Goal: Check status

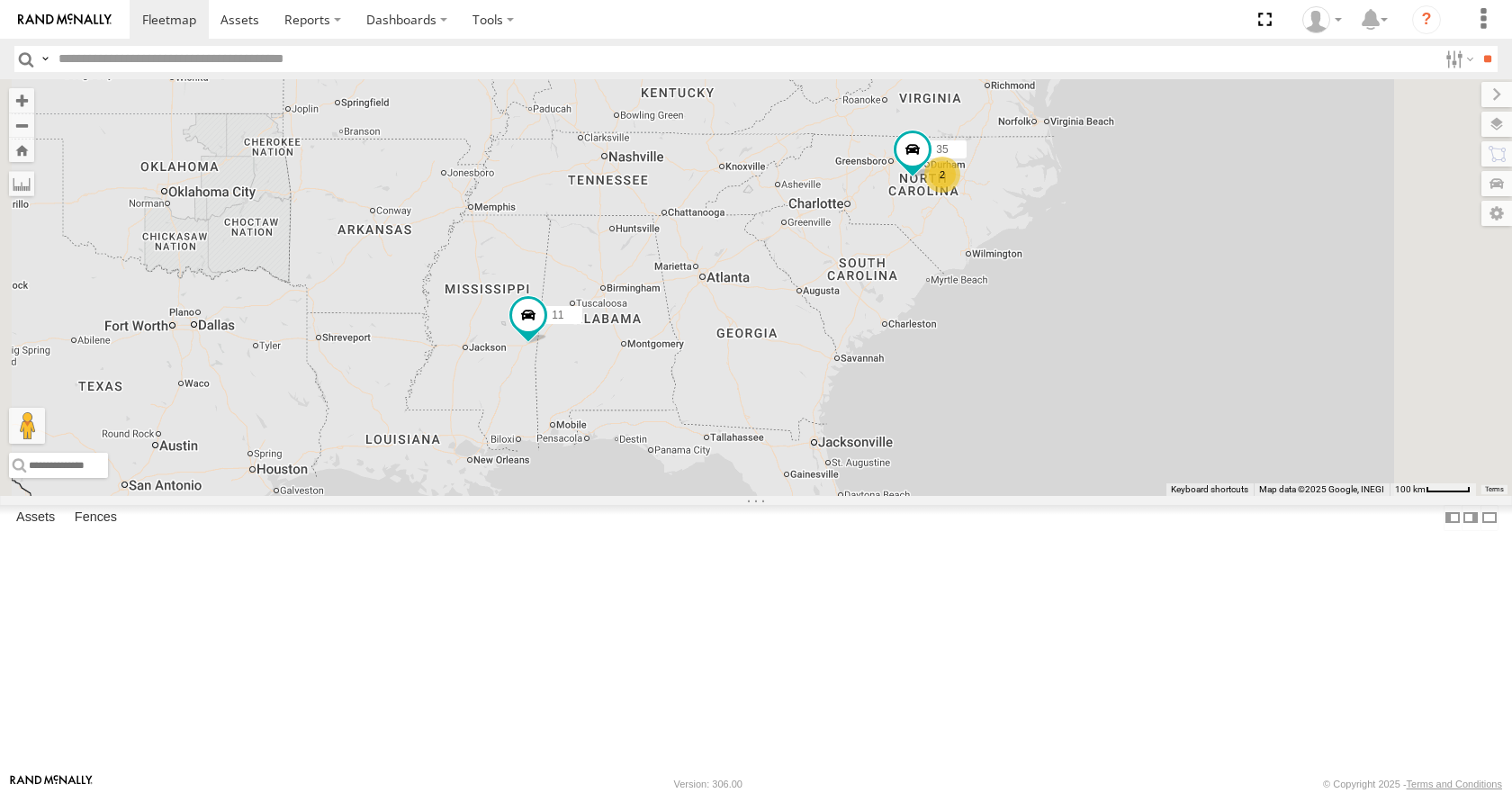
drag, startPoint x: 869, startPoint y: 426, endPoint x: 825, endPoint y: 432, distance: 44.4
click at [825, 432] on div "14 08 04 11 03 35 2" at bounding box center [756, 287] width 1512 height 416
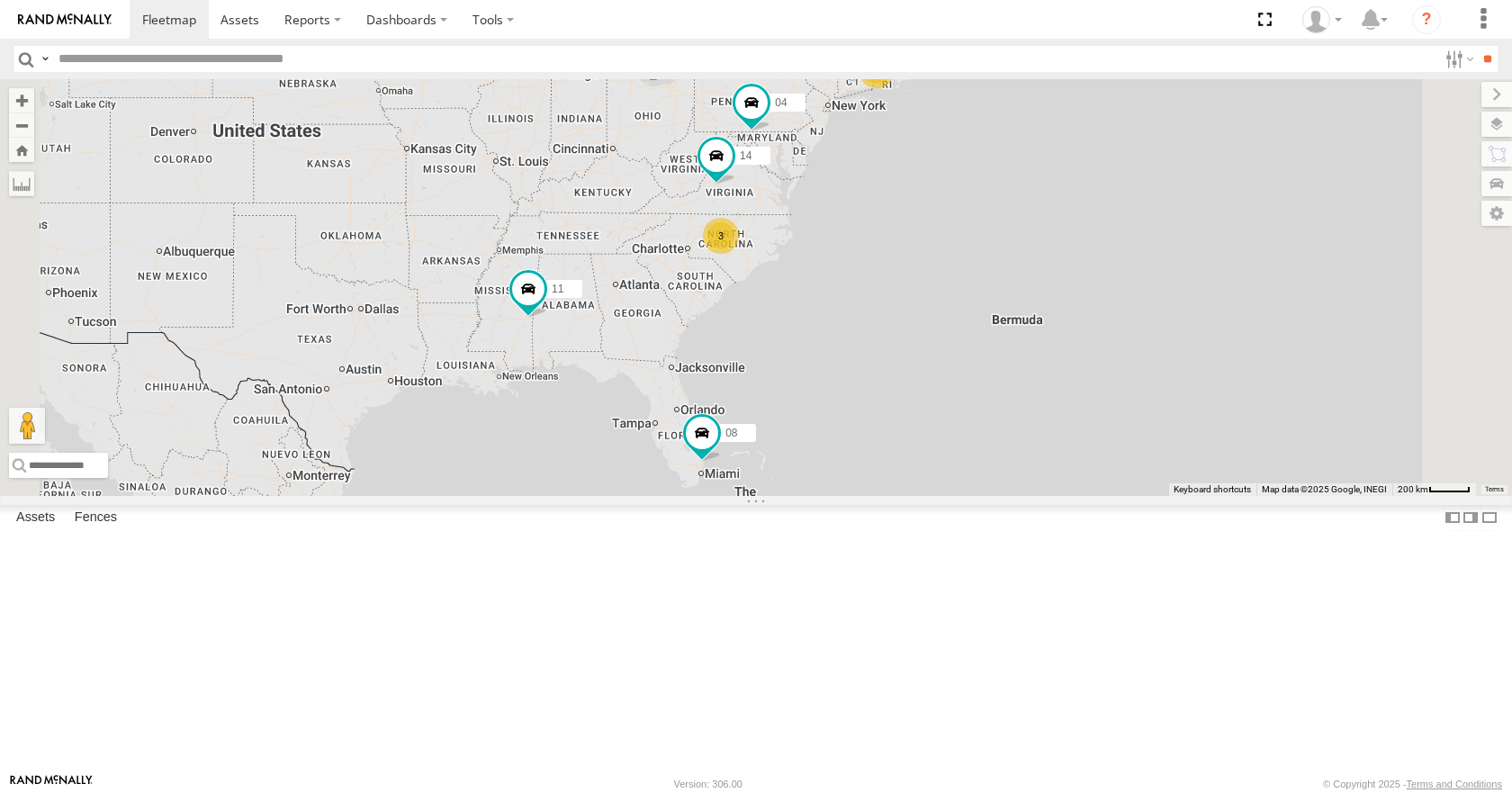
drag, startPoint x: 885, startPoint y: 429, endPoint x: 863, endPoint y: 421, distance: 23.4
click at [863, 421] on div "14 08 04 11 03 14 3" at bounding box center [756, 287] width 1512 height 416
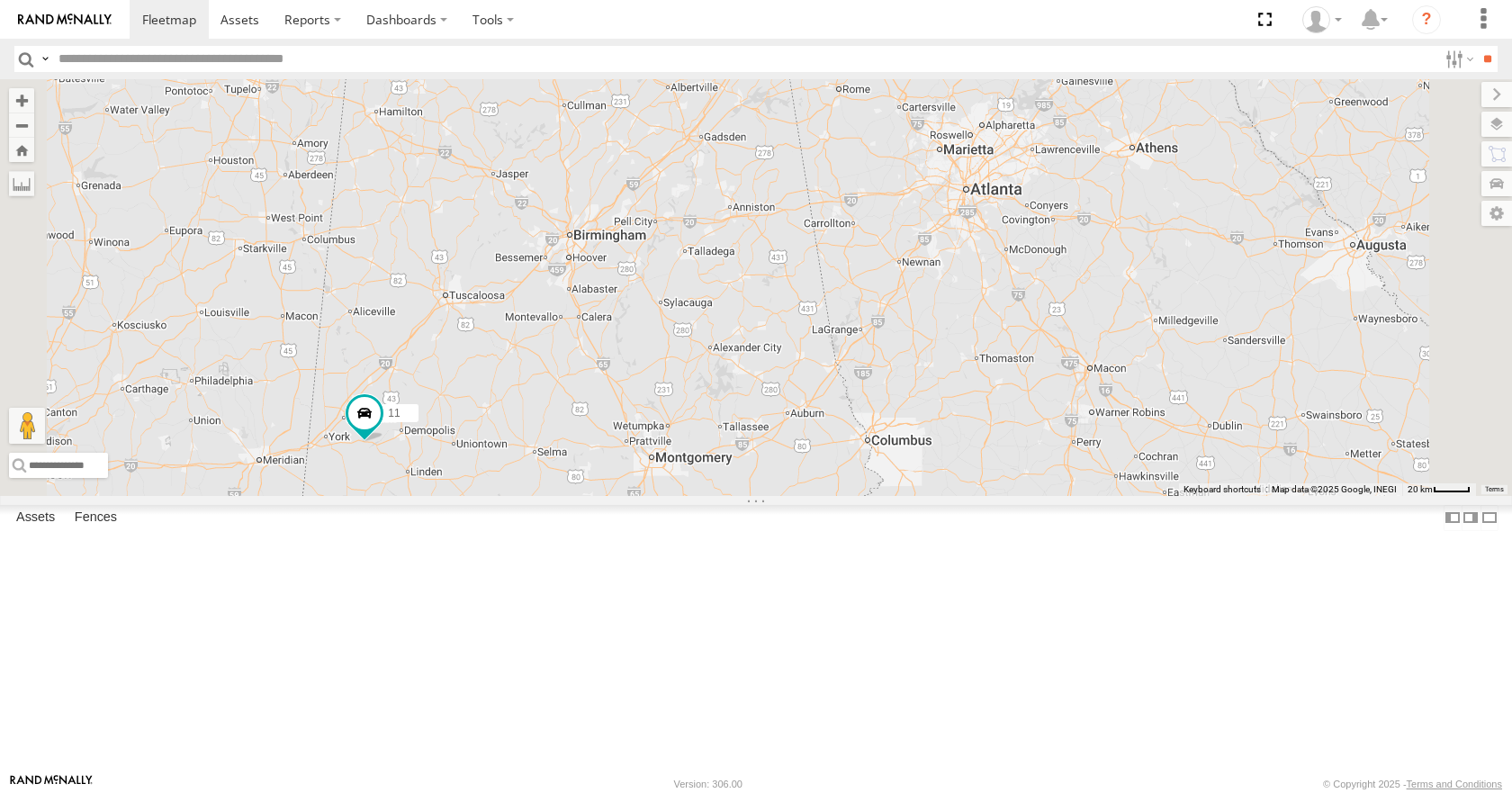
drag, startPoint x: 894, startPoint y: 407, endPoint x: 828, endPoint y: 408, distance: 66.0
click at [828, 408] on div "14 08 04 11" at bounding box center [756, 287] width 1512 height 416
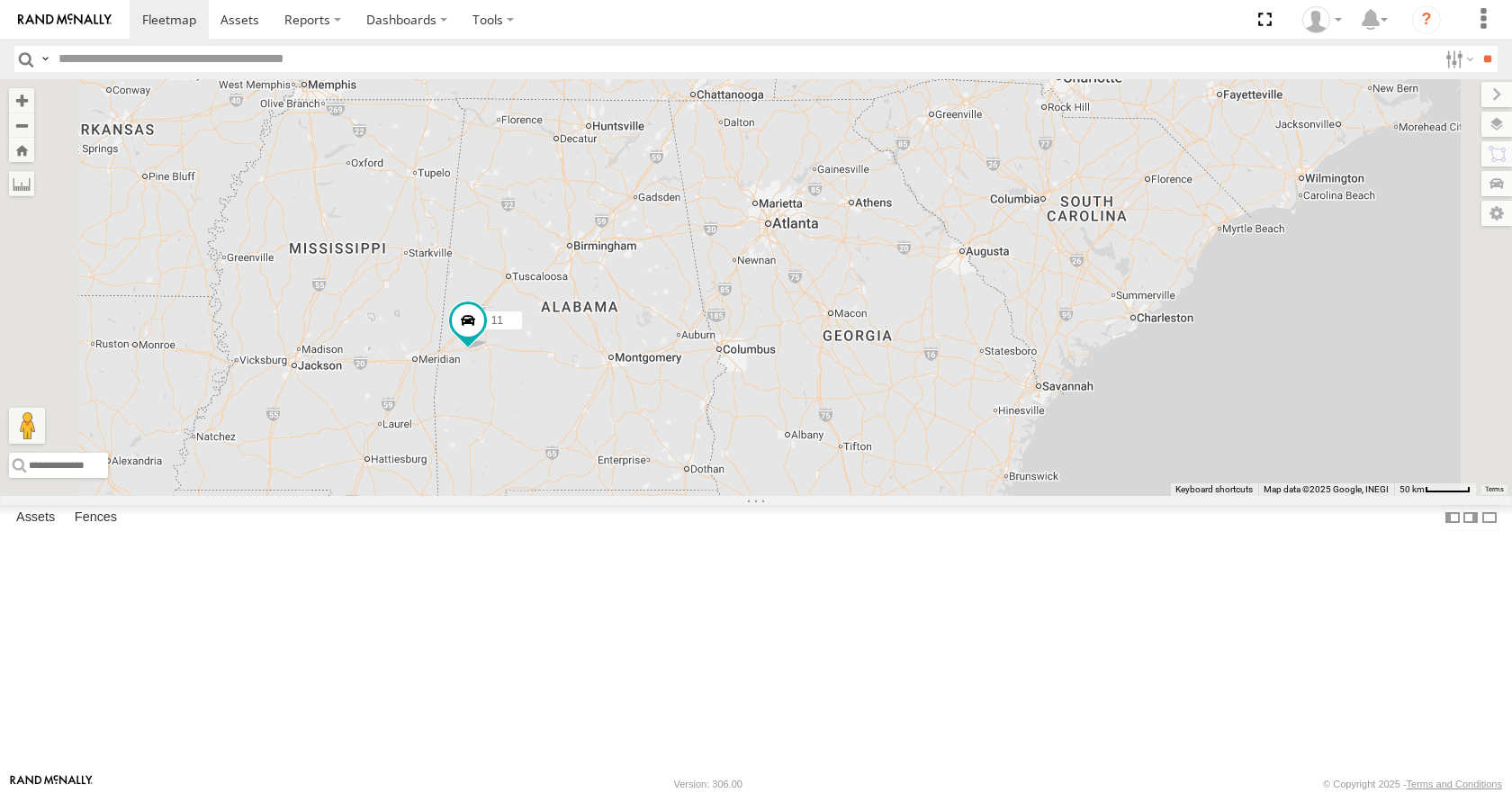
drag, startPoint x: 835, startPoint y: 381, endPoint x: 811, endPoint y: 369, distance: 26.8
click at [811, 369] on div "14 08 04 11 35 2" at bounding box center [756, 287] width 1512 height 416
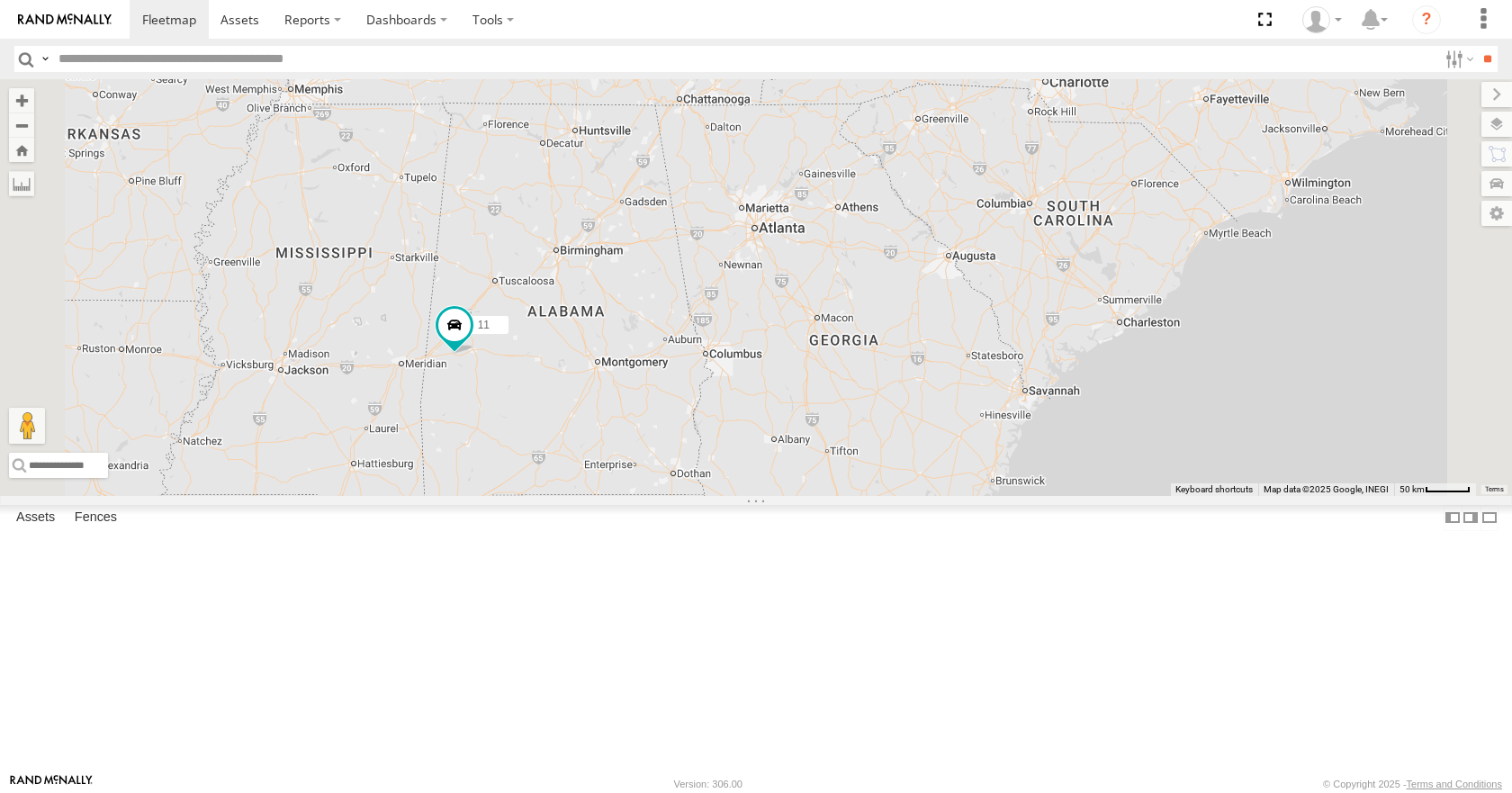
drag, startPoint x: 840, startPoint y: 319, endPoint x: 824, endPoint y: 325, distance: 17.1
click at [824, 325] on div "14 08 04 11 35 2" at bounding box center [756, 287] width 1512 height 416
drag, startPoint x: 879, startPoint y: 312, endPoint x: 868, endPoint y: 317, distance: 12.1
click at [868, 317] on div "14 08 04 11 35 2" at bounding box center [756, 287] width 1512 height 416
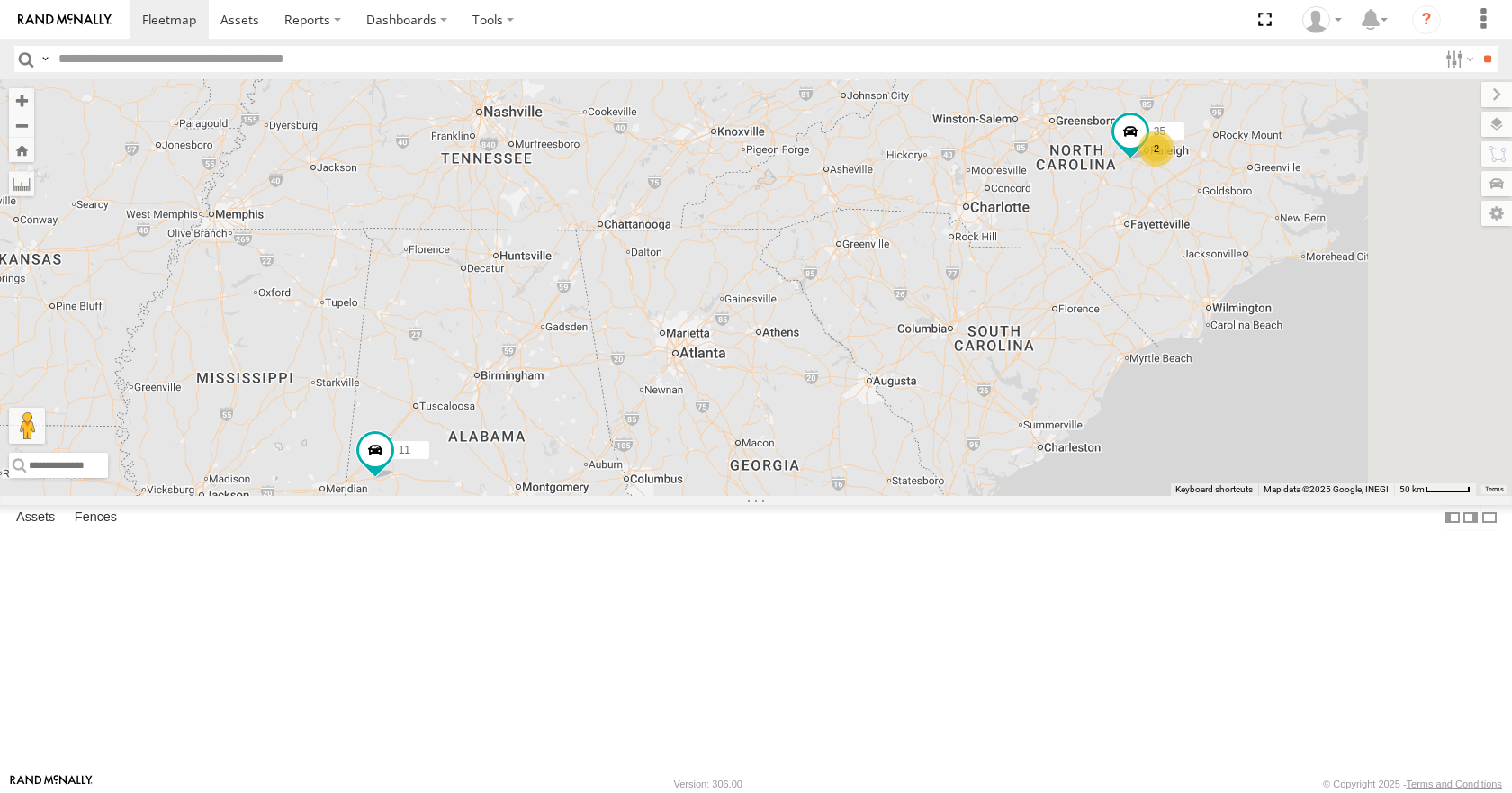
drag, startPoint x: 996, startPoint y: 294, endPoint x: 937, endPoint y: 412, distance: 131.9
click at [937, 412] on div "14 08 04 11 35 2" at bounding box center [756, 287] width 1512 height 416
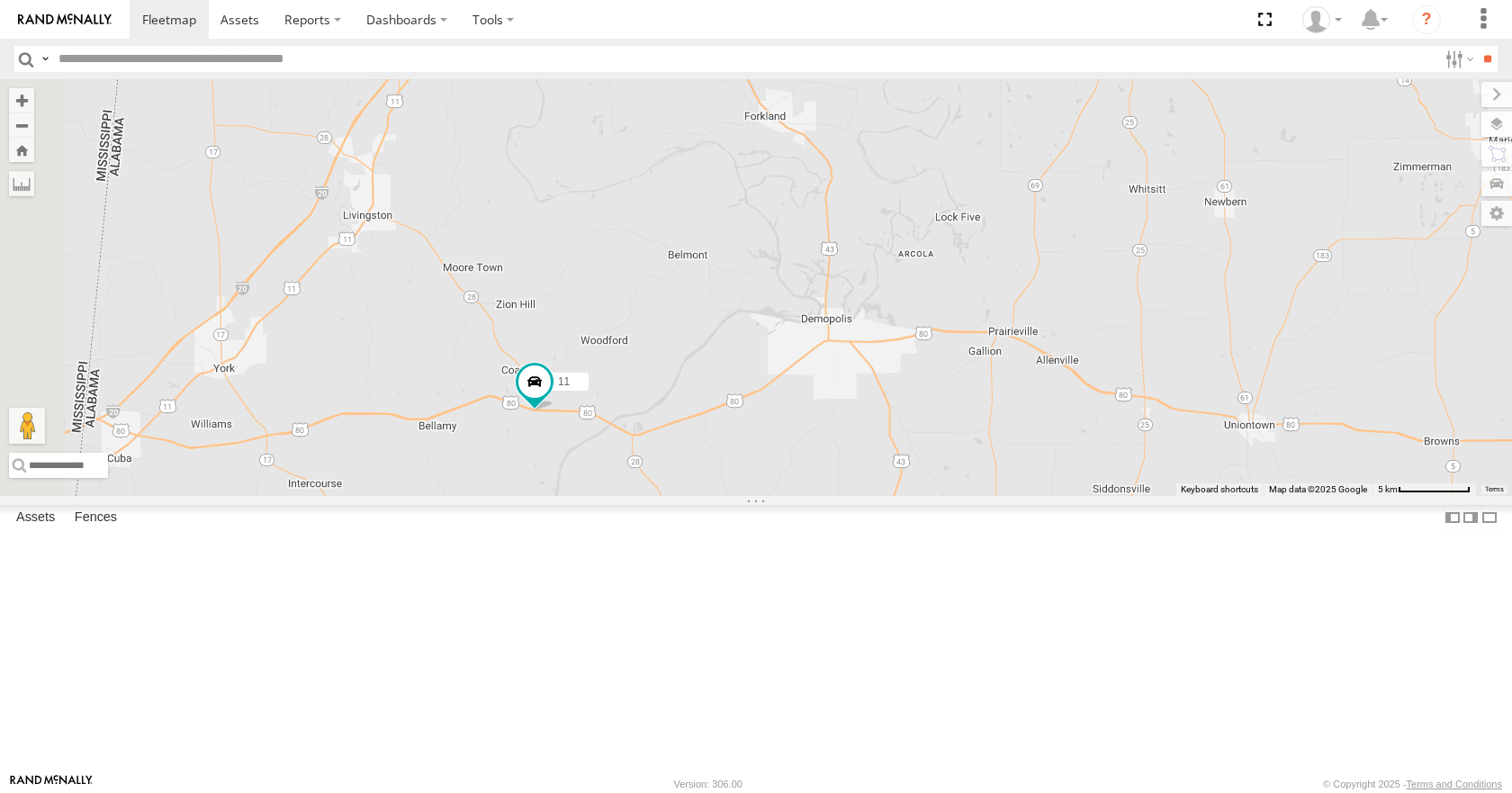
drag, startPoint x: 528, startPoint y: 513, endPoint x: 813, endPoint y: 599, distance: 297.7
click at [813, 495] on div "14 08 04 11 35" at bounding box center [756, 287] width 1512 height 416
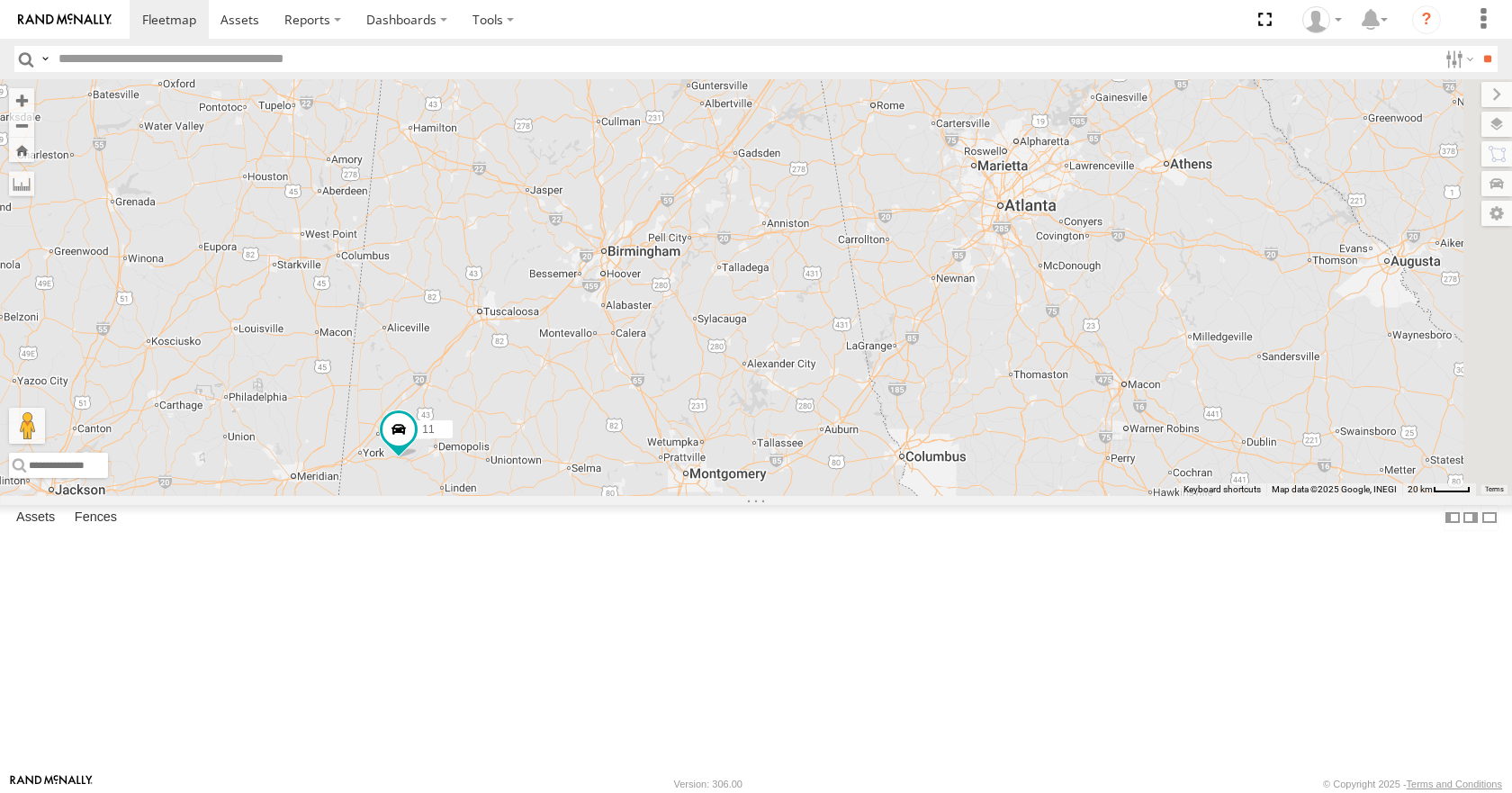
drag, startPoint x: 979, startPoint y: 484, endPoint x: 831, endPoint y: 500, distance: 148.9
click at [831, 495] on div "14 08 04 11 35" at bounding box center [756, 287] width 1512 height 416
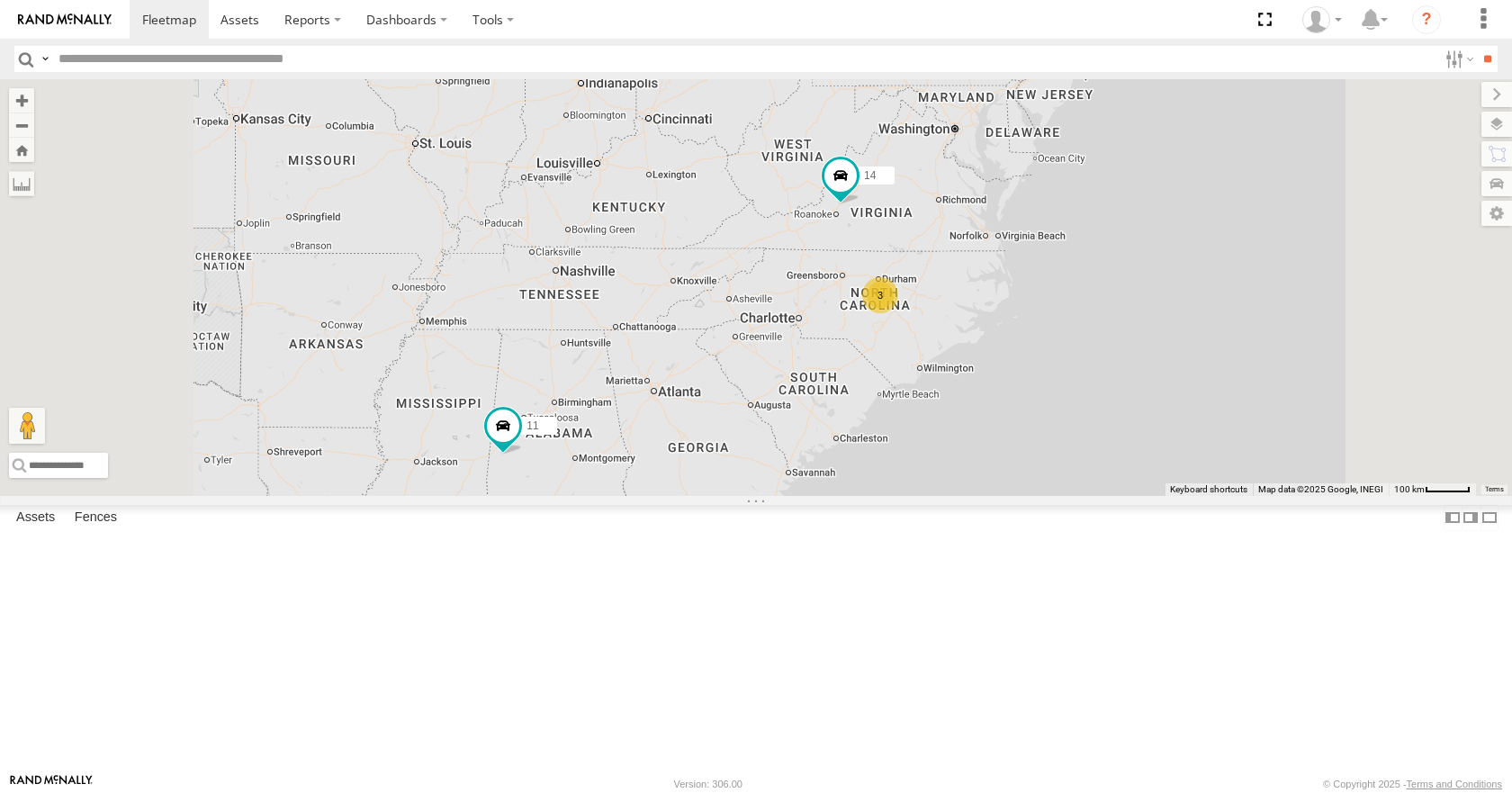
drag, startPoint x: 847, startPoint y: 576, endPoint x: 781, endPoint y: 544, distance: 73.3
click at [781, 495] on div "14 08 04 11 14 3 03" at bounding box center [756, 287] width 1512 height 416
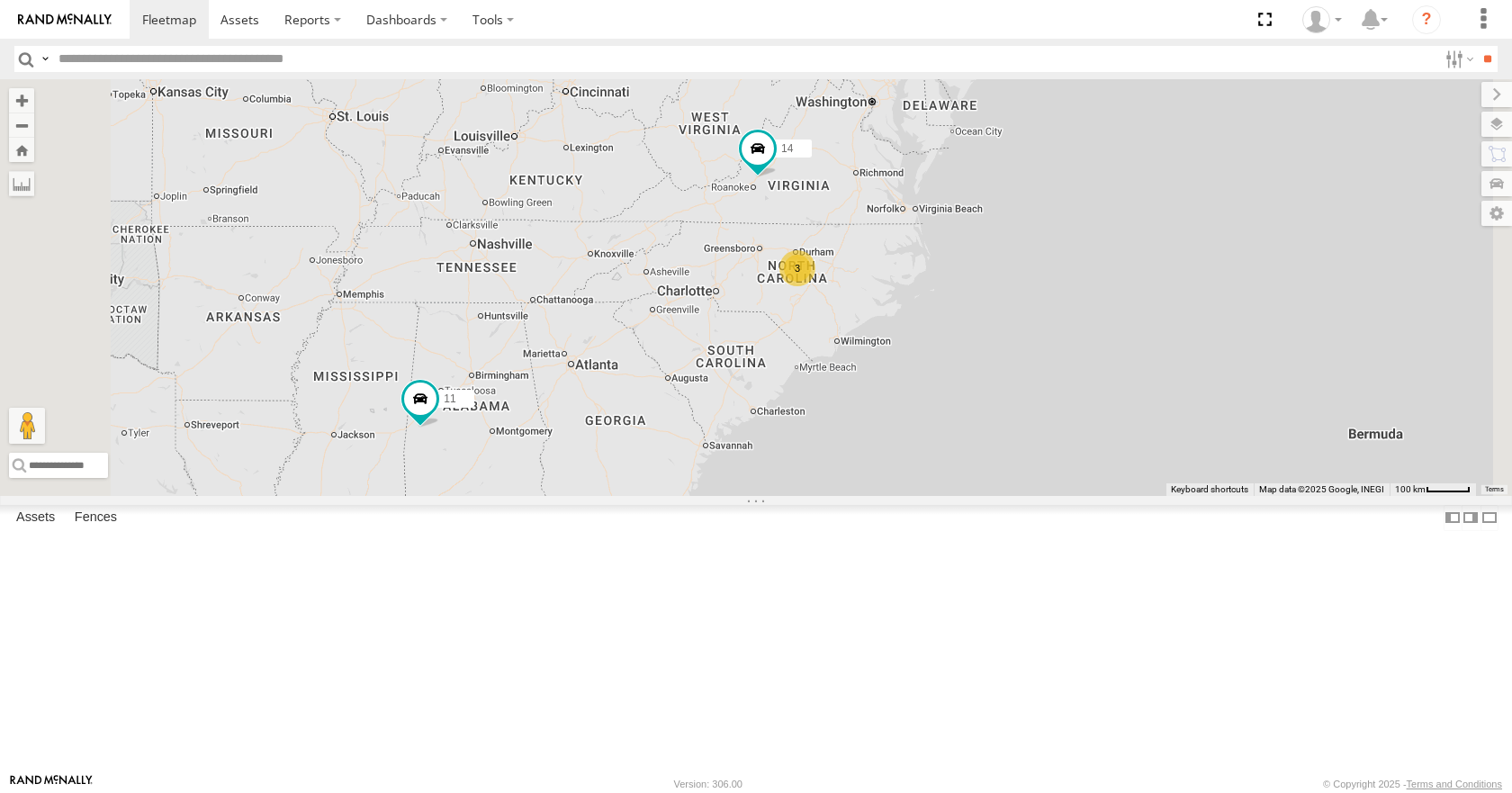
drag, startPoint x: 769, startPoint y: 495, endPoint x: 845, endPoint y: 513, distance: 78.1
click at [845, 495] on div "14 08 04 11 14 3 03" at bounding box center [756, 287] width 1512 height 416
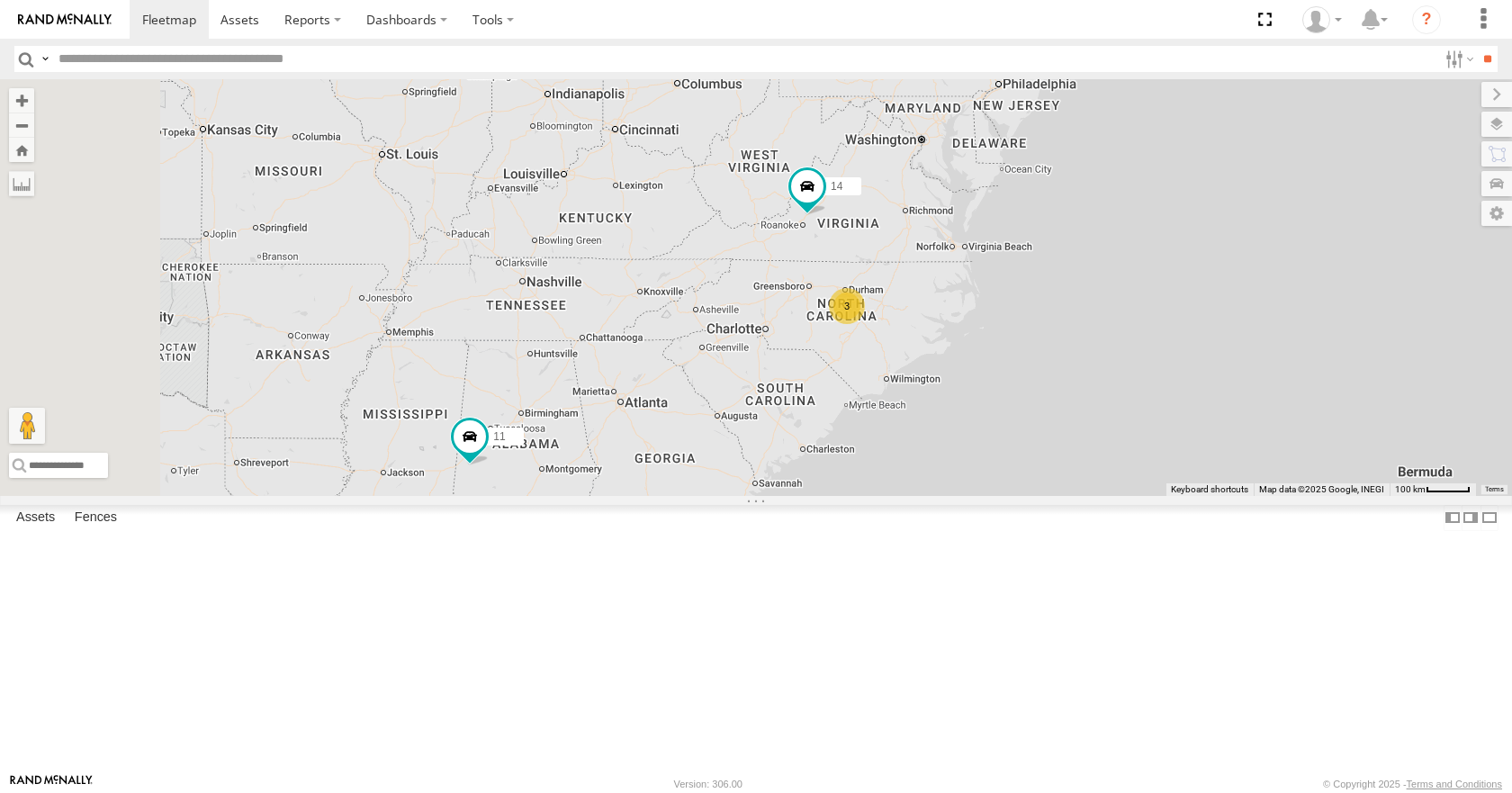
drag, startPoint x: 846, startPoint y: 513, endPoint x: 846, endPoint y: 545, distance: 32.0
click at [846, 495] on div "14 08 04 11 14 3 03" at bounding box center [756, 287] width 1512 height 416
click at [842, 495] on div "14 08 04 11 14 3 03" at bounding box center [756, 287] width 1512 height 416
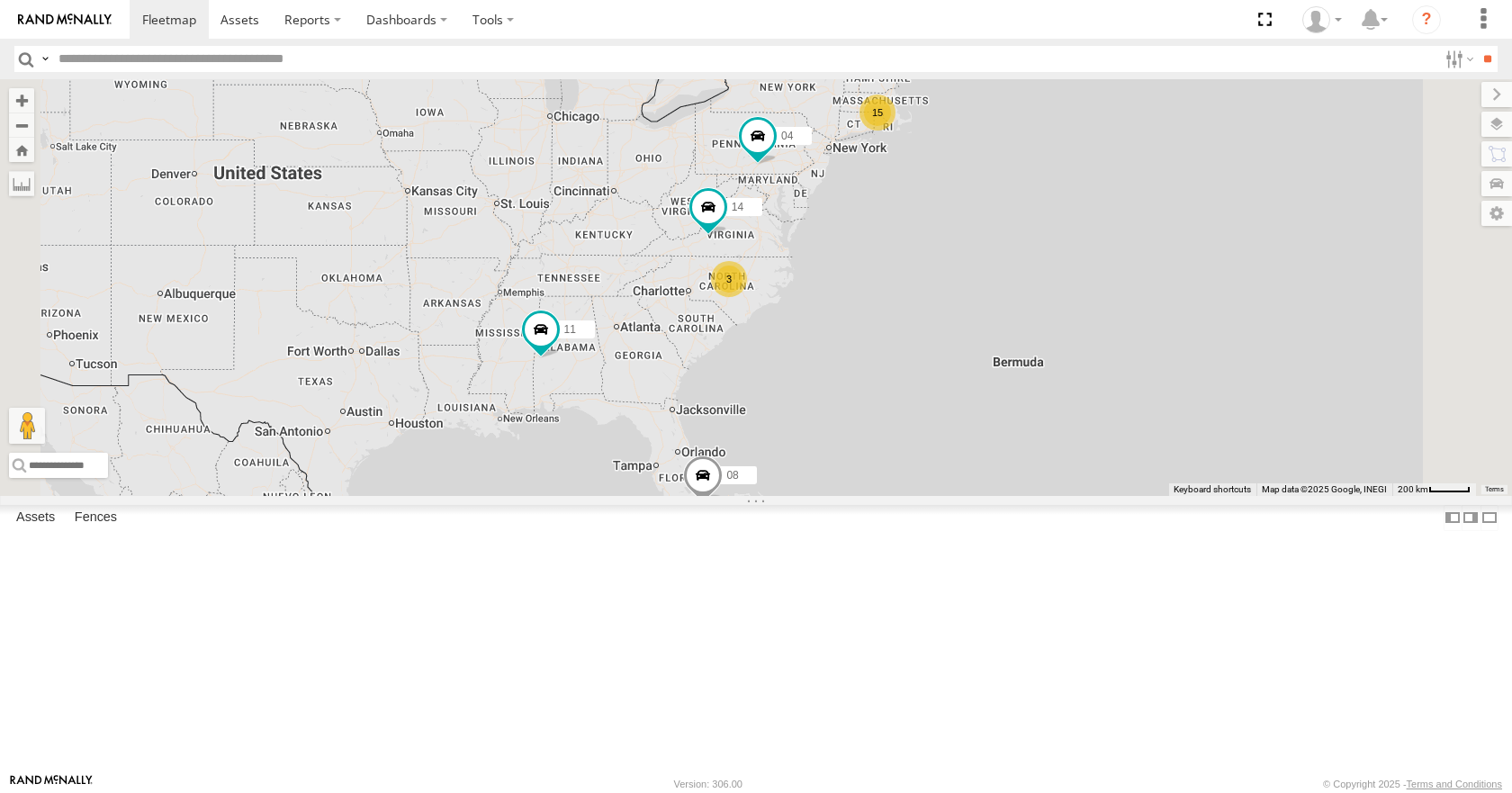
drag, startPoint x: 1162, startPoint y: 340, endPoint x: 1114, endPoint y: 358, distance: 51.3
click at [1114, 358] on div "14 04 11 15 3 08" at bounding box center [756, 287] width 1512 height 416
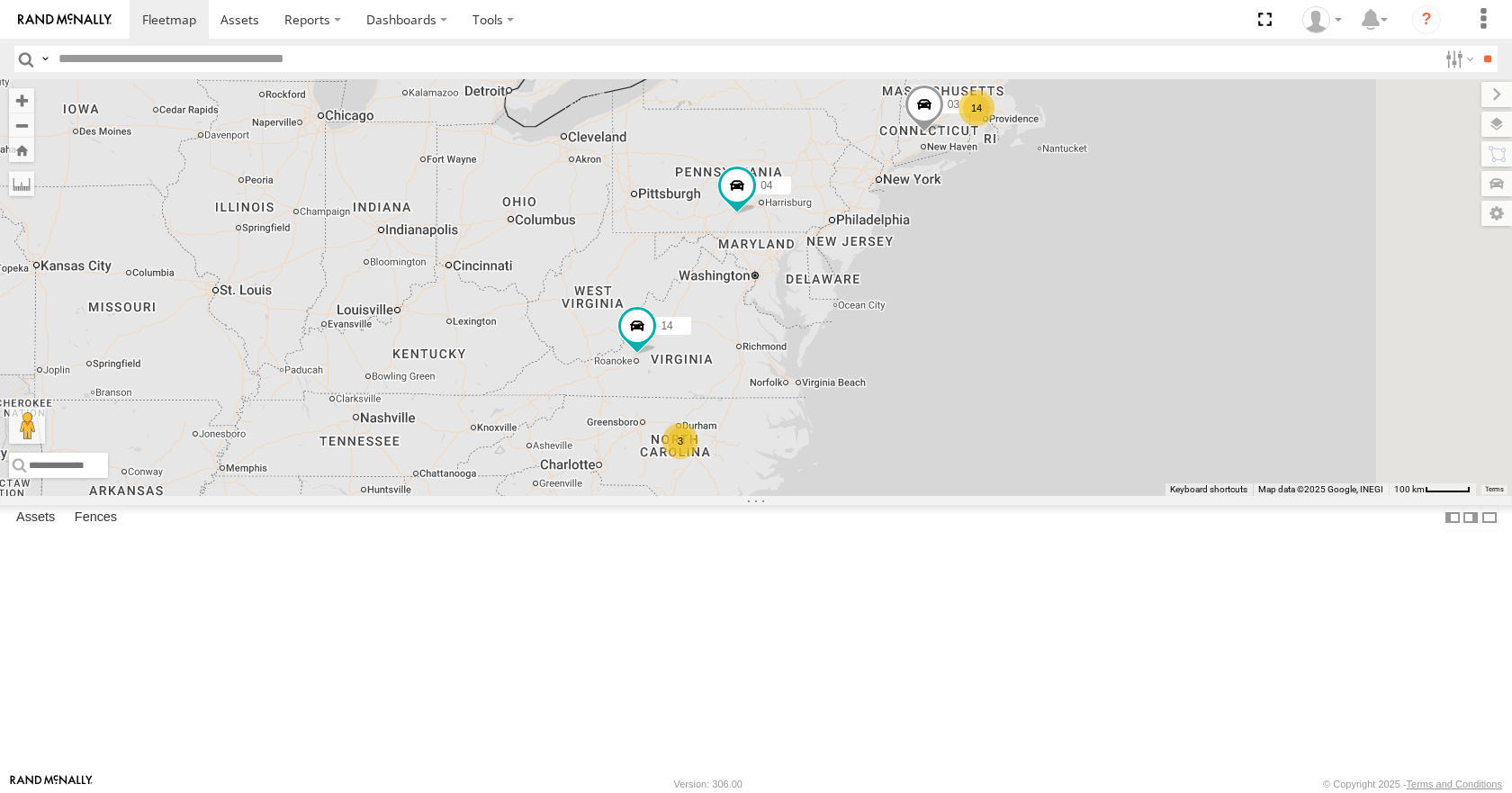
drag, startPoint x: 940, startPoint y: 333, endPoint x: 1012, endPoint y: 449, distance: 136.5
click at [1012, 449] on div "14 04 11 08 03 14 3" at bounding box center [756, 287] width 1512 height 416
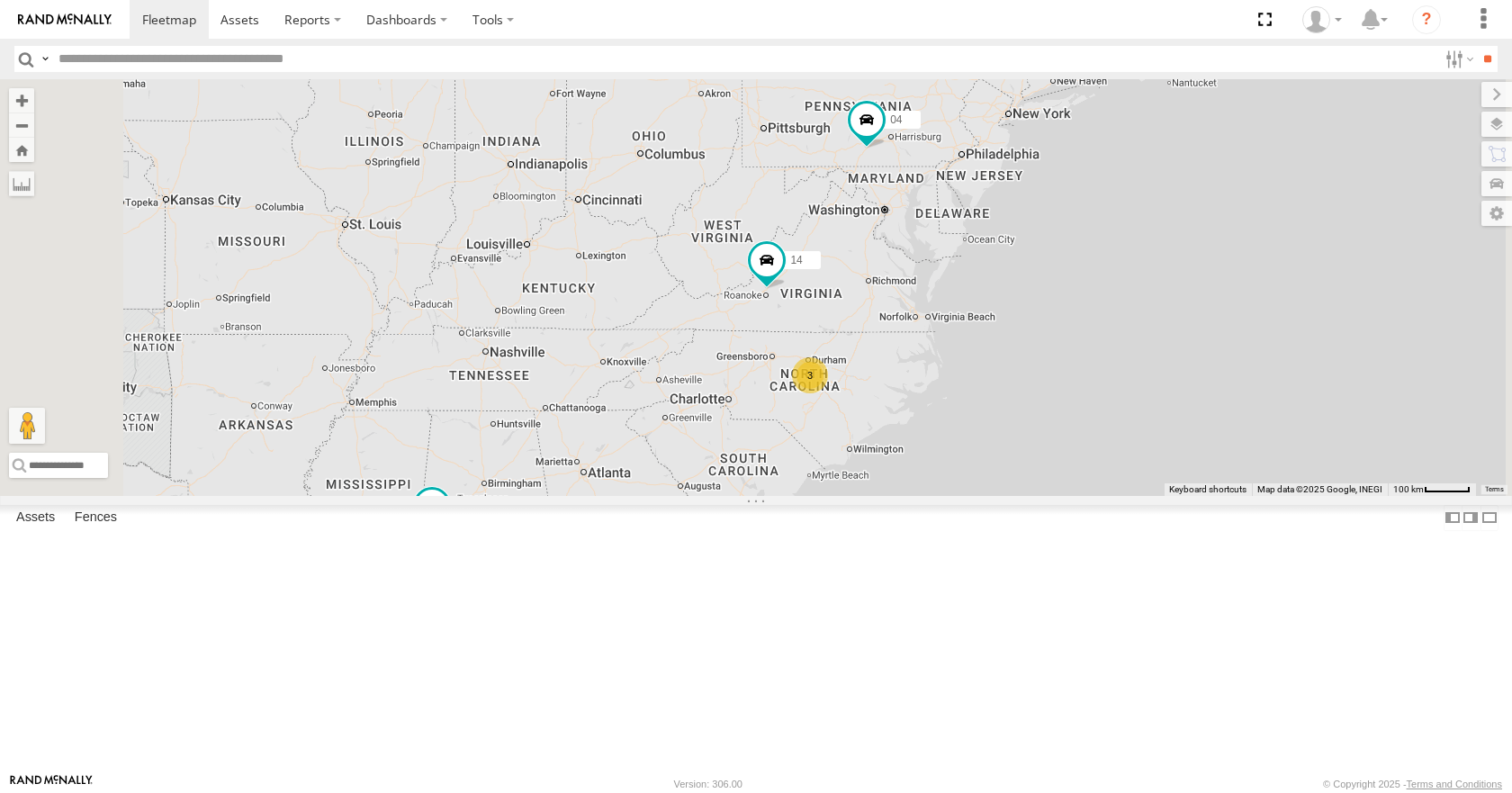
drag, startPoint x: 1122, startPoint y: 417, endPoint x: 1286, endPoint y: 334, distance: 183.8
click at [1286, 334] on div "14 04 11 08 03 14 3" at bounding box center [756, 287] width 1512 height 416
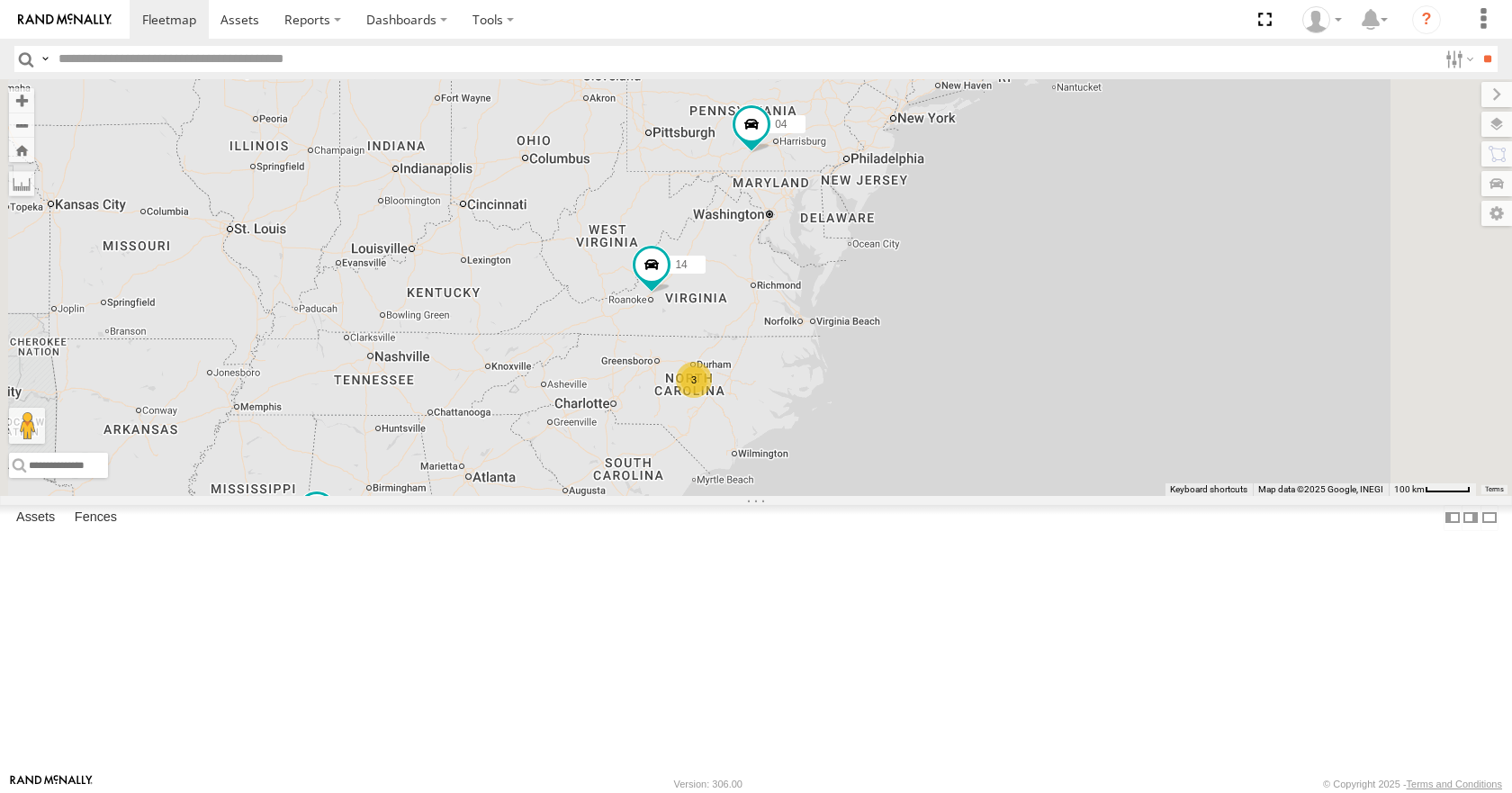
drag, startPoint x: 828, startPoint y: 578, endPoint x: 714, endPoint y: 579, distance: 114.0
click at [714, 495] on div "14 04 11 08 14 3 03" at bounding box center [756, 287] width 1512 height 416
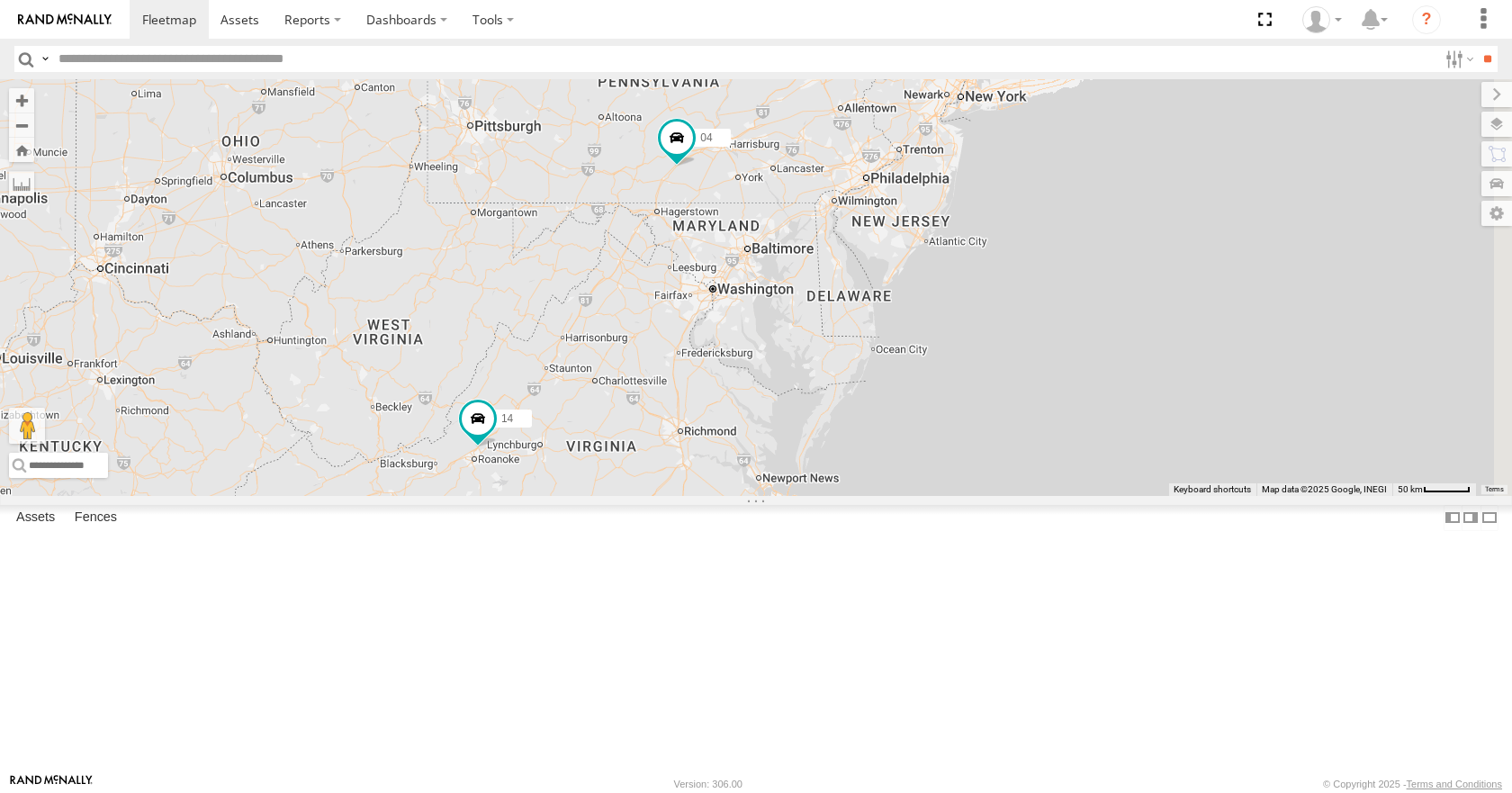
drag, startPoint x: 1004, startPoint y: 424, endPoint x: 867, endPoint y: 580, distance: 207.6
click at [867, 495] on div "14 04 11 08 03 35 2" at bounding box center [756, 287] width 1512 height 416
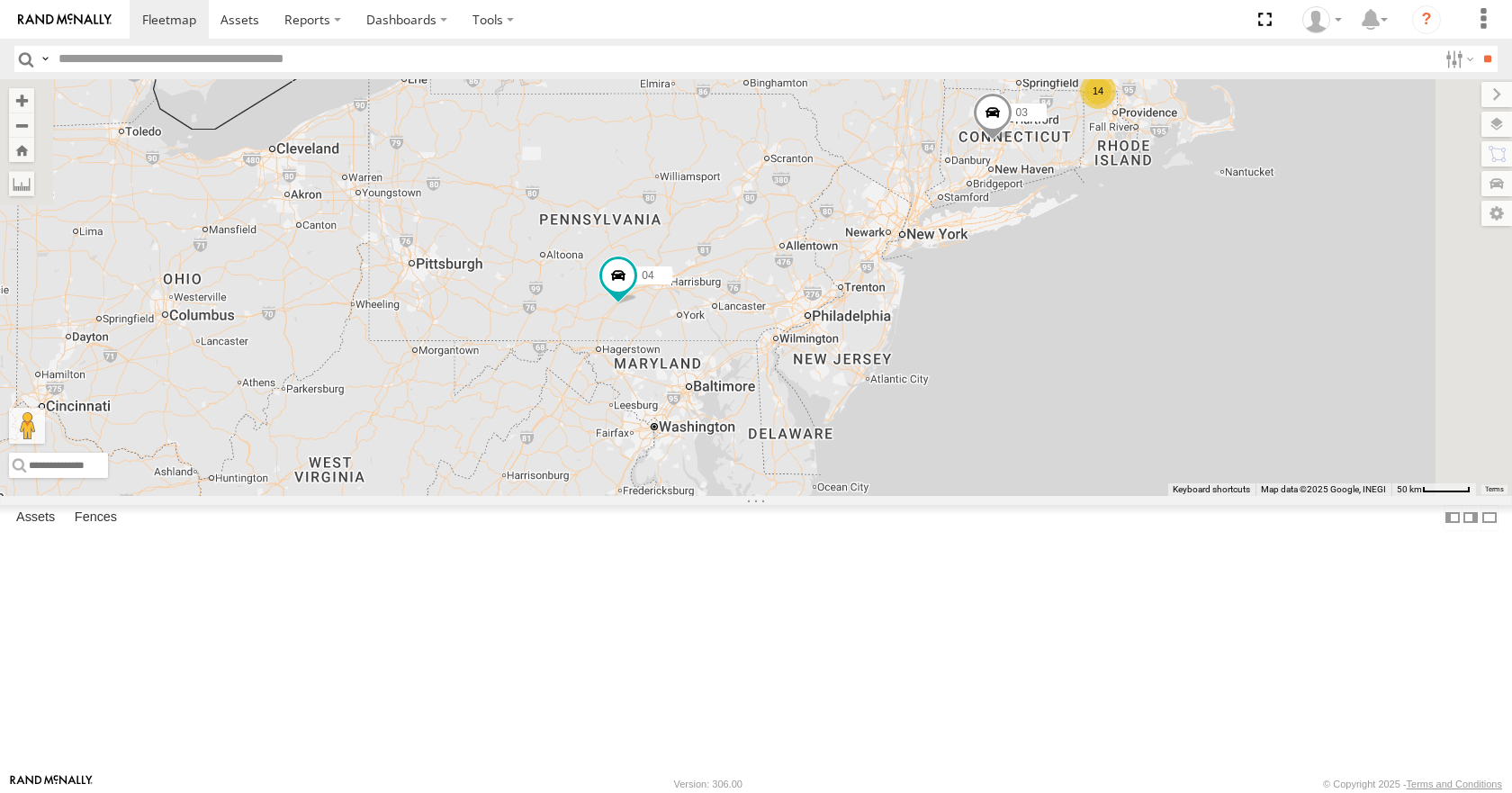
drag, startPoint x: 923, startPoint y: 396, endPoint x: 859, endPoint y: 553, distance: 169.5
click at [859, 495] on div "14 04 11 08 03 35 2 14" at bounding box center [756, 287] width 1512 height 416
drag, startPoint x: 948, startPoint y: 440, endPoint x: 905, endPoint y: 460, distance: 47.4
click at [905, 460] on div "14 04 11 08 03 35 2 14" at bounding box center [756, 287] width 1512 height 416
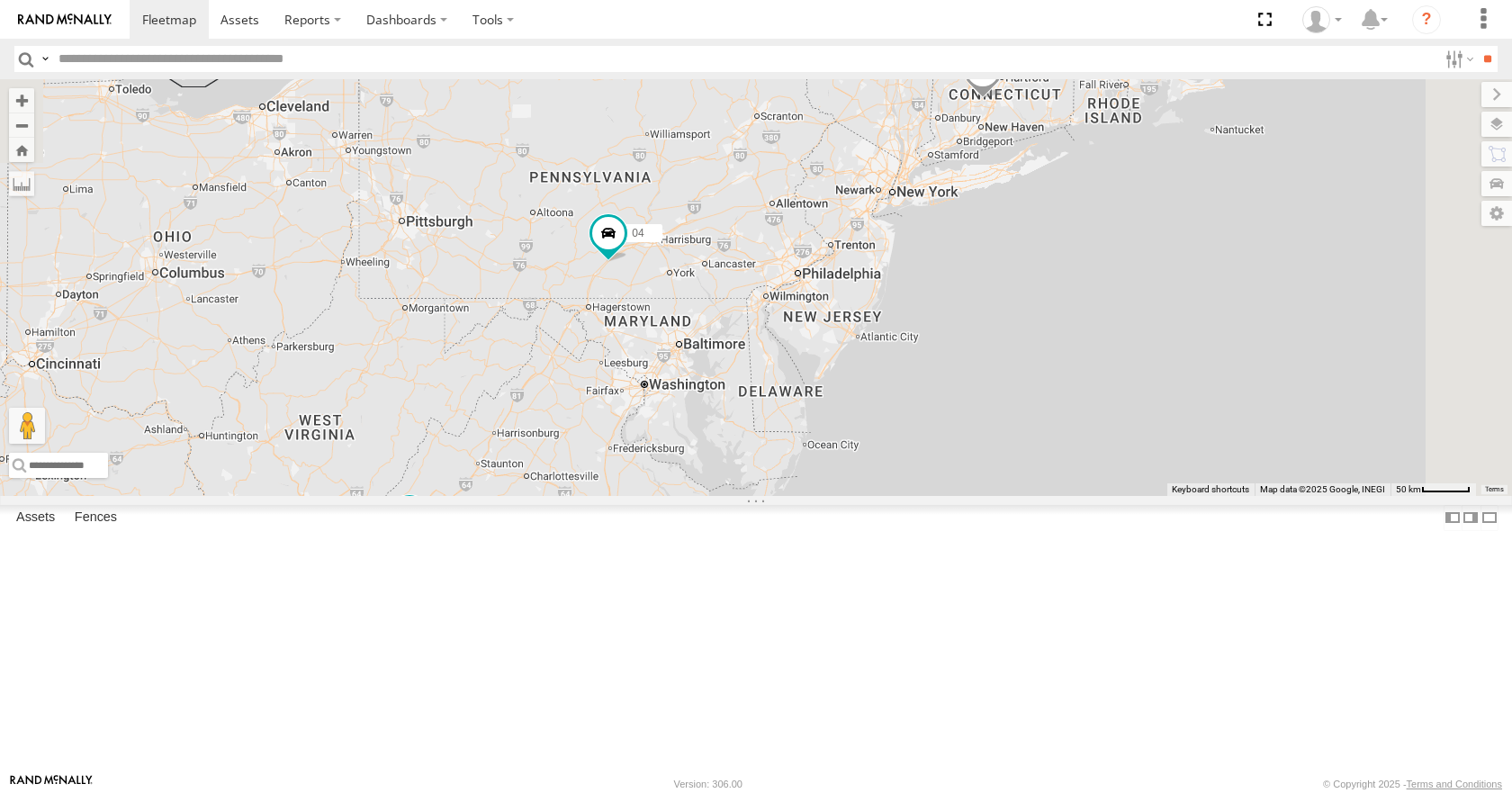
drag, startPoint x: 923, startPoint y: 452, endPoint x: 950, endPoint y: 389, distance: 68.5
click at [950, 389] on div "14 04 11 08 03 35 2 14" at bounding box center [756, 287] width 1512 height 416
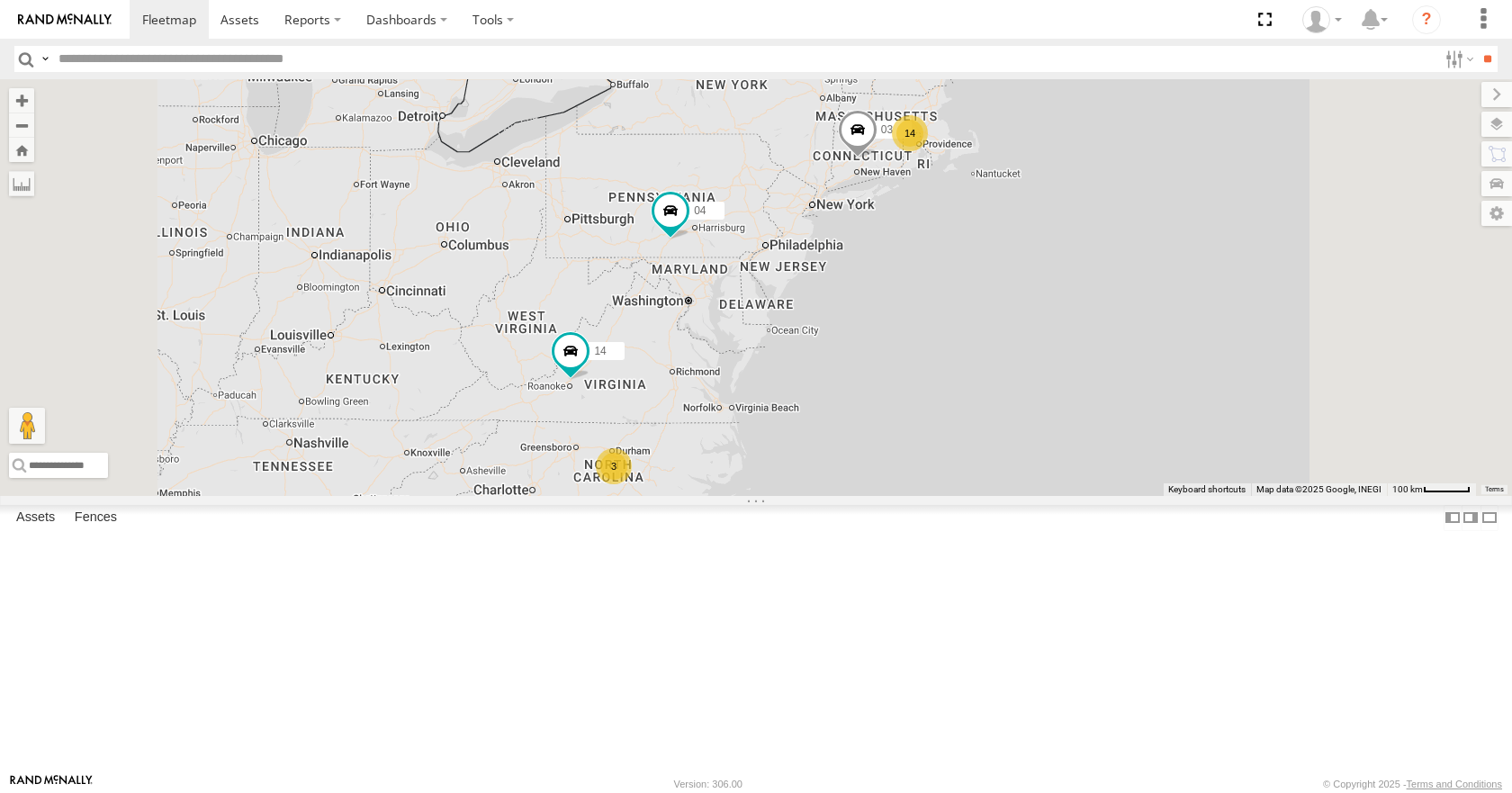
drag, startPoint x: 982, startPoint y: 368, endPoint x: 985, endPoint y: 350, distance: 18.2
click at [985, 350] on div "14 04 11 08 03 14 3" at bounding box center [756, 287] width 1512 height 416
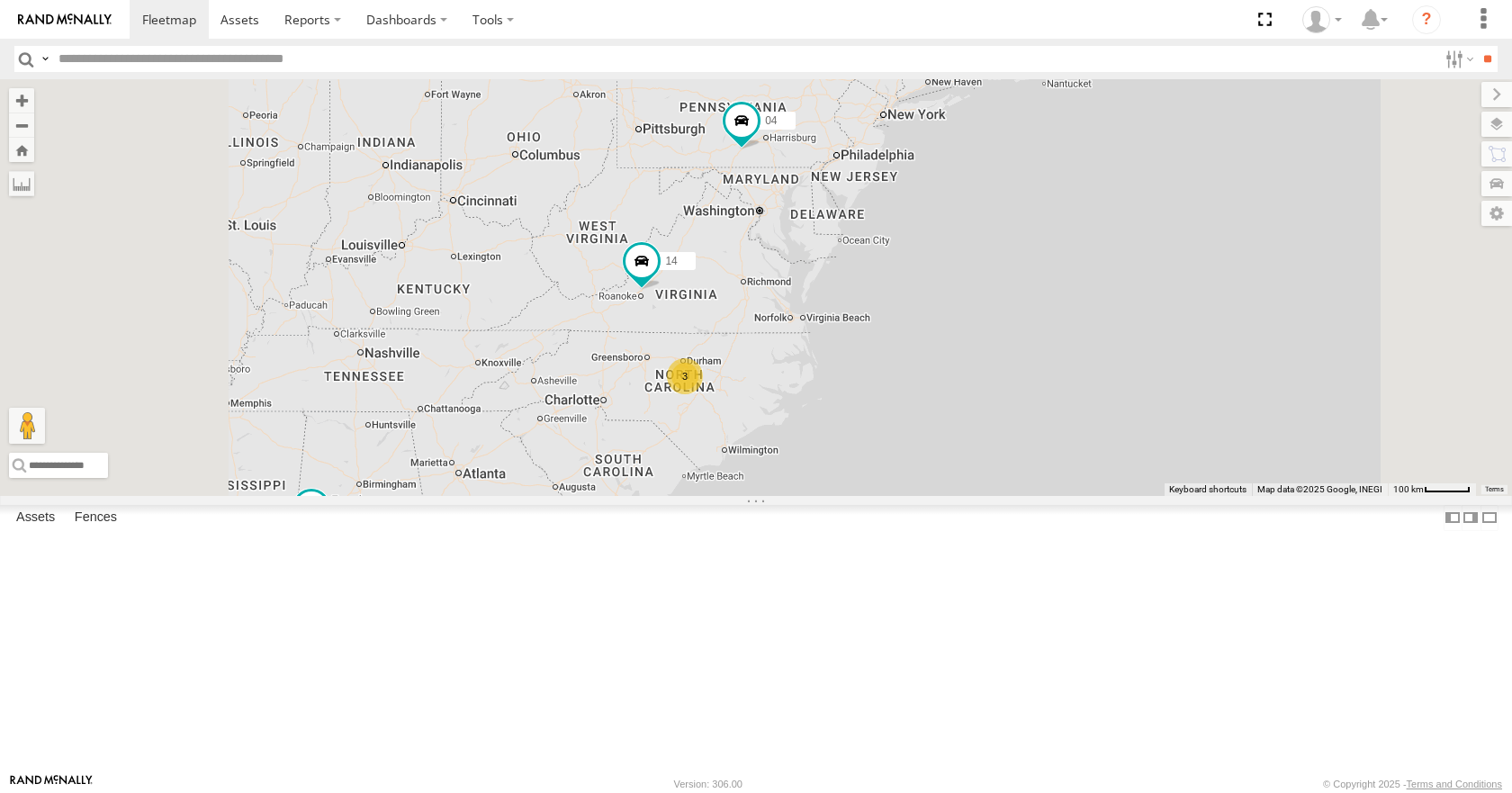
drag, startPoint x: 860, startPoint y: 535, endPoint x: 942, endPoint y: 425, distance: 137.2
click at [942, 425] on div "14 04 11 08 03 14 3" at bounding box center [756, 287] width 1512 height 416
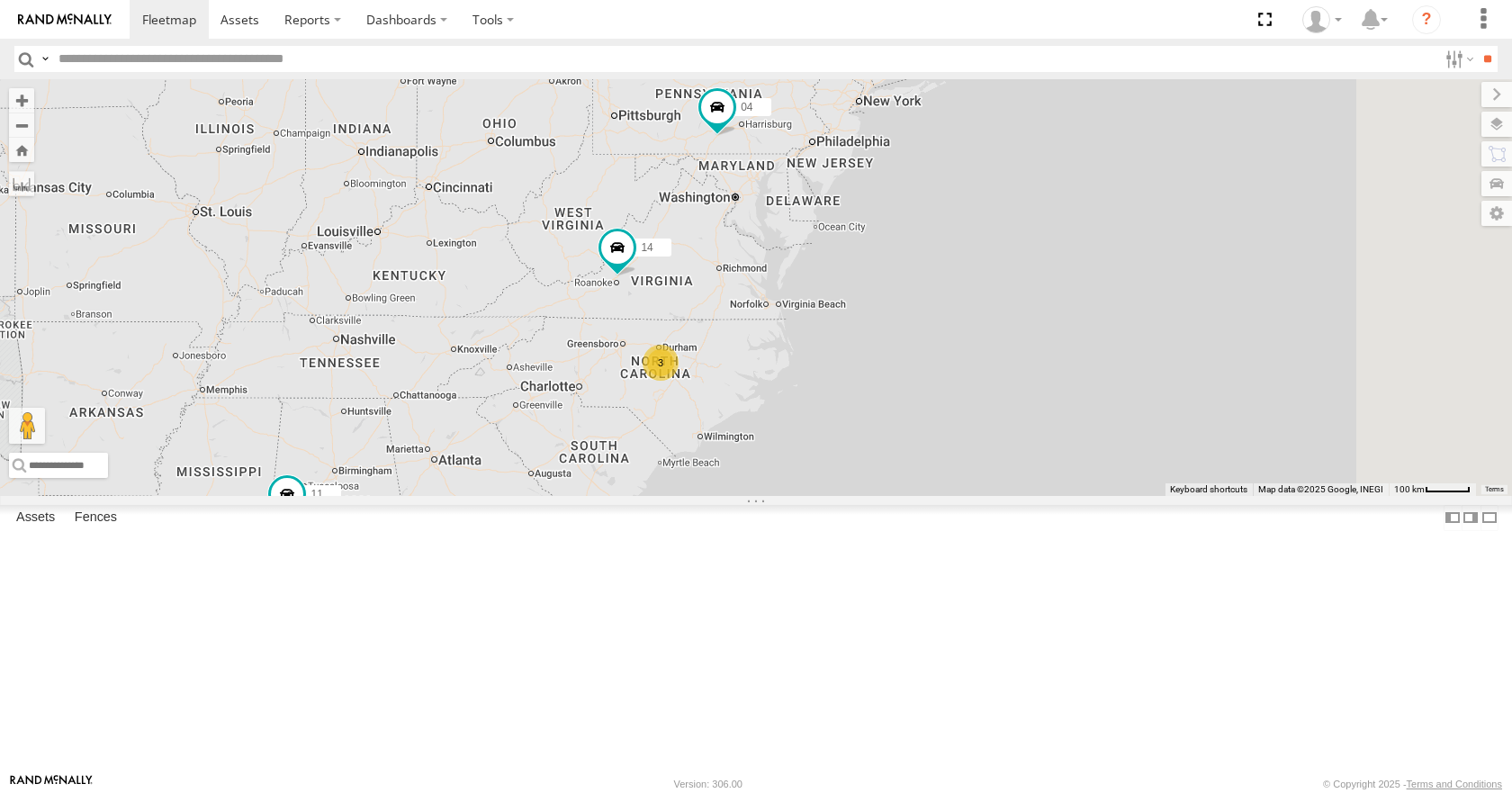
drag, startPoint x: 942, startPoint y: 425, endPoint x: 896, endPoint y: 432, distance: 46.5
click at [896, 432] on div "14 04 11 08 03 14 3" at bounding box center [756, 287] width 1512 height 416
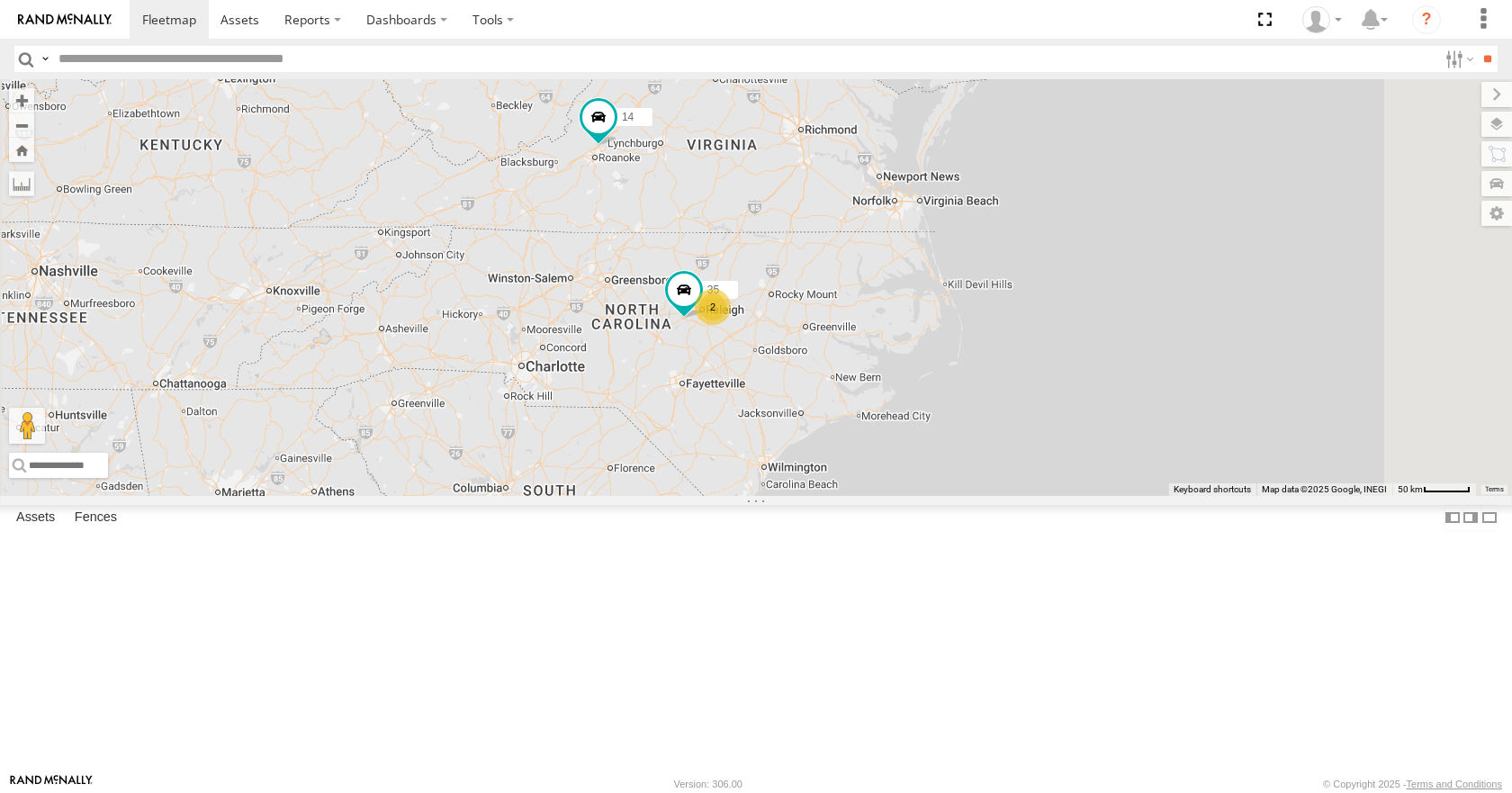
drag, startPoint x: 819, startPoint y: 536, endPoint x: 846, endPoint y: 526, distance: 28.8
click at [846, 495] on div "14 04 11 08 03 35 2" at bounding box center [756, 287] width 1512 height 416
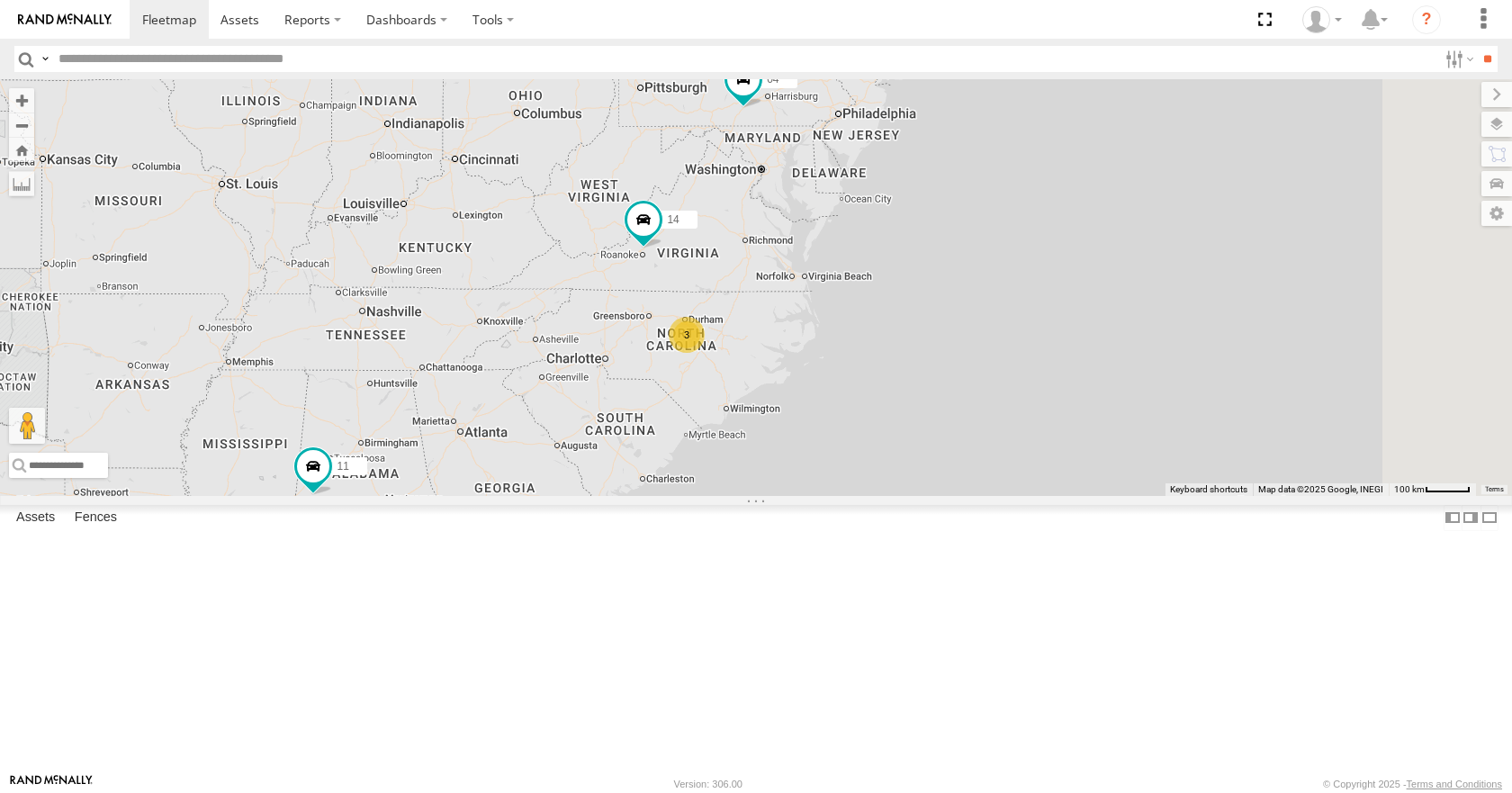
drag, startPoint x: 869, startPoint y: 504, endPoint x: 918, endPoint y: 467, distance: 61.4
click at [918, 467] on div "14 04 11 08 03 14 3" at bounding box center [756, 287] width 1512 height 416
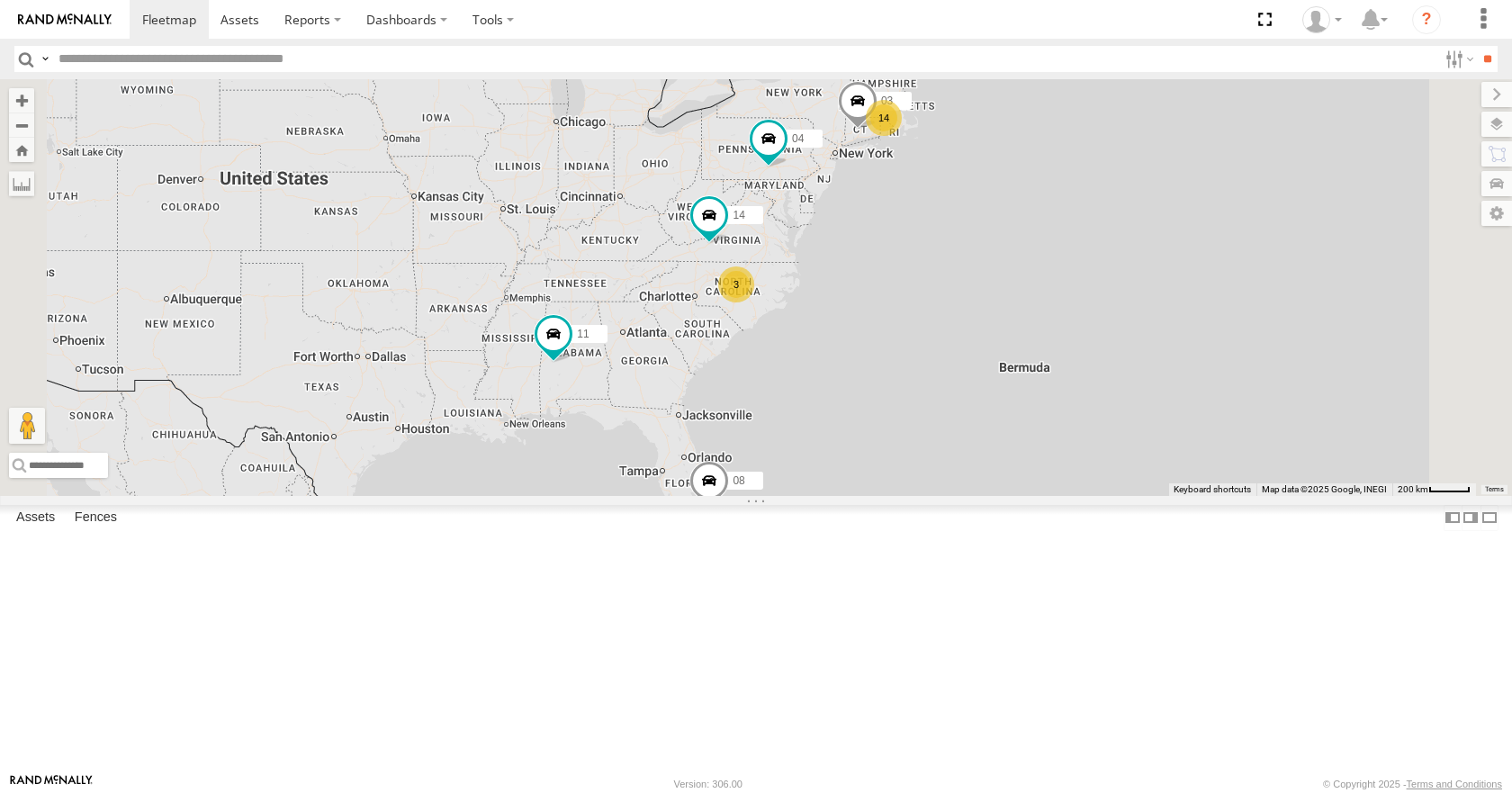
drag, startPoint x: 883, startPoint y: 370, endPoint x: 842, endPoint y: 397, distance: 49.1
click at [842, 397] on div "14 3 14 08 04 11 03" at bounding box center [756, 287] width 1512 height 416
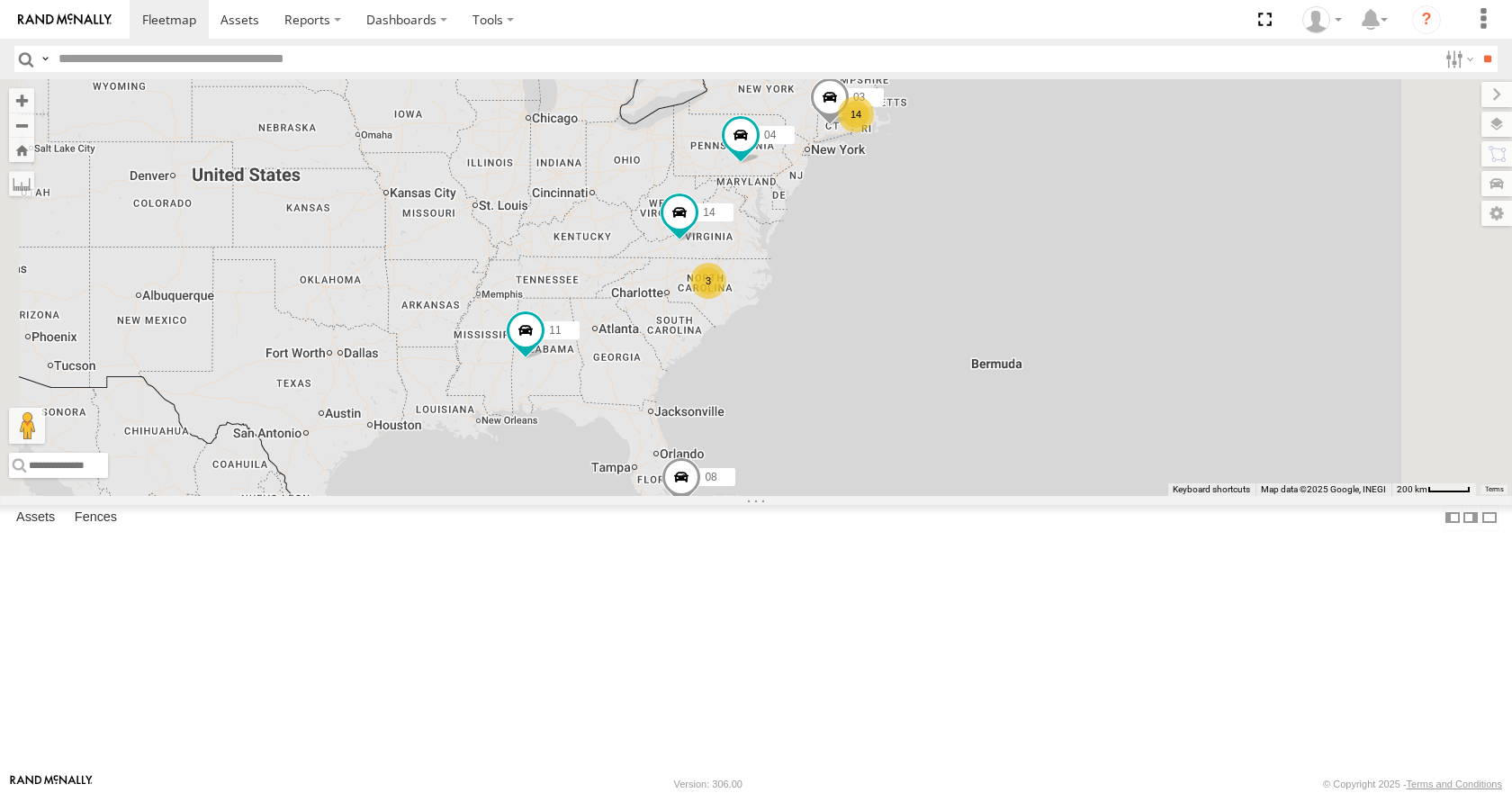
drag, startPoint x: 841, startPoint y: 397, endPoint x: 811, endPoint y: 393, distance: 30.3
click at [811, 393] on div "14 3 14 08 04 11 03" at bounding box center [756, 287] width 1512 height 416
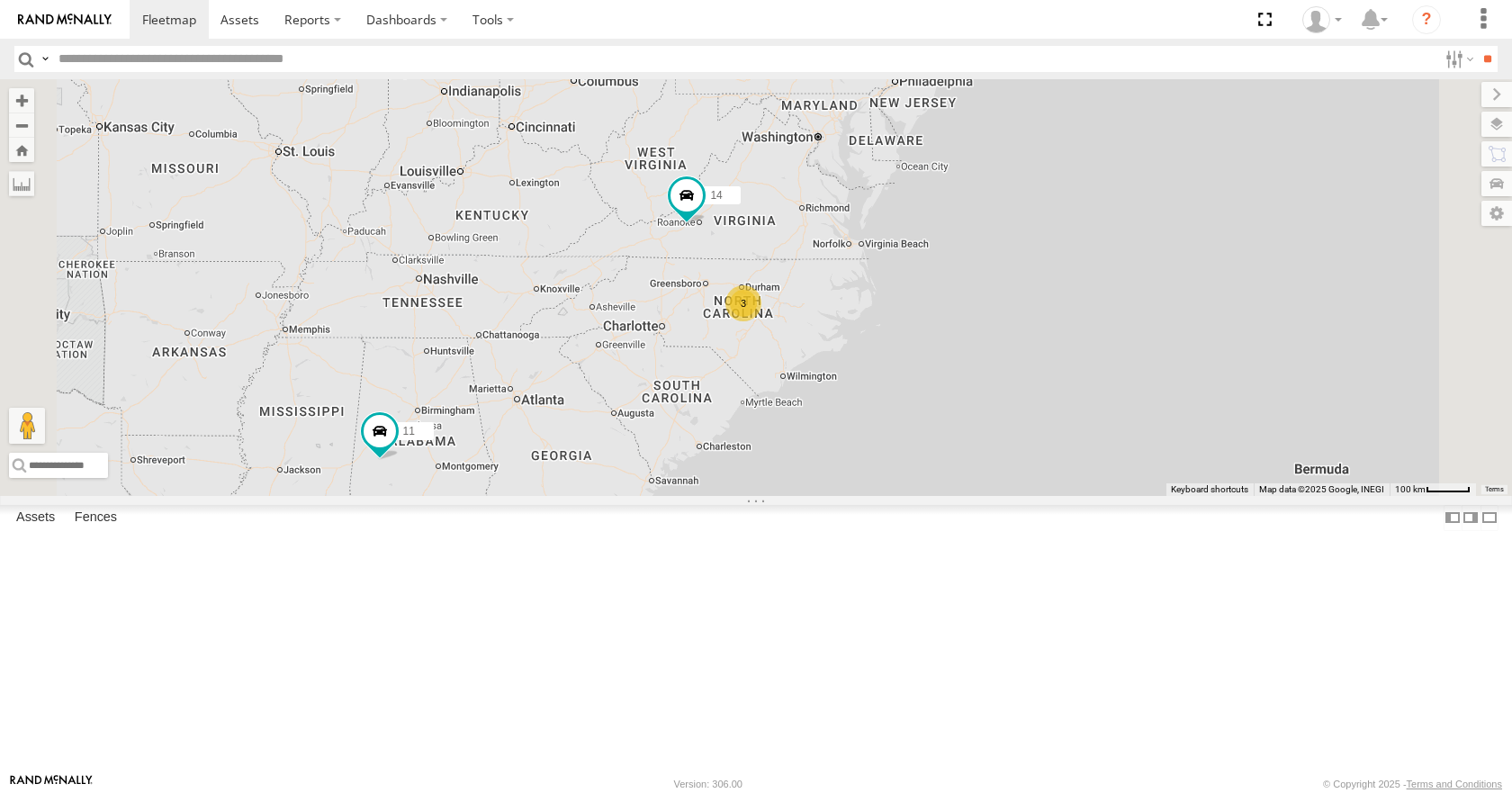
drag, startPoint x: 921, startPoint y: 255, endPoint x: 847, endPoint y: 355, distance: 124.4
click at [847, 355] on div "14 08 04 11 3" at bounding box center [756, 287] width 1512 height 416
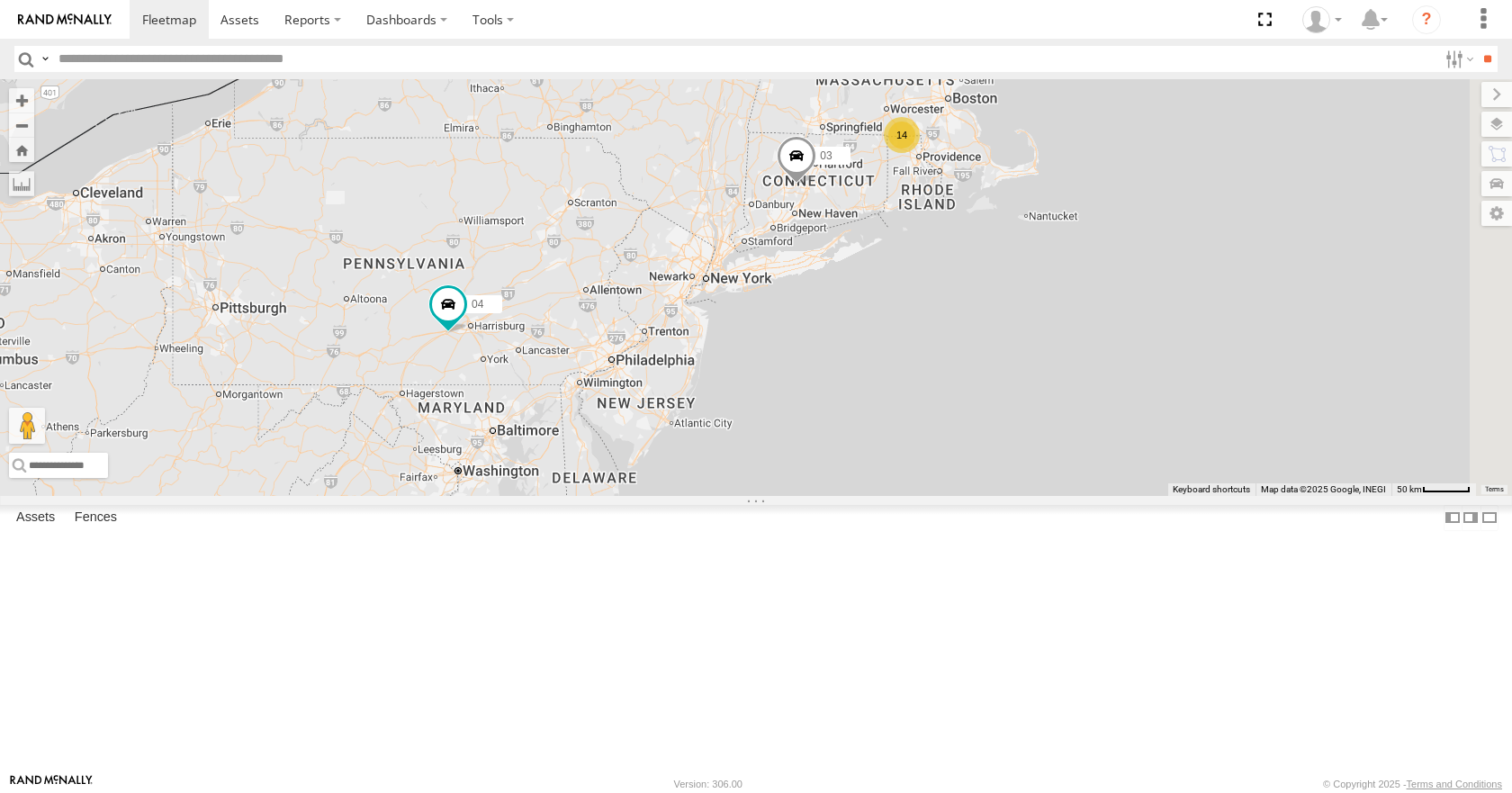
drag, startPoint x: 1039, startPoint y: 253, endPoint x: 894, endPoint y: 430, distance: 228.8
click at [894, 430] on div "14 08 04 11 03 14 35 2" at bounding box center [756, 287] width 1512 height 416
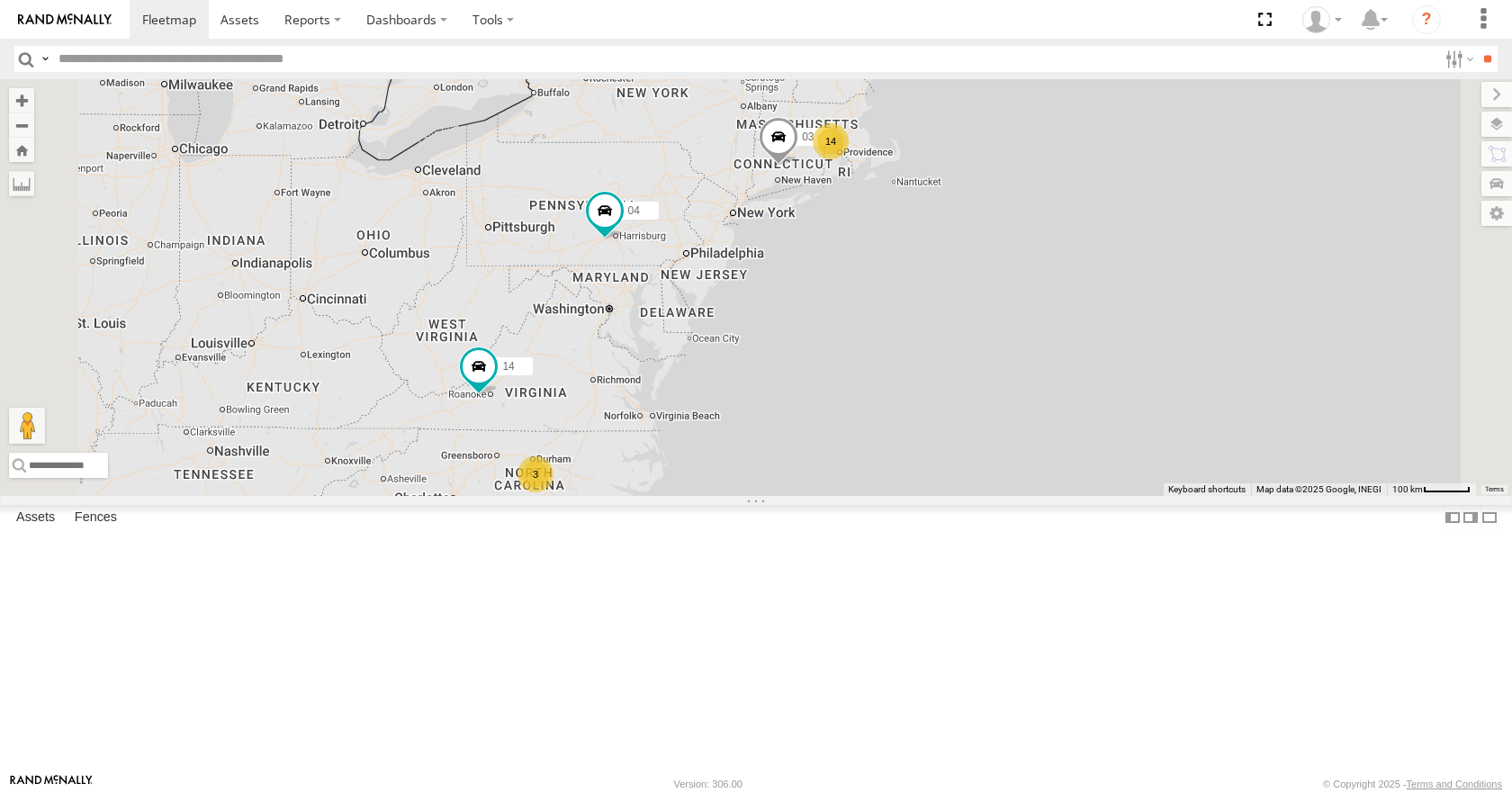
drag, startPoint x: 901, startPoint y: 375, endPoint x: 948, endPoint y: 326, distance: 67.9
click at [948, 326] on div "14 08 04 11 03 14 3" at bounding box center [756, 287] width 1512 height 416
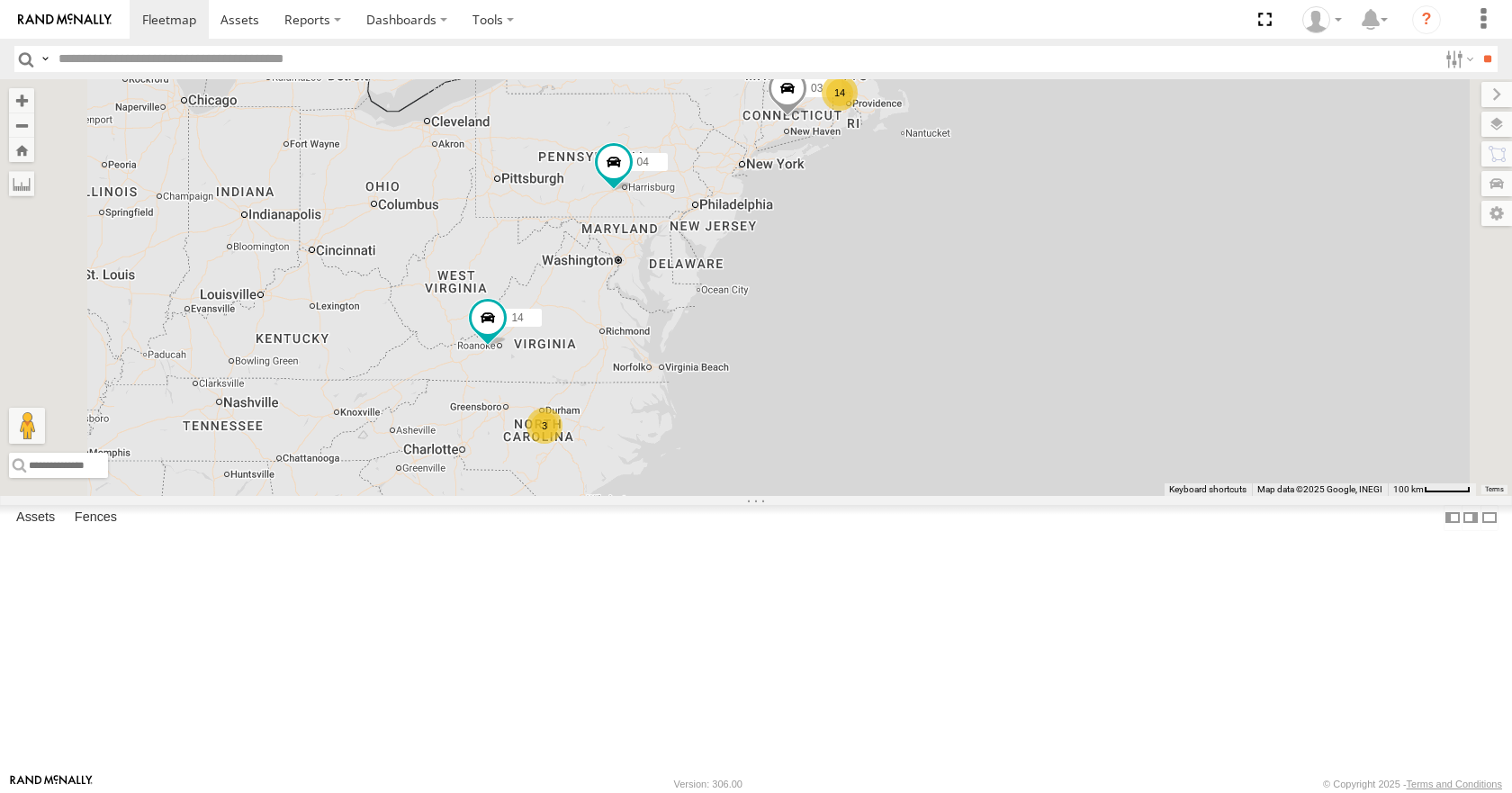
drag, startPoint x: 868, startPoint y: 458, endPoint x: 874, endPoint y: 411, distance: 47.4
click at [874, 411] on div "14 08 04 11 03 14 3" at bounding box center [756, 287] width 1512 height 416
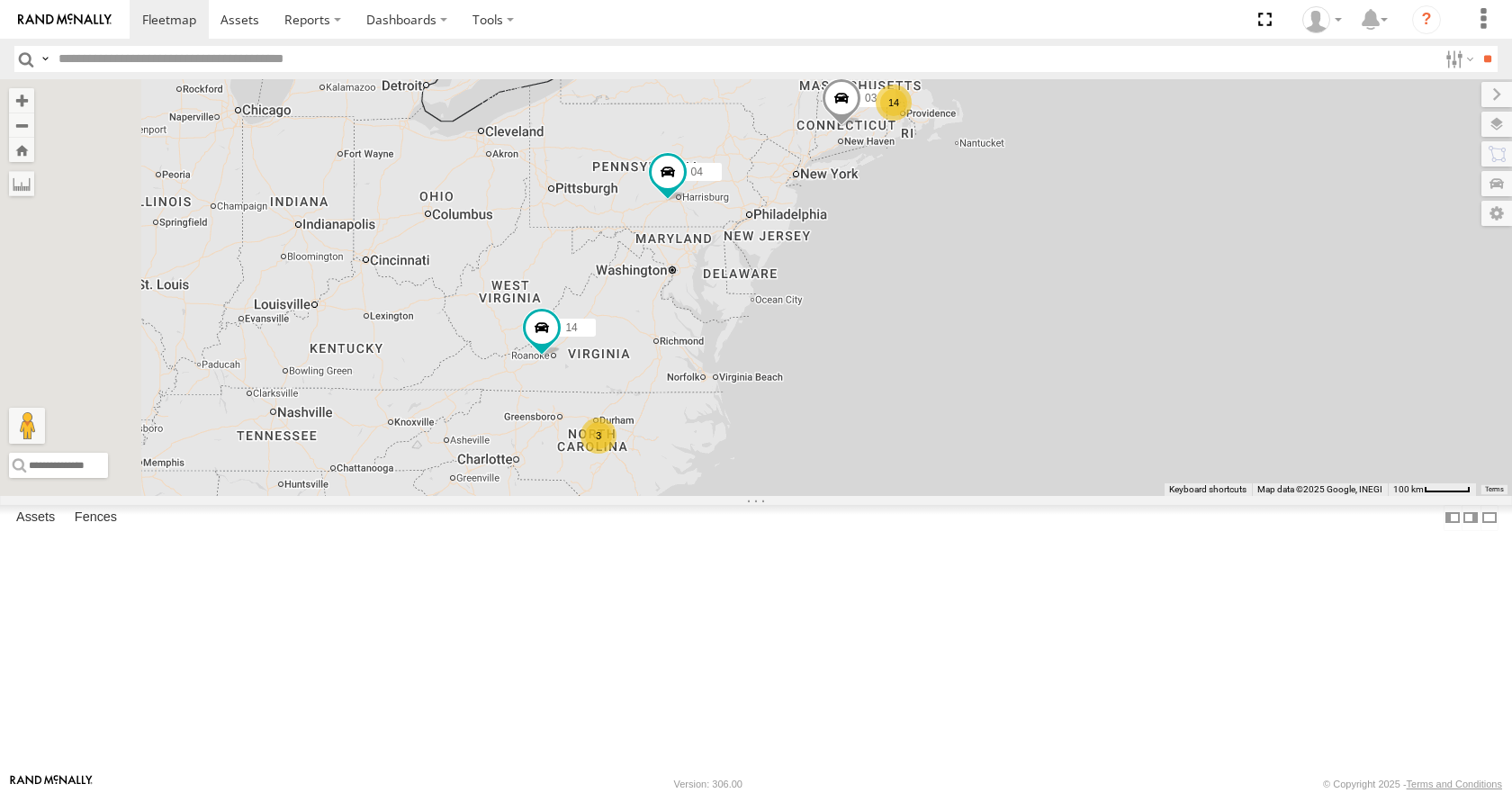
drag, startPoint x: 805, startPoint y: 431, endPoint x: 863, endPoint y: 440, distance: 58.7
click at [863, 440] on div "14 08 04 11 03 14 3" at bounding box center [756, 287] width 1512 height 416
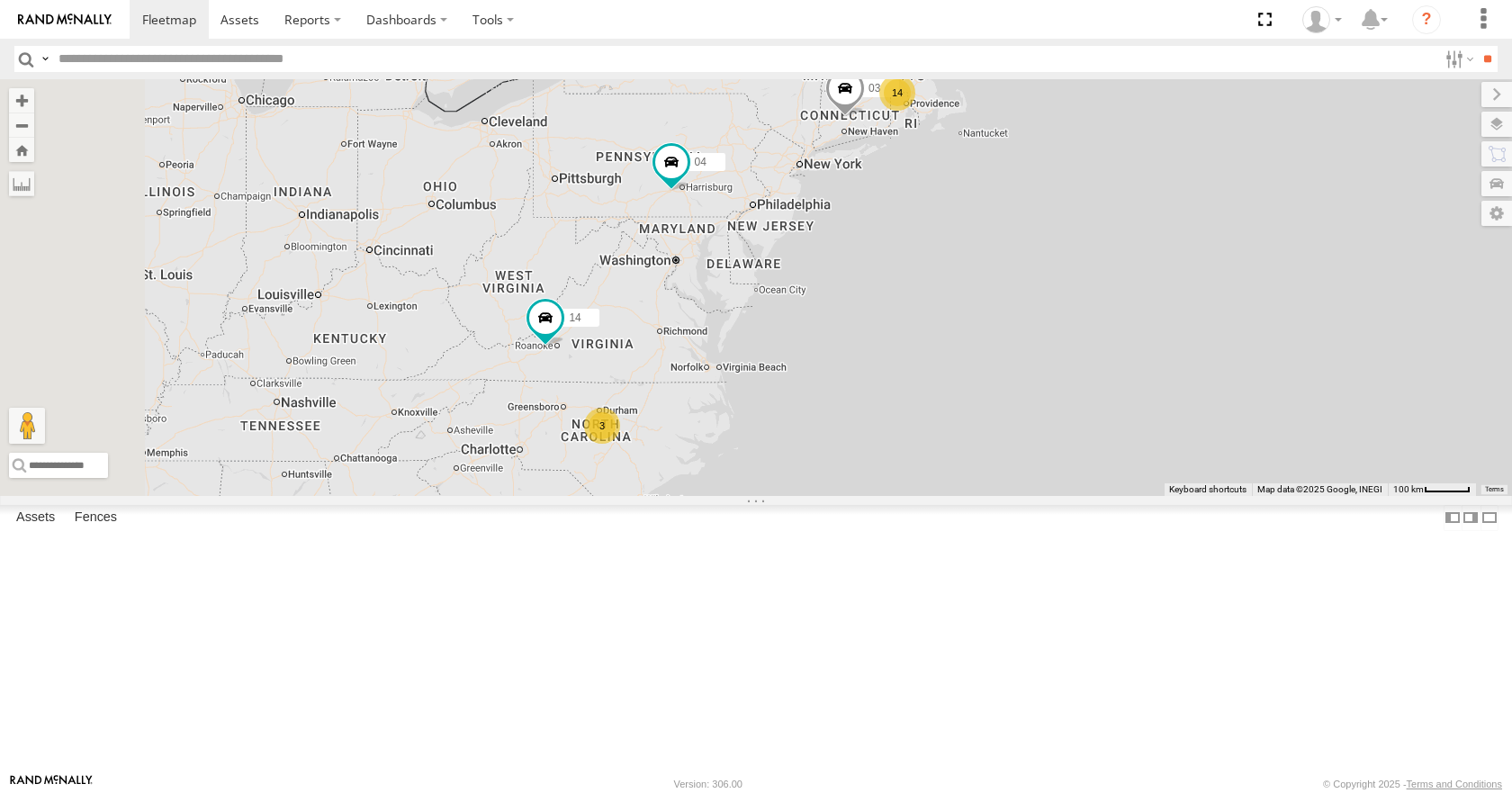
drag, startPoint x: 863, startPoint y: 440, endPoint x: 876, endPoint y: 415, distance: 28.2
click at [876, 415] on div "14 08 04 11 03 14 3" at bounding box center [756, 287] width 1512 height 416
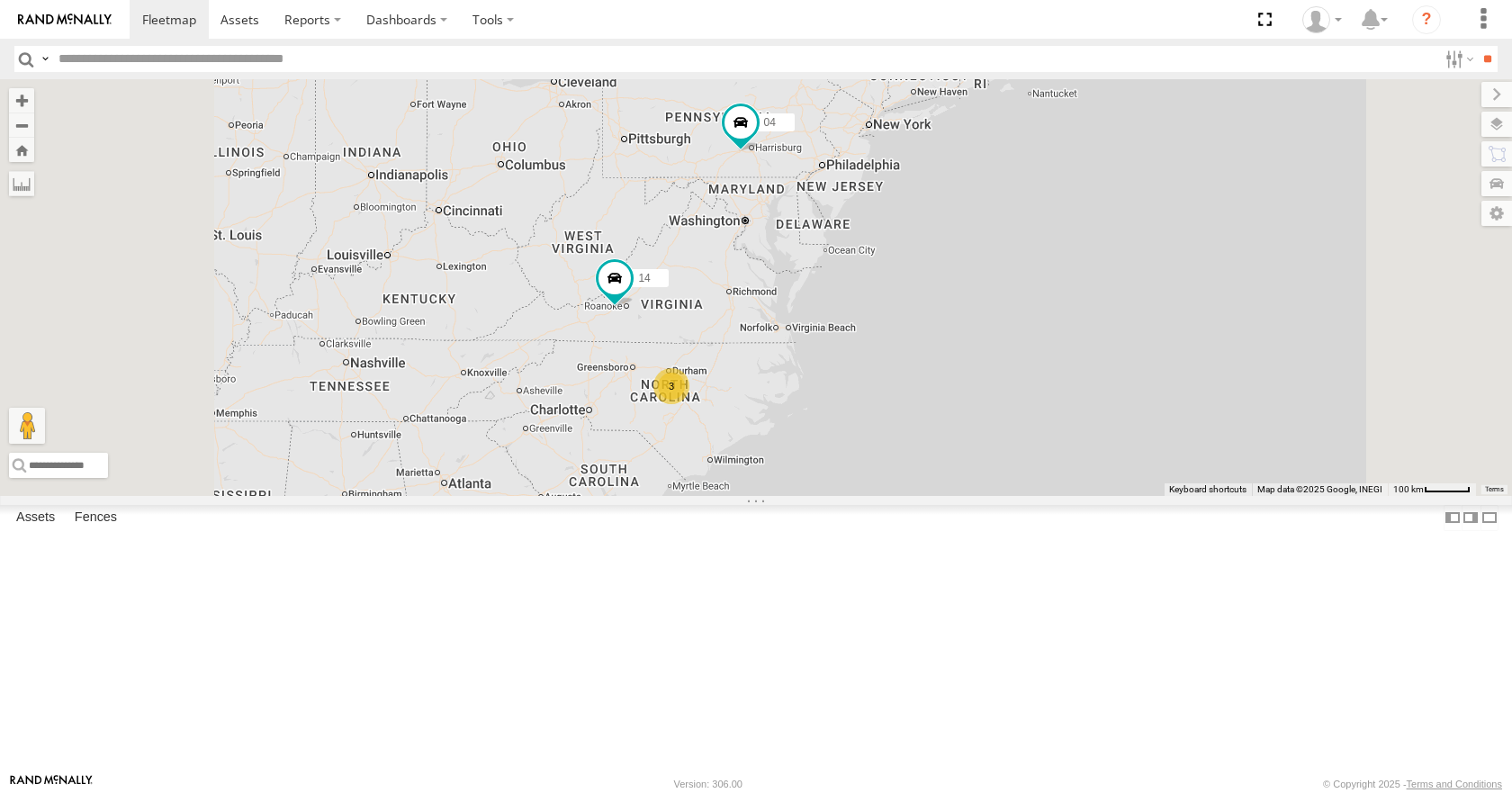
drag, startPoint x: 876, startPoint y: 415, endPoint x: 947, endPoint y: 384, distance: 77.5
click at [947, 384] on div "14 08 04 11 14 3 03" at bounding box center [756, 287] width 1512 height 416
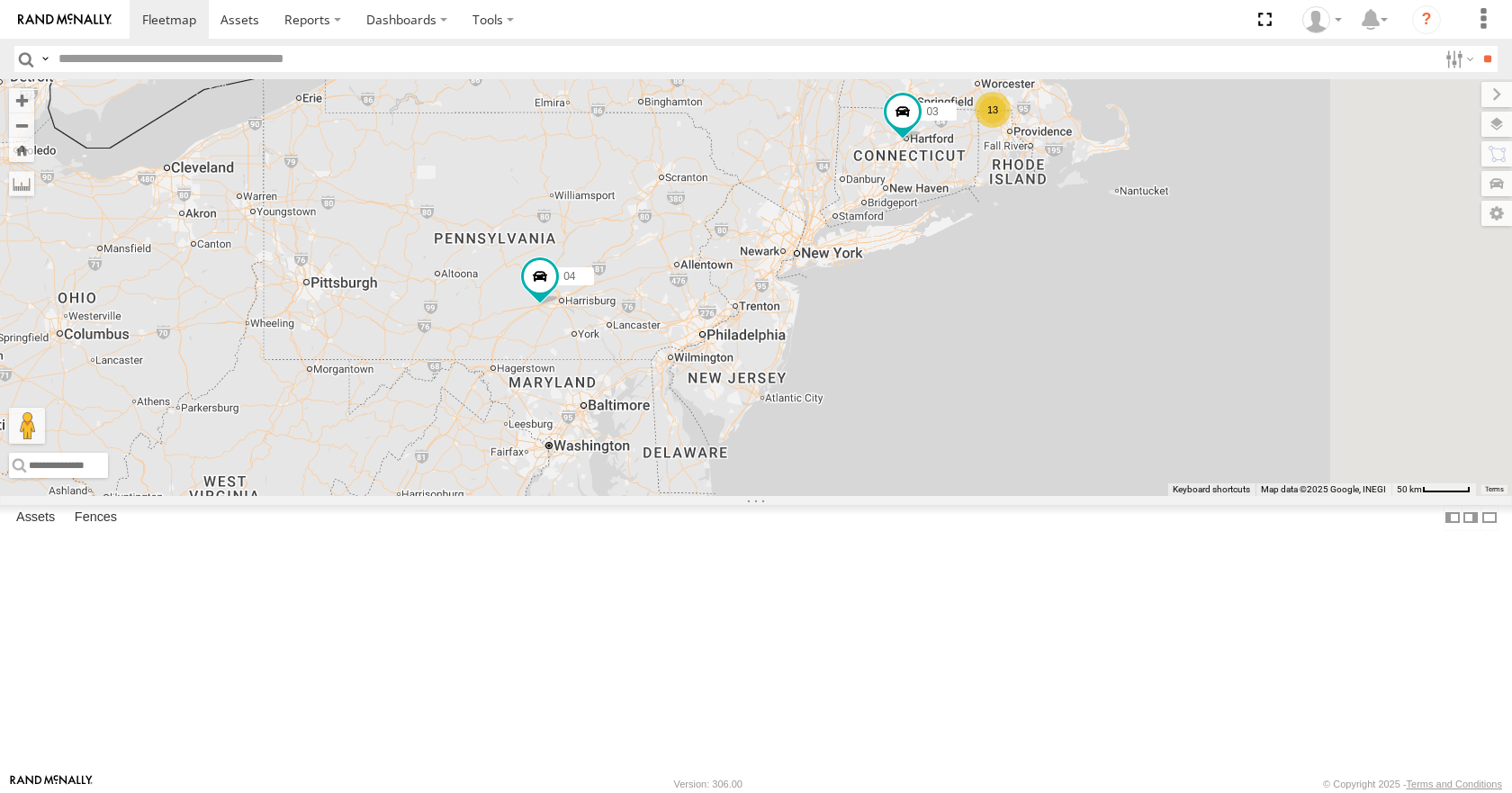
drag, startPoint x: 1067, startPoint y: 213, endPoint x: 956, endPoint y: 387, distance: 206.4
click at [956, 387] on div "14 08 04 11 03 13 35 2" at bounding box center [756, 287] width 1512 height 416
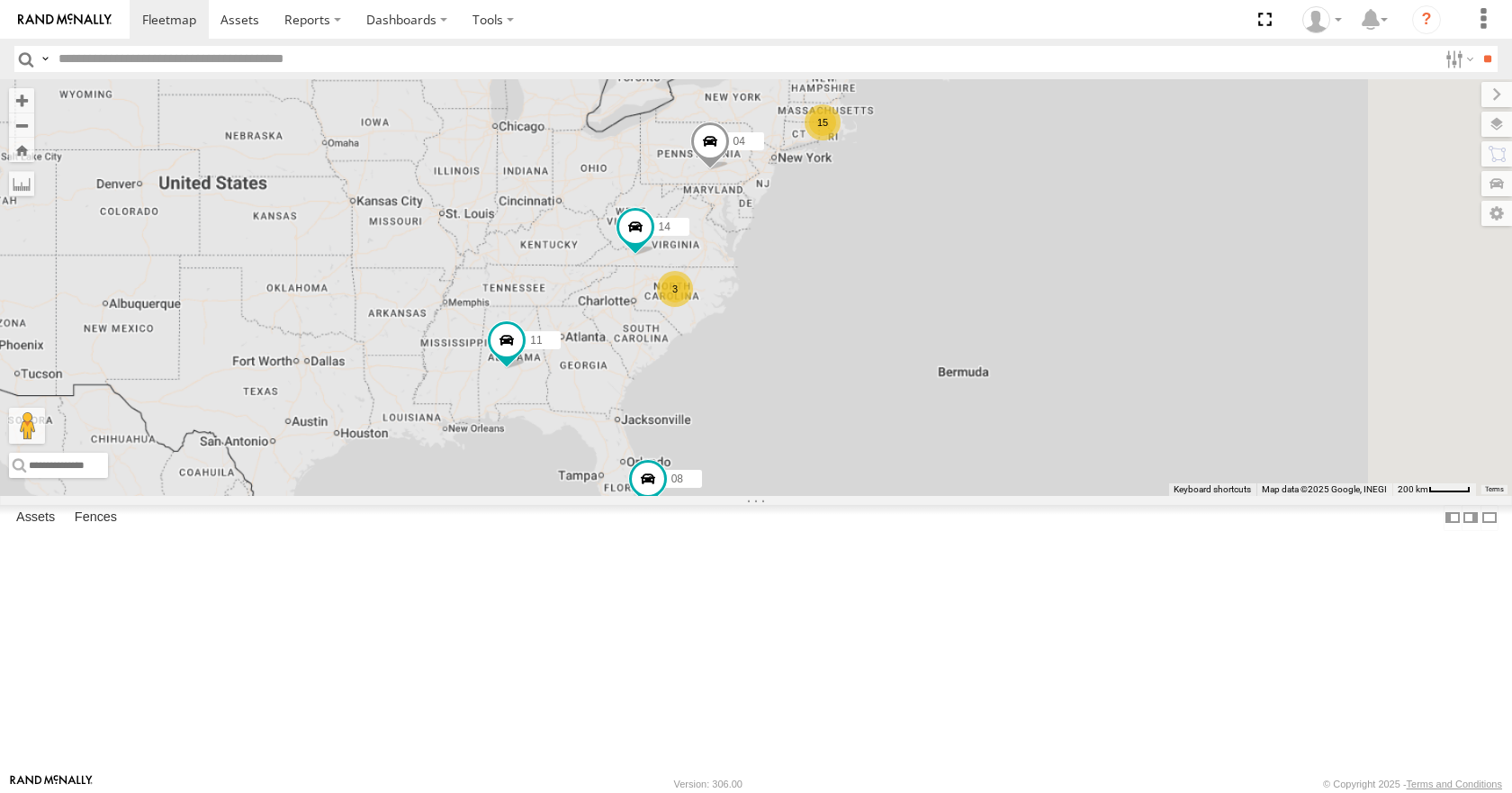
drag, startPoint x: 808, startPoint y: 275, endPoint x: 717, endPoint y: 303, distance: 95.2
click at [717, 303] on div "15 3 14 08 04 11" at bounding box center [756, 287] width 1512 height 416
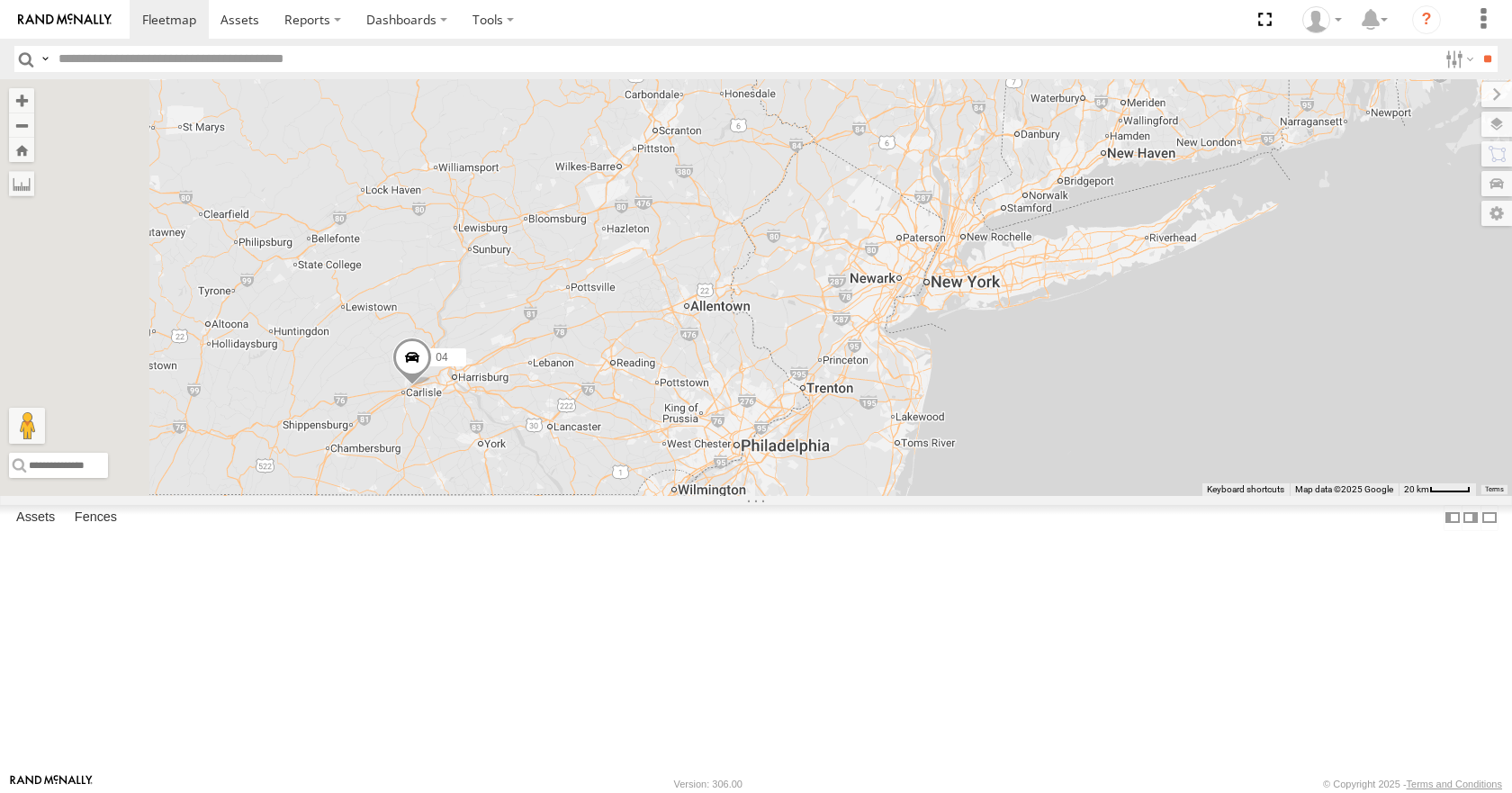
drag, startPoint x: 984, startPoint y: 276, endPoint x: 1064, endPoint y: 246, distance: 85.4
click at [1064, 246] on div "14 08 04 11 03 12 12 31" at bounding box center [756, 287] width 1512 height 416
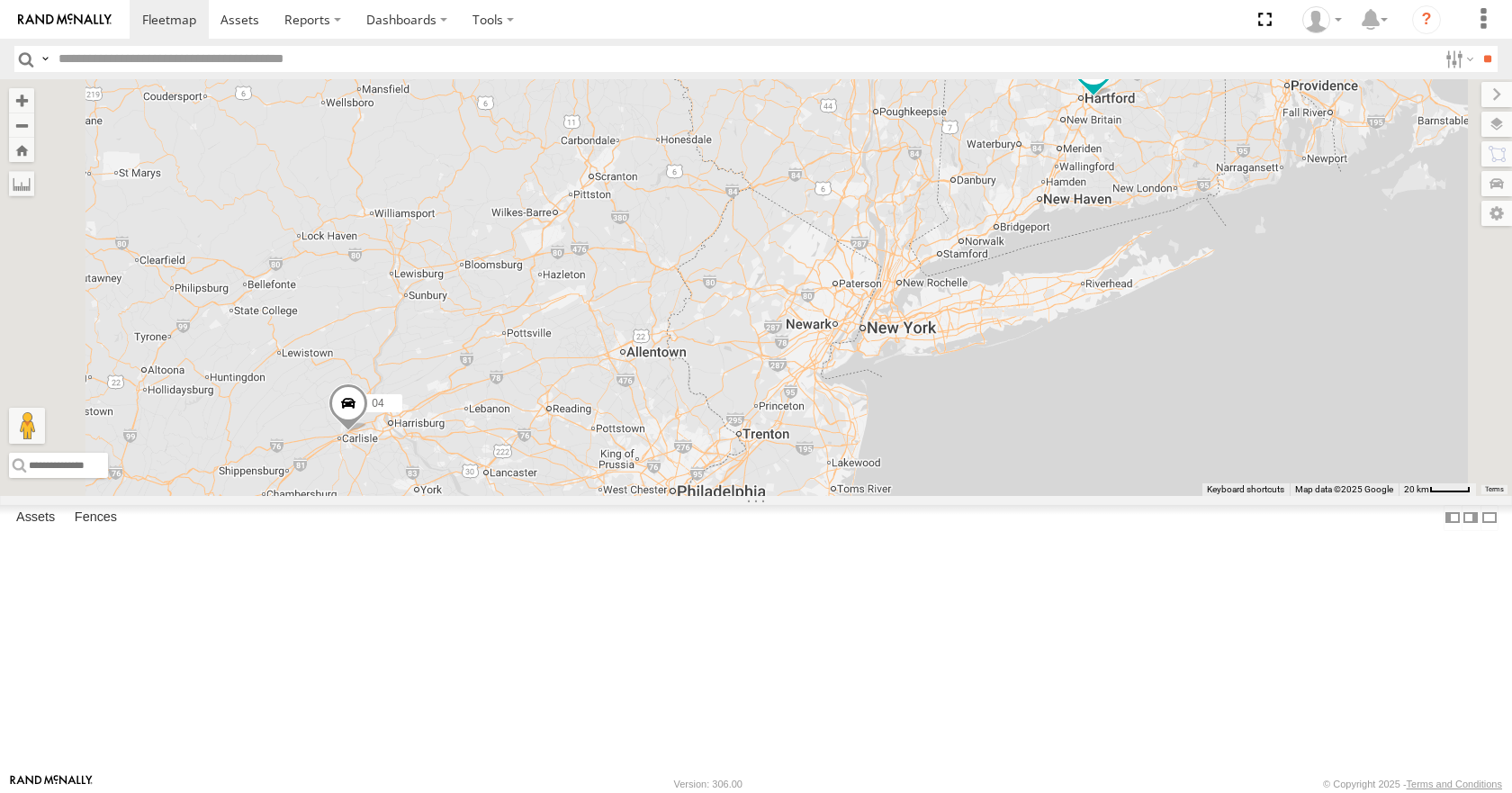
drag, startPoint x: 1064, startPoint y: 246, endPoint x: 997, endPoint y: 293, distance: 81.8
click at [997, 293] on div "14 08 04 11 03 12 12 31" at bounding box center [756, 287] width 1512 height 416
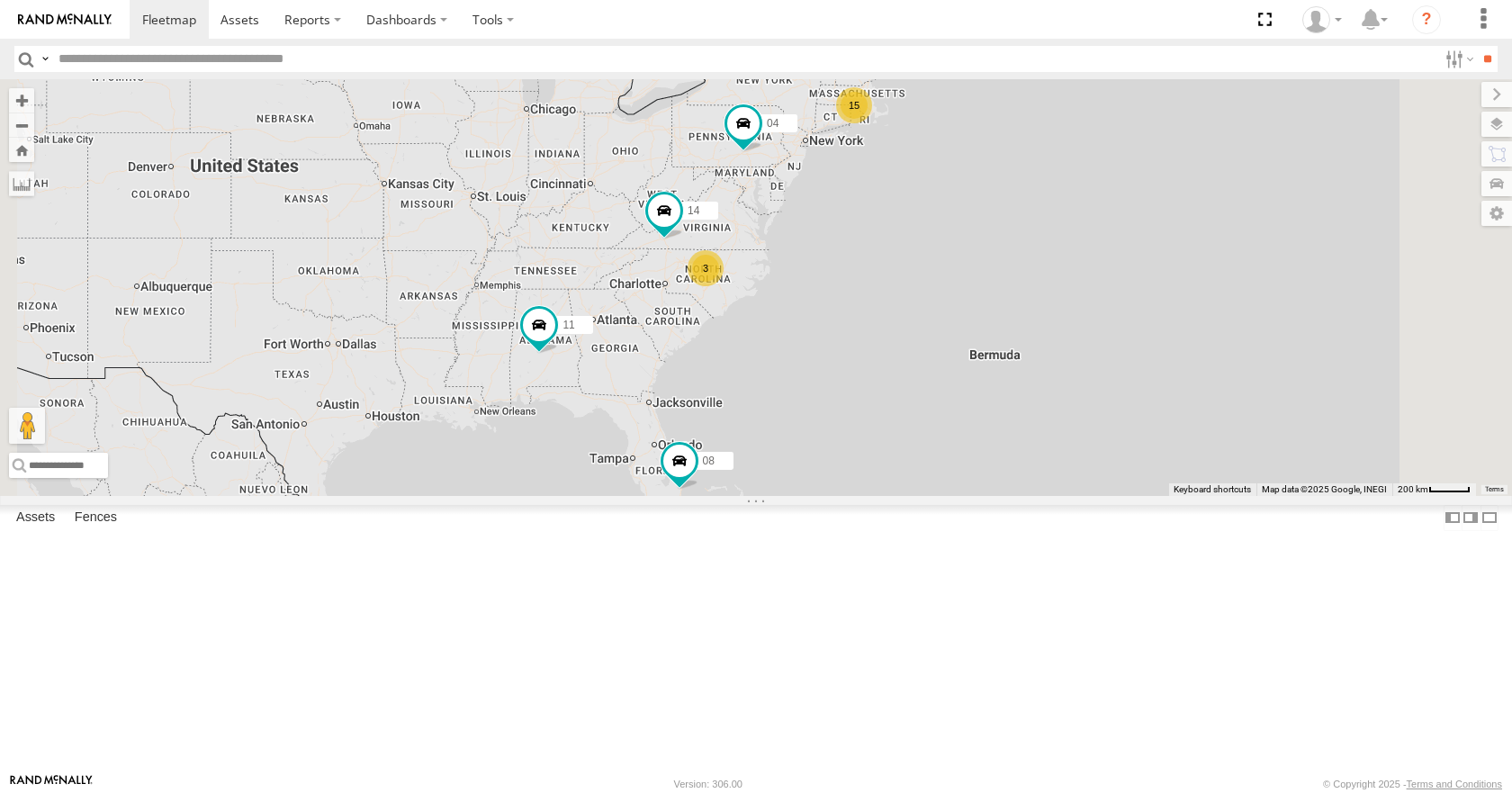
drag, startPoint x: 1139, startPoint y: 357, endPoint x: 1076, endPoint y: 364, distance: 63.4
click at [1076, 364] on div "15 3 14 08 04 11" at bounding box center [756, 287] width 1512 height 416
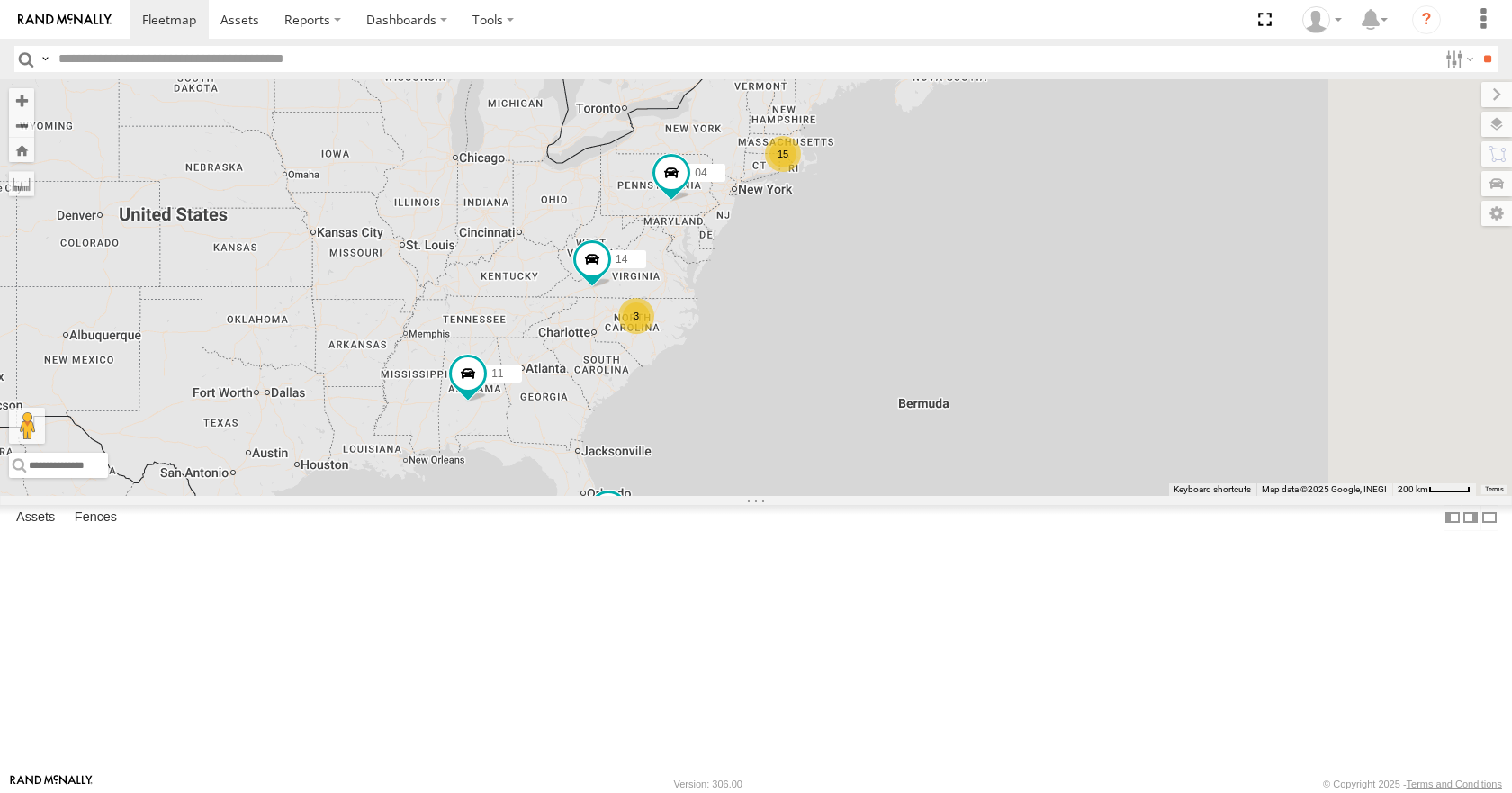
drag, startPoint x: 1125, startPoint y: 307, endPoint x: 987, endPoint y: 364, distance: 149.3
click at [987, 364] on div "15 3 14 08 04 11" at bounding box center [756, 287] width 1512 height 416
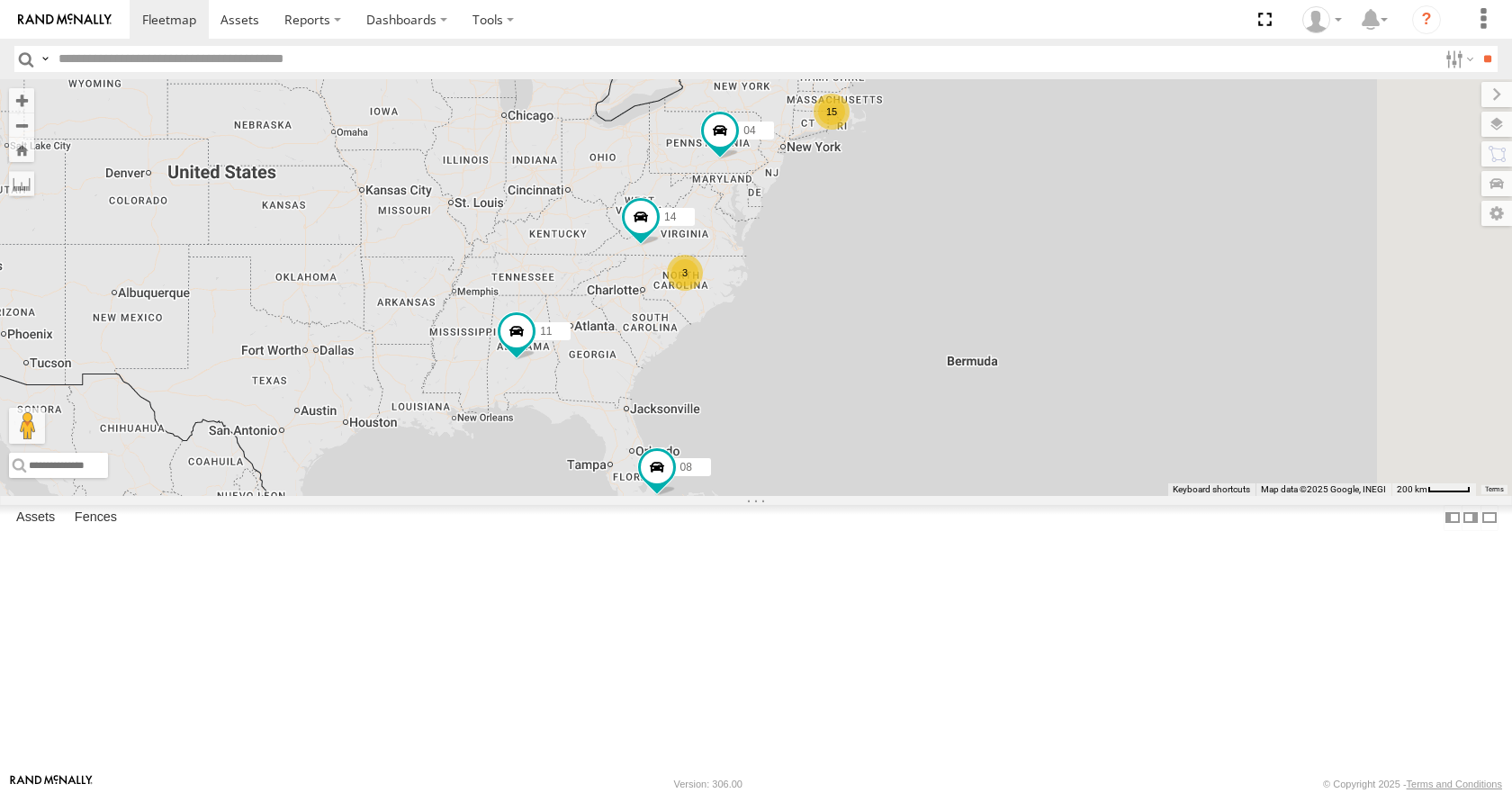
drag, startPoint x: 895, startPoint y: 380, endPoint x: 953, endPoint y: 333, distance: 74.7
click at [953, 333] on div "14 08 04 11 15 3" at bounding box center [756, 287] width 1512 height 416
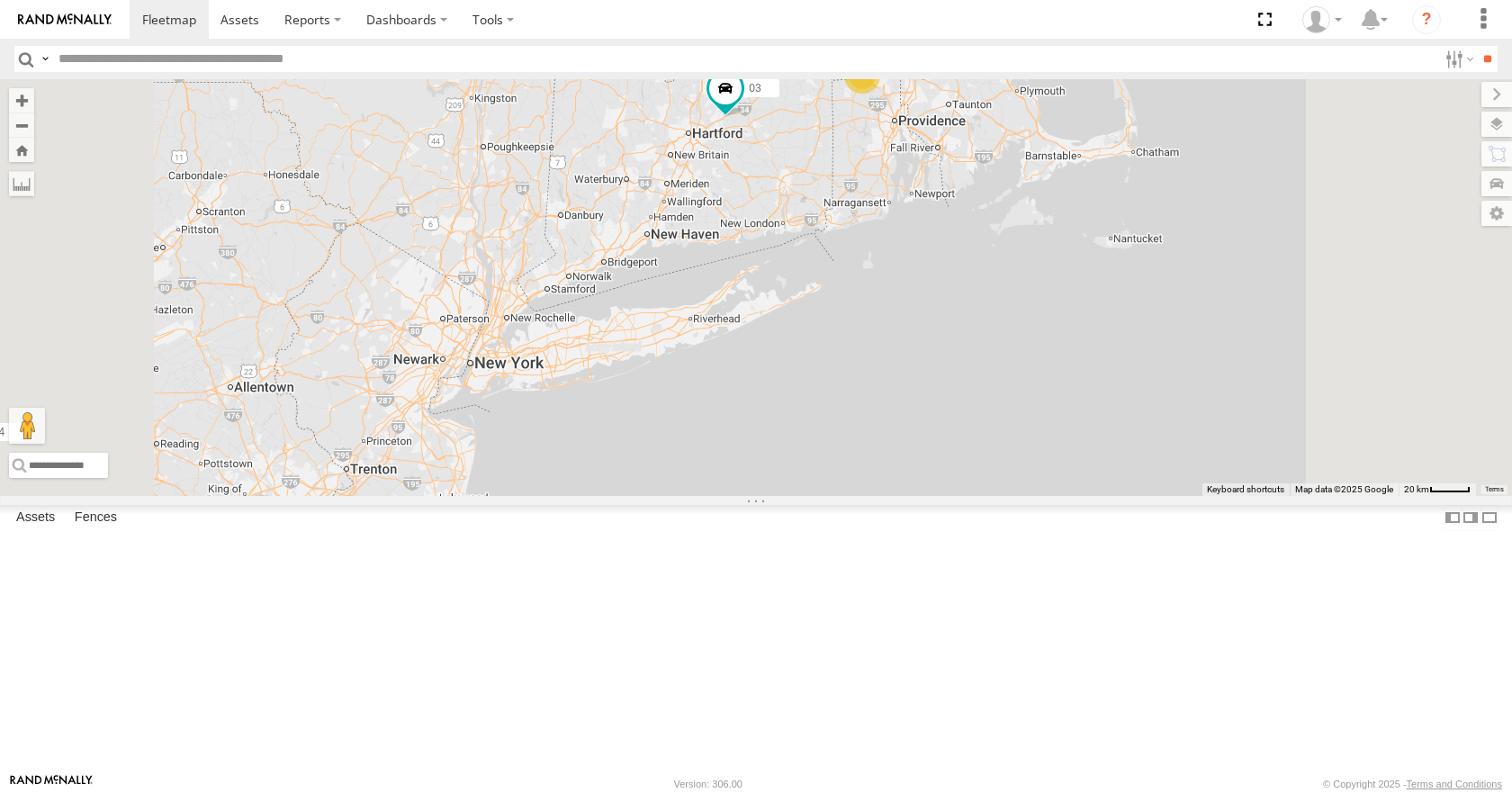
drag, startPoint x: 1063, startPoint y: 227, endPoint x: 946, endPoint y: 381, distance: 193.4
click at [946, 381] on div "14 08 04 11 03 12 12 31" at bounding box center [756, 287] width 1512 height 416
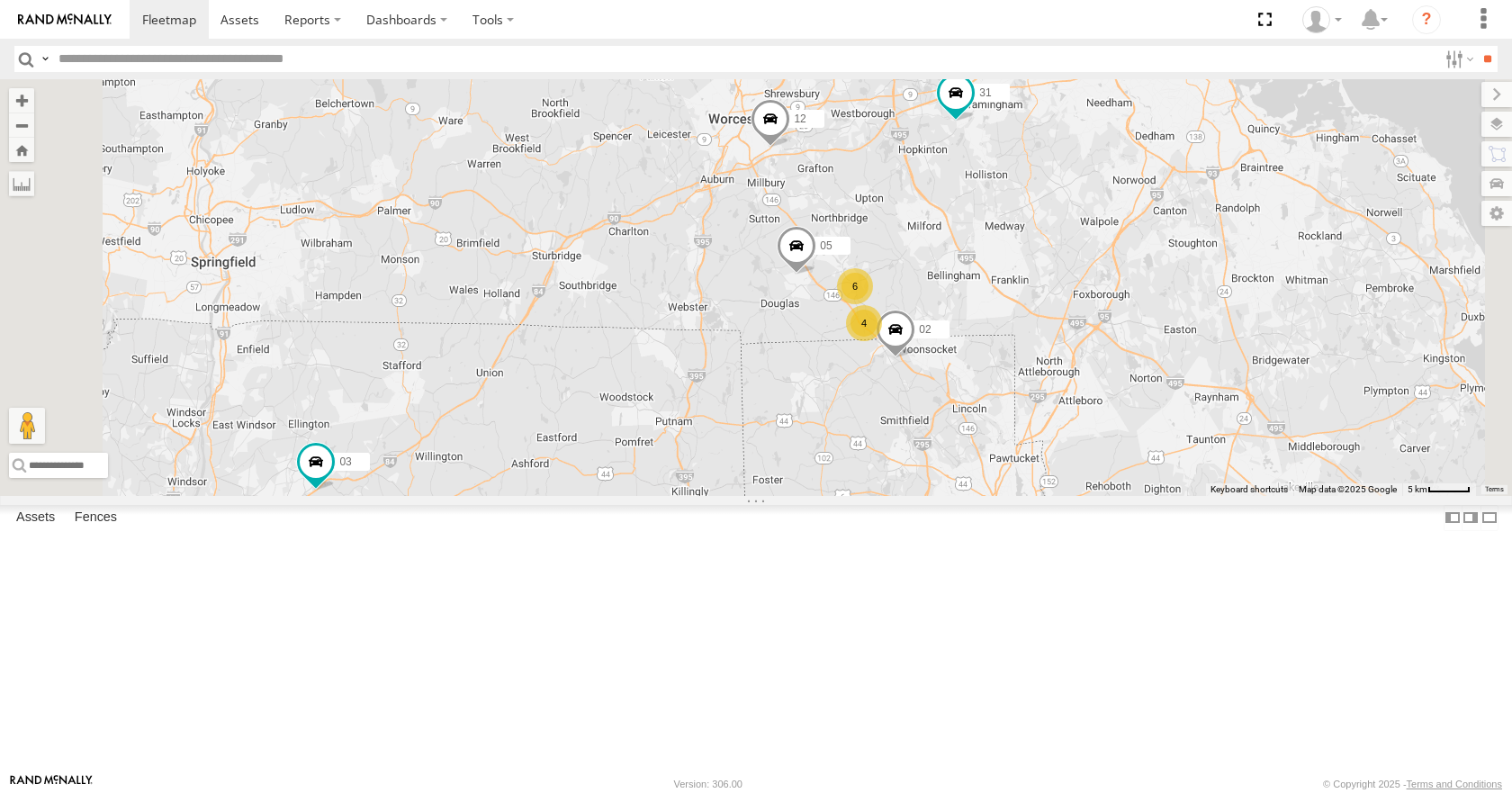
drag, startPoint x: 984, startPoint y: 303, endPoint x: 1044, endPoint y: 377, distance: 95.3
click at [1044, 377] on div "14 08 04 11 03 12 31 05 4 6 02" at bounding box center [756, 287] width 1512 height 416
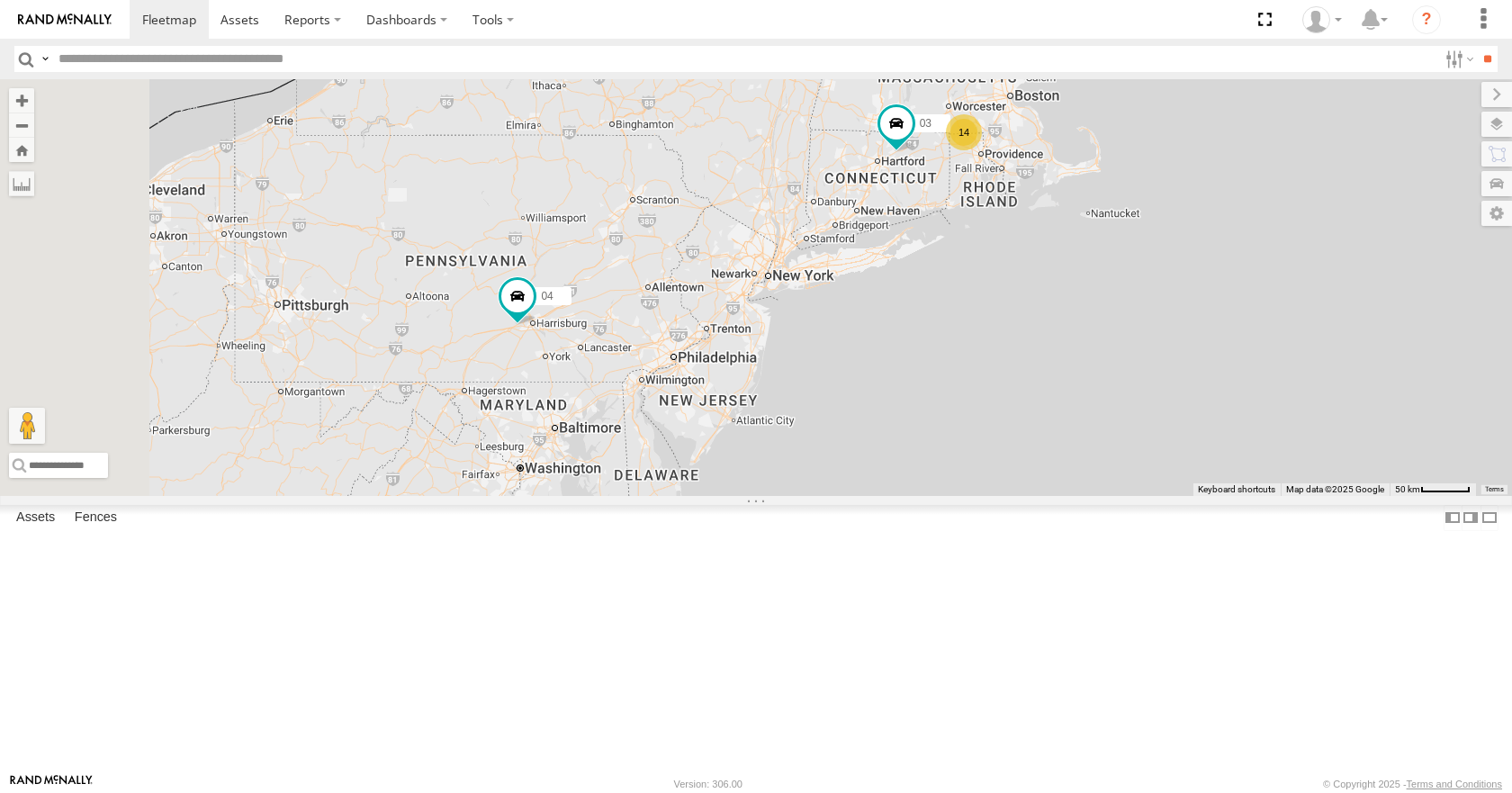
drag, startPoint x: 890, startPoint y: 484, endPoint x: 1082, endPoint y: 331, distance: 245.5
click at [1082, 331] on div "14 08 04 11 03 14" at bounding box center [756, 287] width 1512 height 416
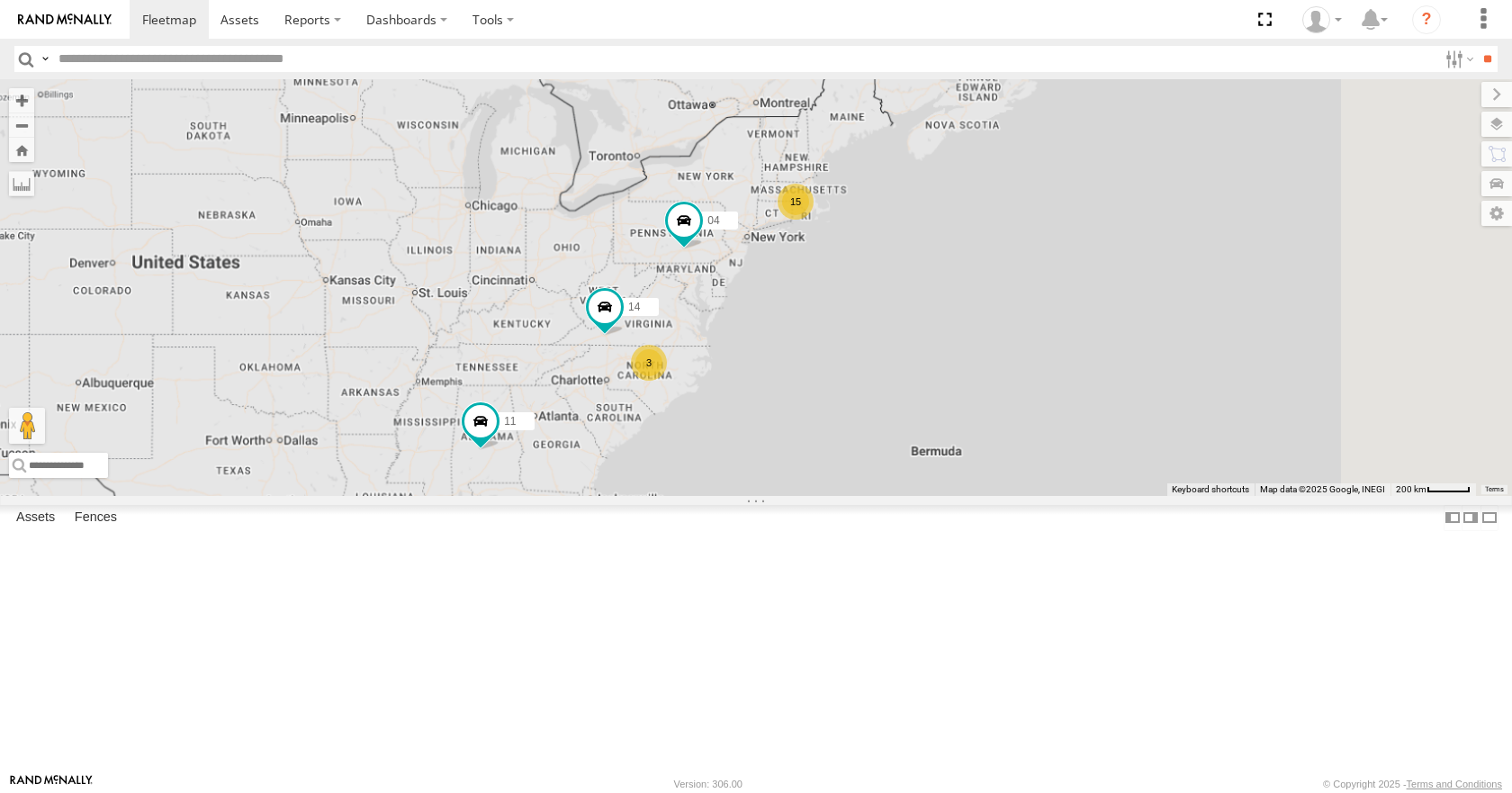
drag, startPoint x: 1012, startPoint y: 412, endPoint x: 959, endPoint y: 399, distance: 54.6
click at [959, 399] on div "14 08 04 11 15 3" at bounding box center [756, 287] width 1512 height 416
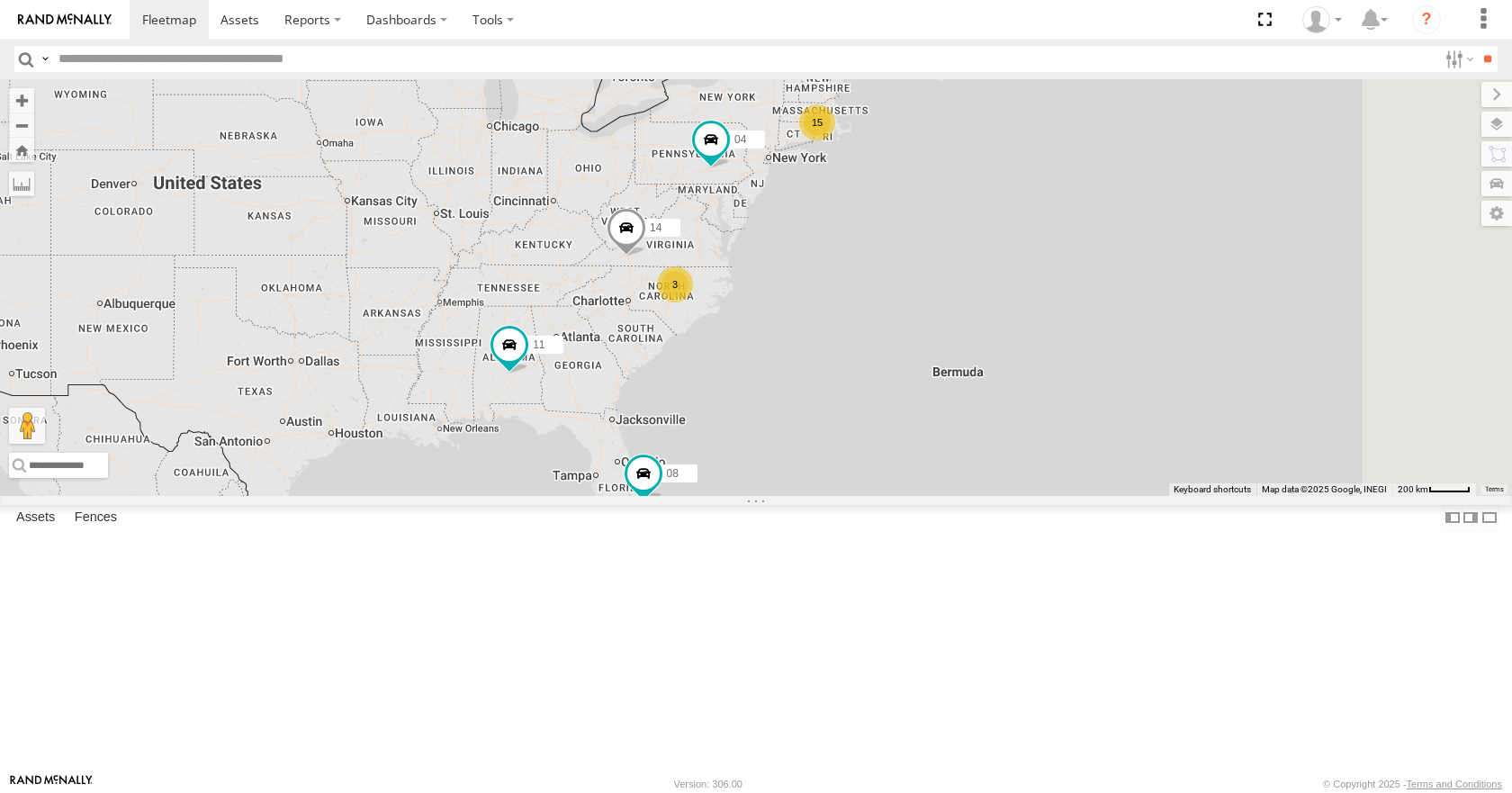
drag, startPoint x: 904, startPoint y: 318, endPoint x: 810, endPoint y: 341, distance: 96.8
click at [810, 341] on div "15 3 14 08 04 11" at bounding box center [756, 287] width 1512 height 416
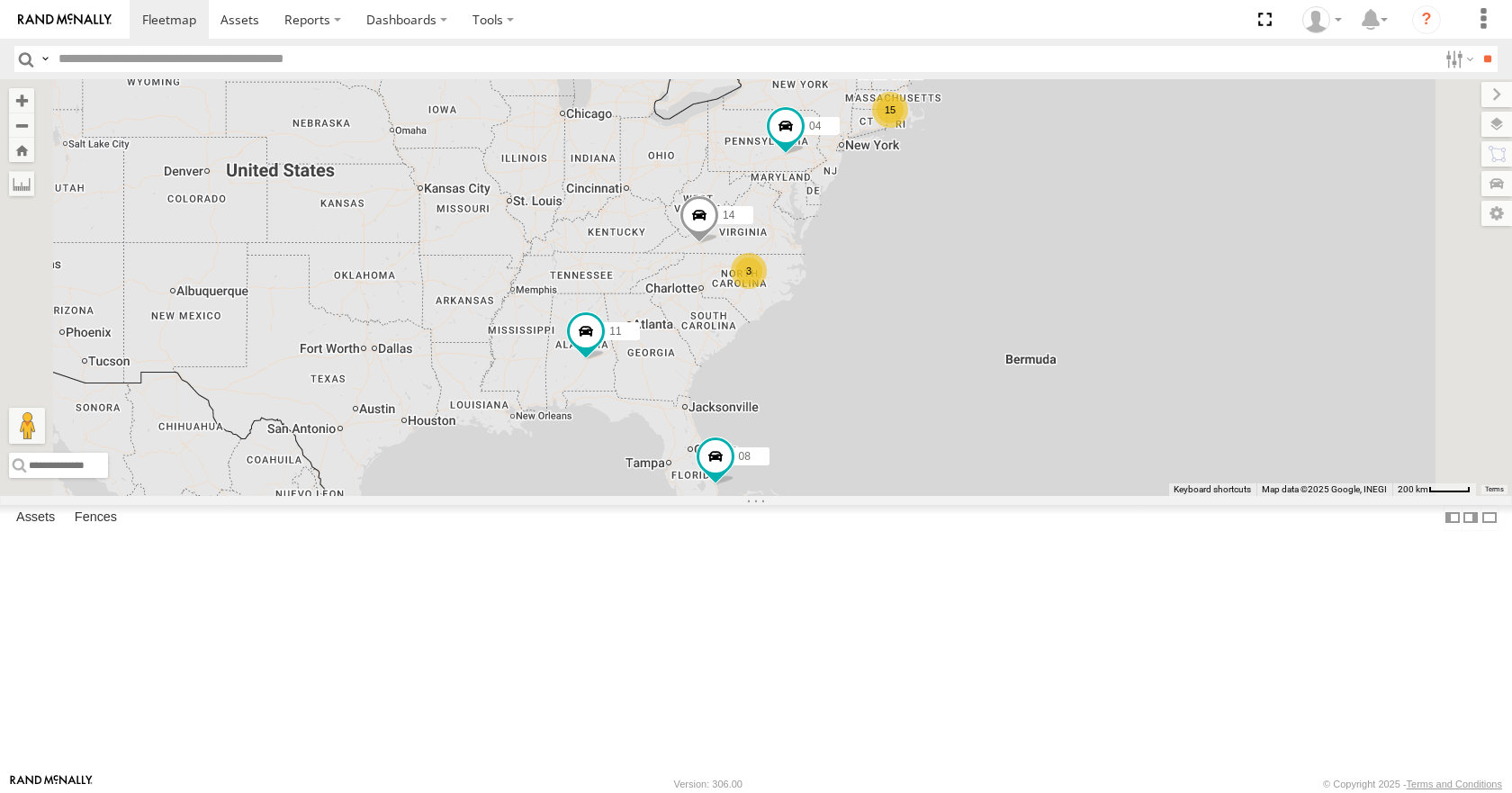
drag, startPoint x: 857, startPoint y: 347, endPoint x: 829, endPoint y: 359, distance: 30.5
click at [829, 359] on div "15 3 14 08 04 11" at bounding box center [756, 287] width 1512 height 416
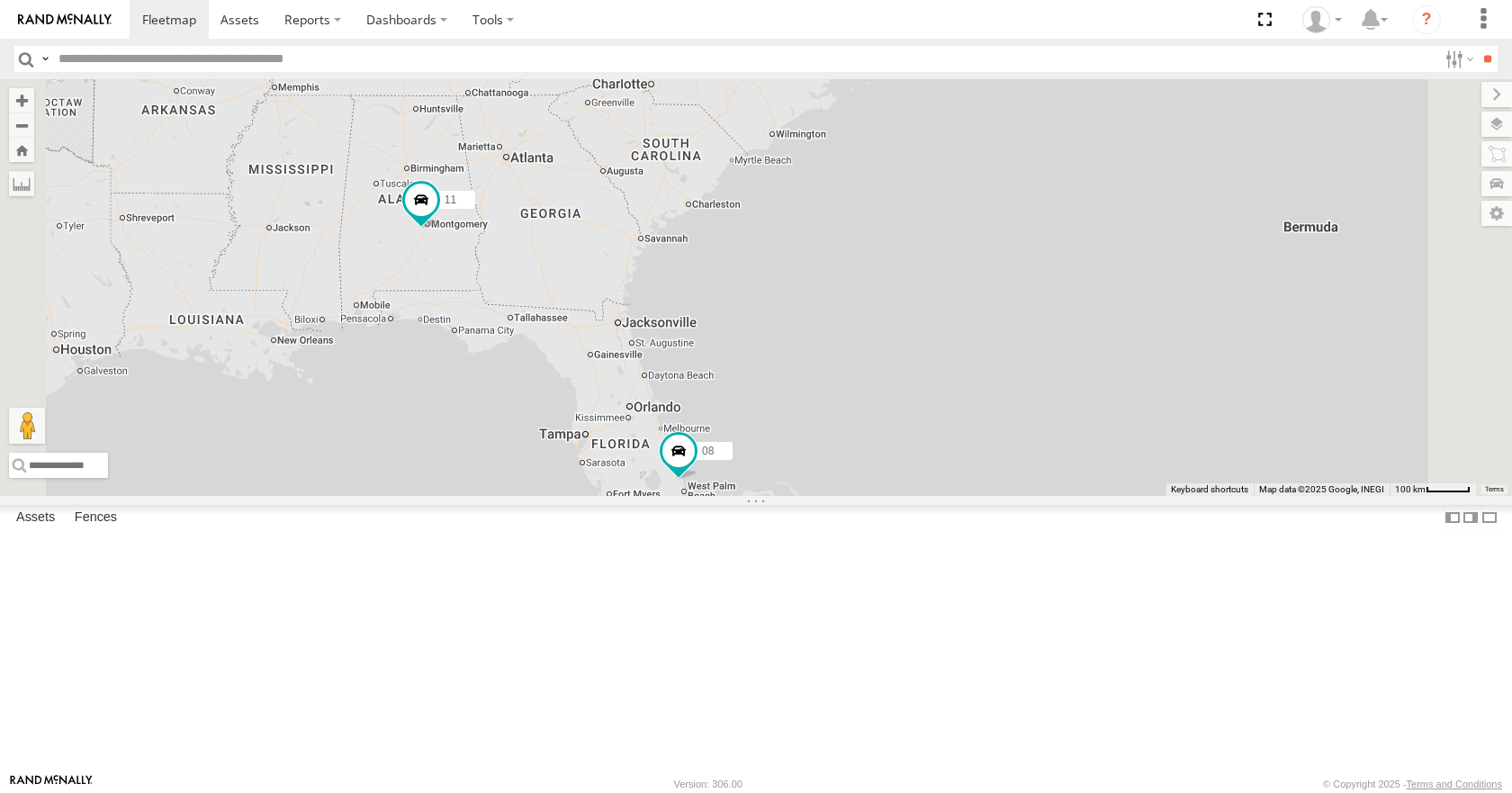
drag, startPoint x: 896, startPoint y: 614, endPoint x: 924, endPoint y: 453, distance: 163.4
click at [924, 453] on div "14 08 04 11 3" at bounding box center [756, 287] width 1512 height 416
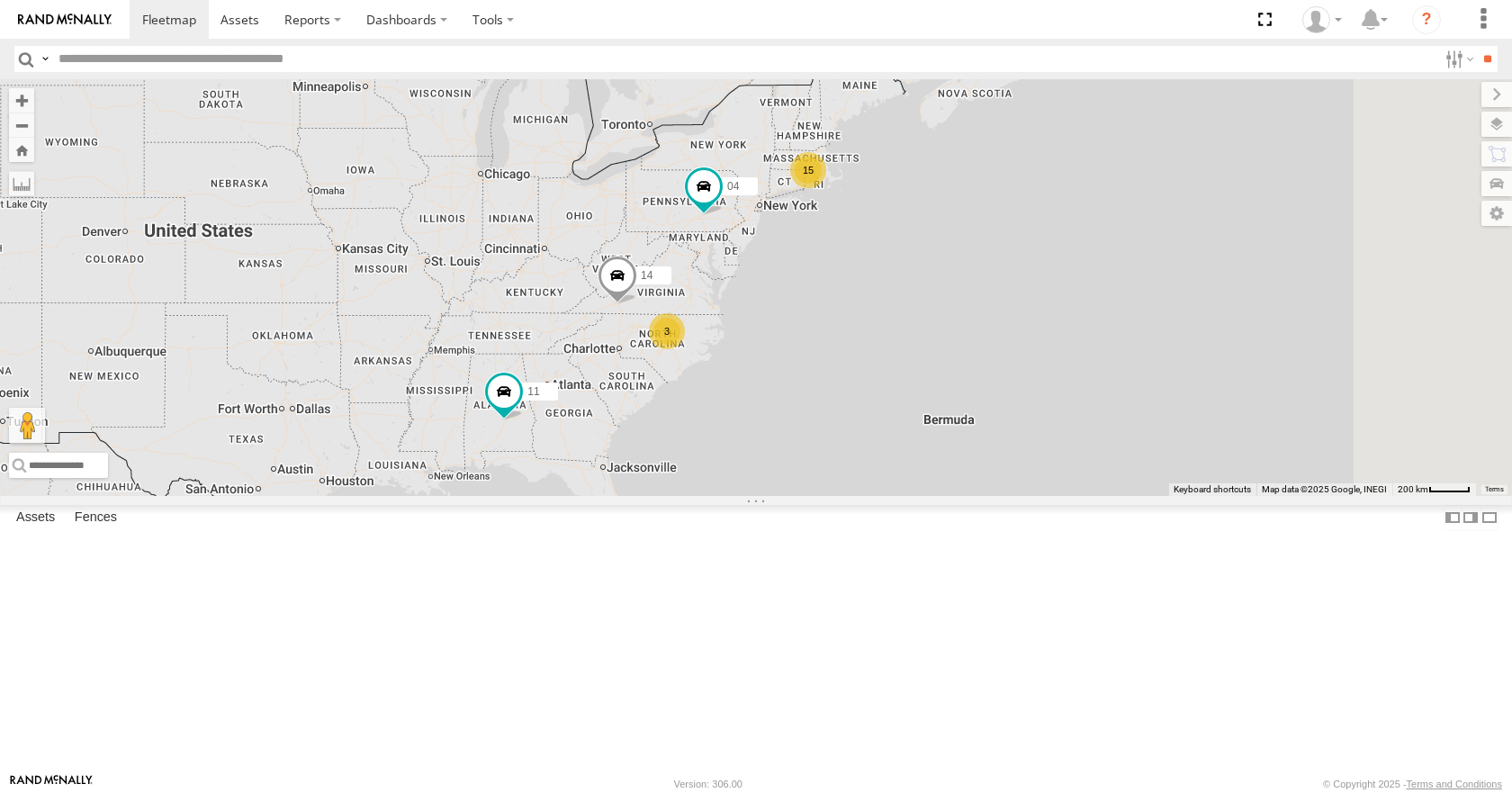
drag, startPoint x: 904, startPoint y: 406, endPoint x: 853, endPoint y: 509, distance: 114.9
click at [853, 495] on div "14 08 04 11 15 3" at bounding box center [756, 287] width 1512 height 416
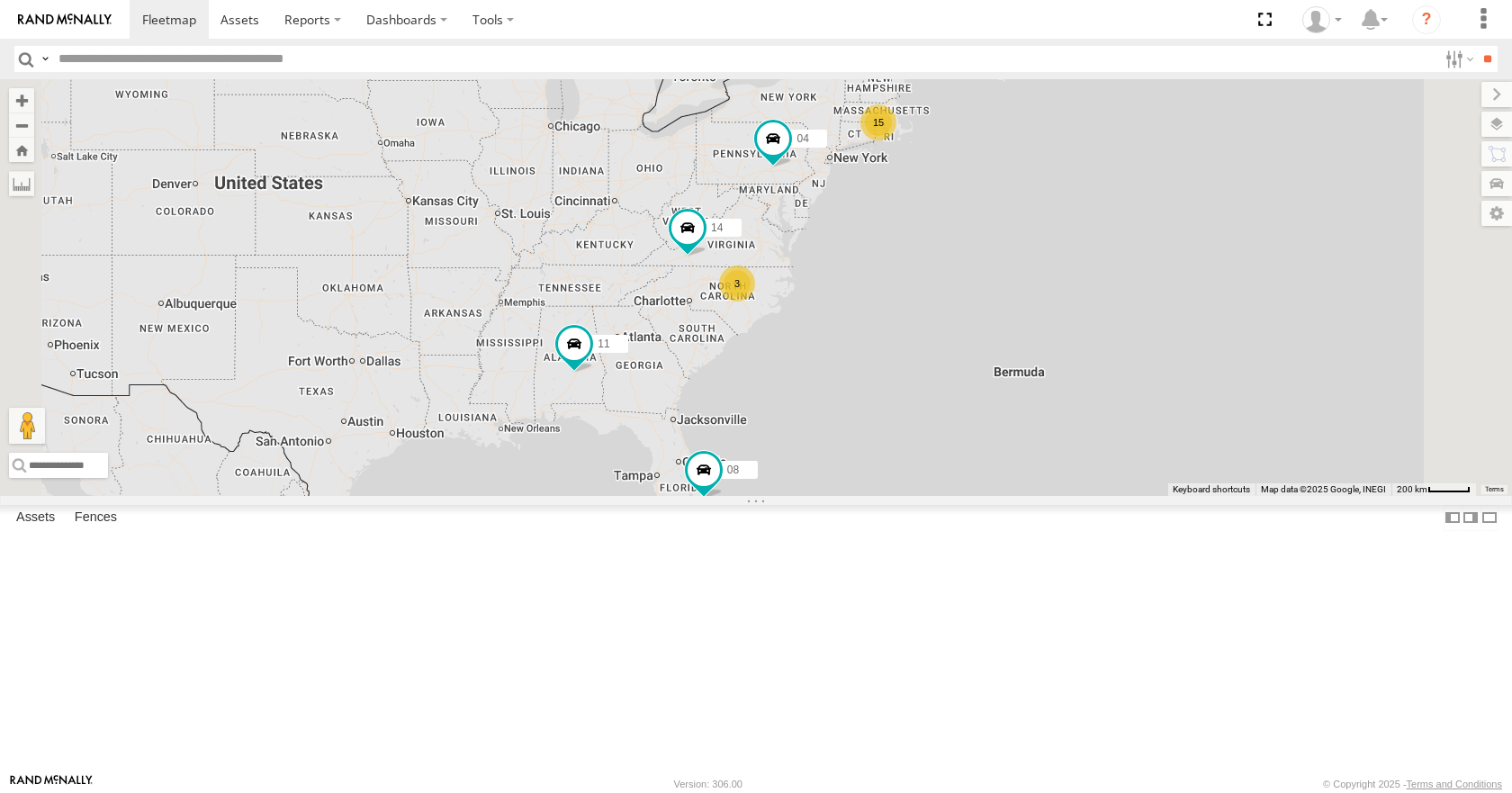
drag, startPoint x: 1061, startPoint y: 391, endPoint x: 1030, endPoint y: 412, distance: 37.4
click at [1030, 412] on div "14 08 04 11 15 3" at bounding box center [756, 287] width 1512 height 416
drag, startPoint x: 1030, startPoint y: 410, endPoint x: 1021, endPoint y: 405, distance: 10.3
click at [1021, 405] on div "14 08 04 11 15 3" at bounding box center [756, 287] width 1512 height 416
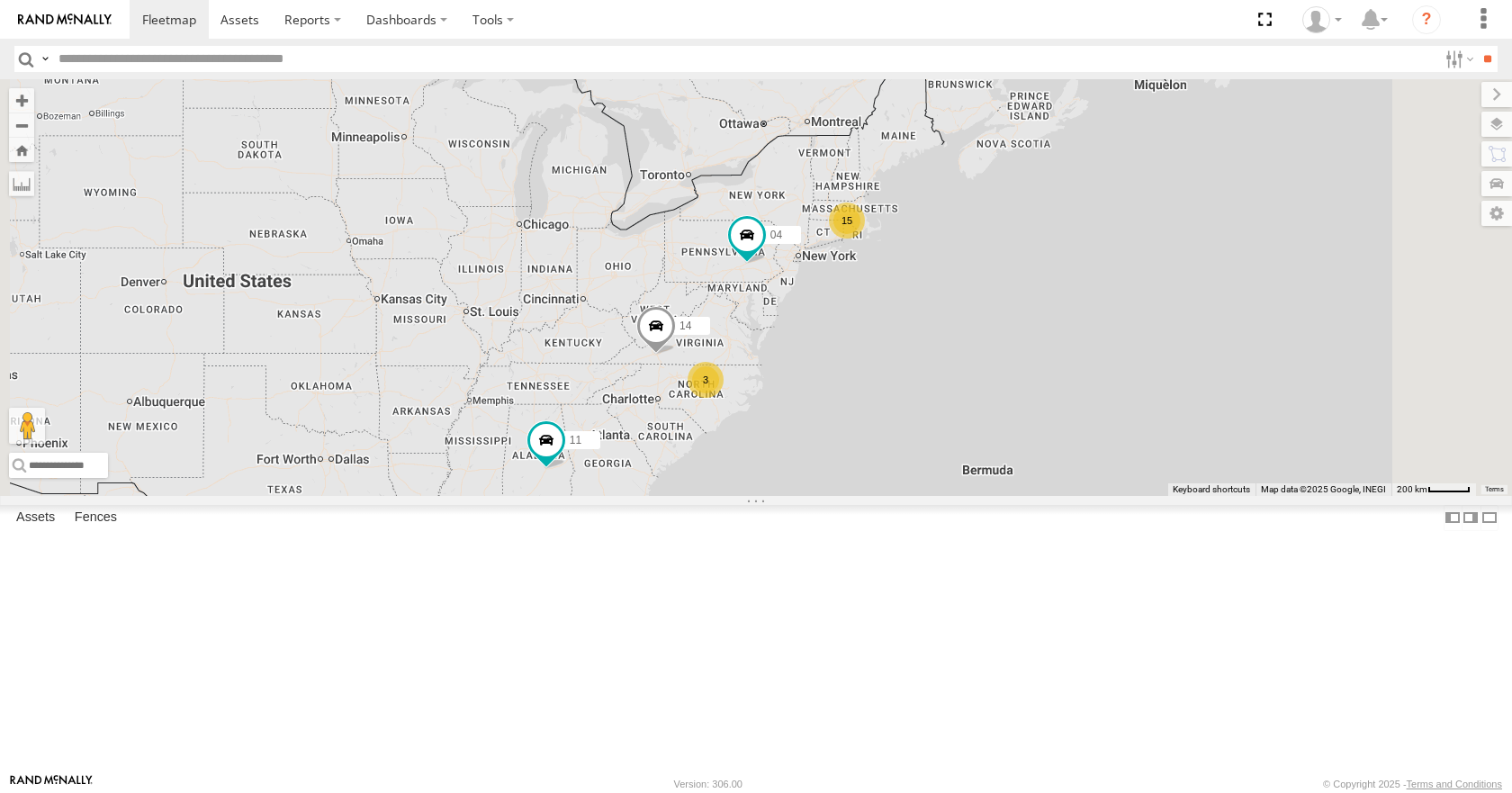
drag, startPoint x: 878, startPoint y: 287, endPoint x: 818, endPoint y: 404, distance: 131.5
click at [818, 404] on div "15 3 14 08 04 11" at bounding box center [756, 287] width 1512 height 416
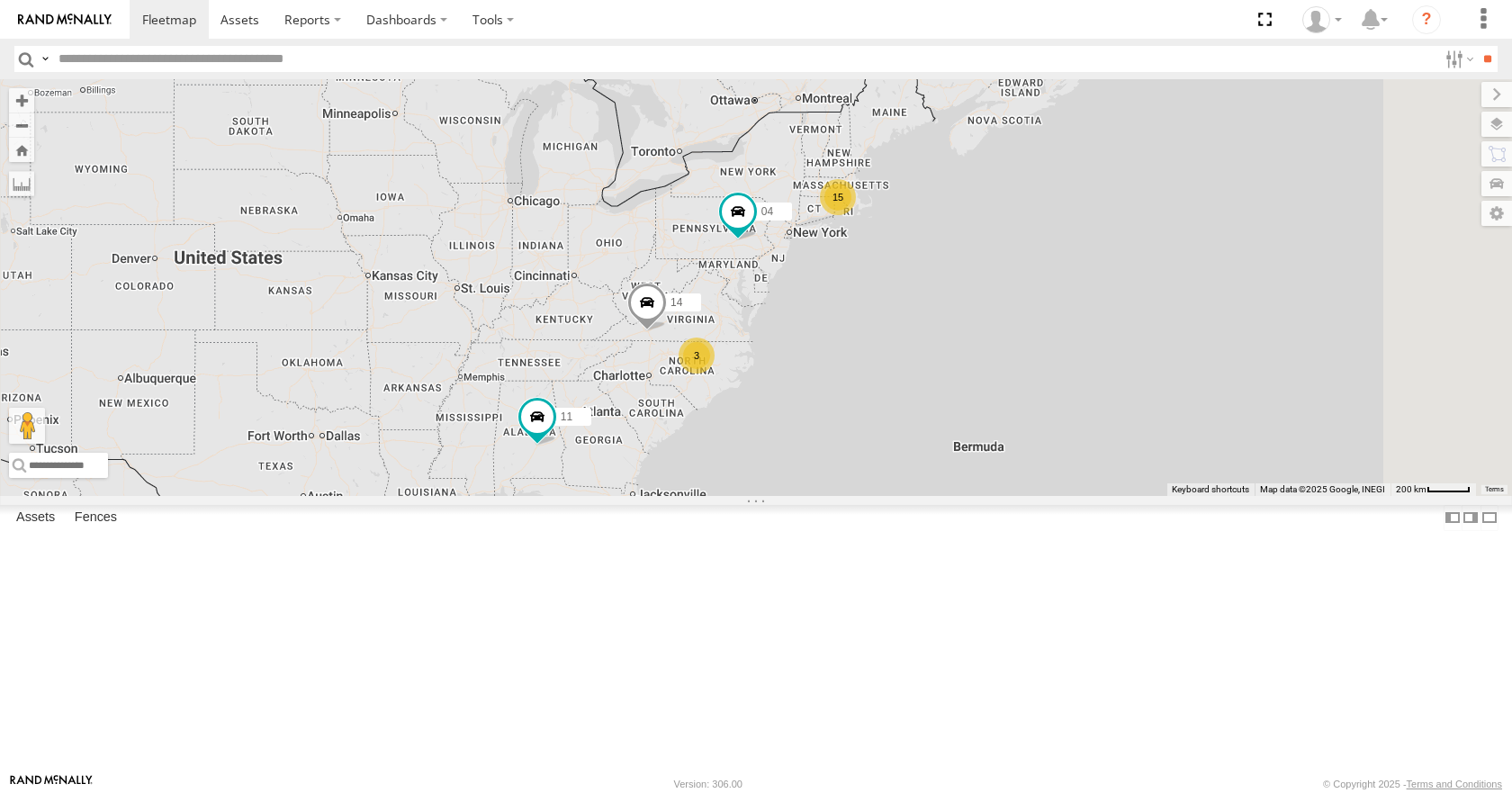
drag, startPoint x: 952, startPoint y: 447, endPoint x: 942, endPoint y: 422, distance: 26.9
click at [942, 422] on div "08 04 11 15 3 14" at bounding box center [756, 287] width 1512 height 416
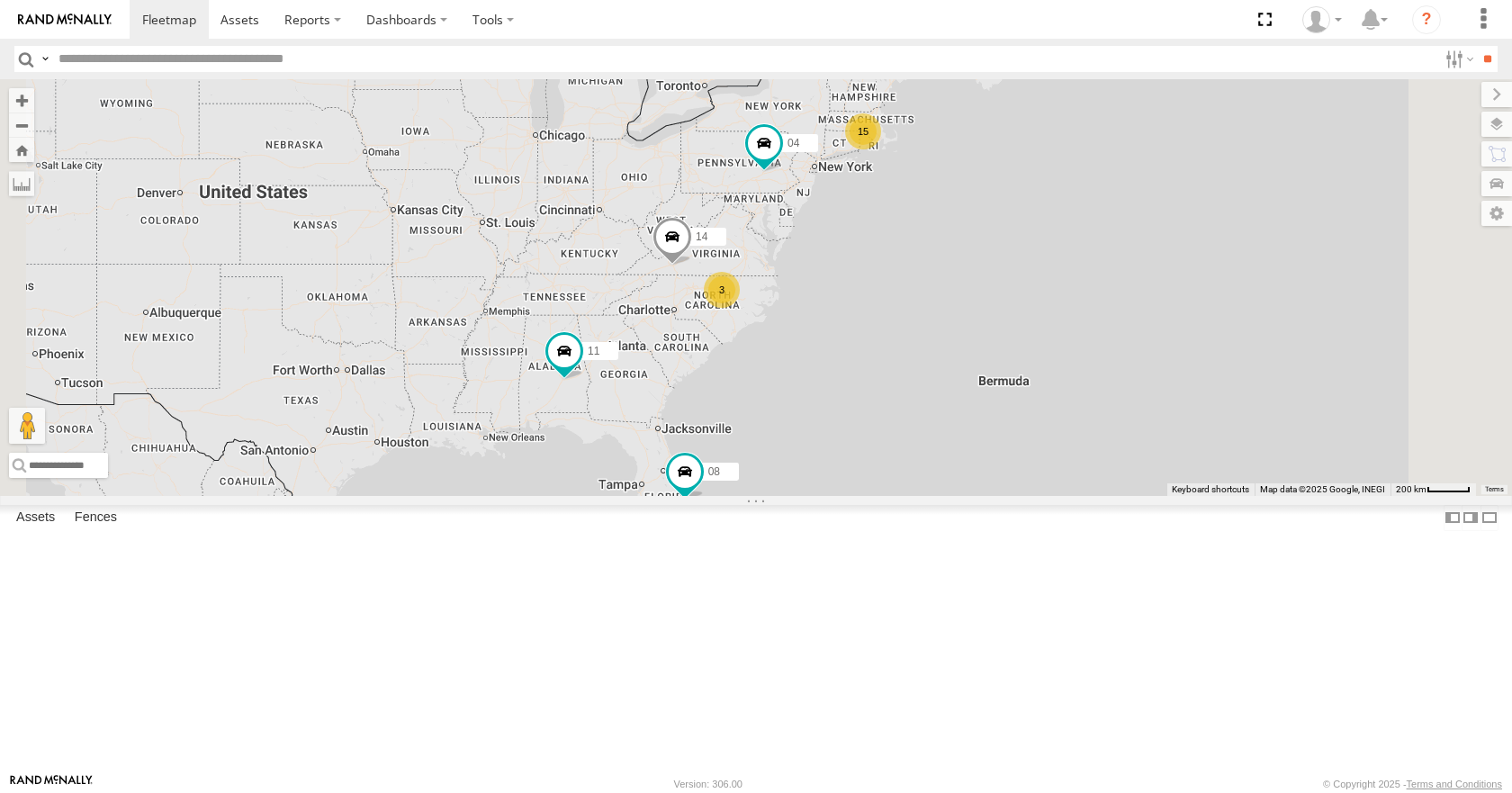
drag, startPoint x: 847, startPoint y: 381, endPoint x: 873, endPoint y: 313, distance: 72.8
click at [873, 313] on div "08 04 11 15 3 14" at bounding box center [756, 287] width 1512 height 416
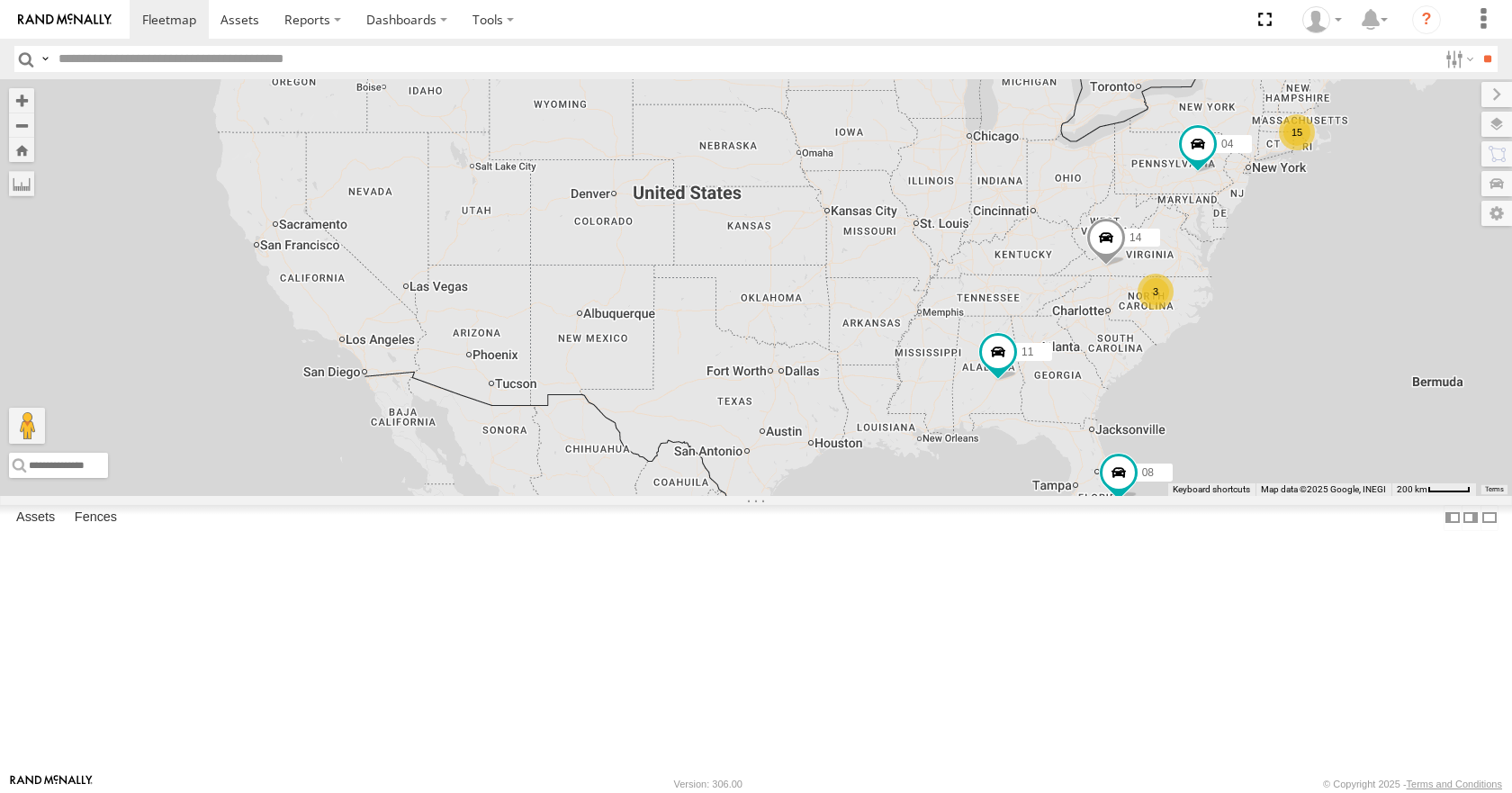
drag, startPoint x: 774, startPoint y: 359, endPoint x: 1214, endPoint y: 360, distance: 440.0
click at [1214, 360] on div "08 04 11 15 3 14" at bounding box center [756, 287] width 1512 height 416
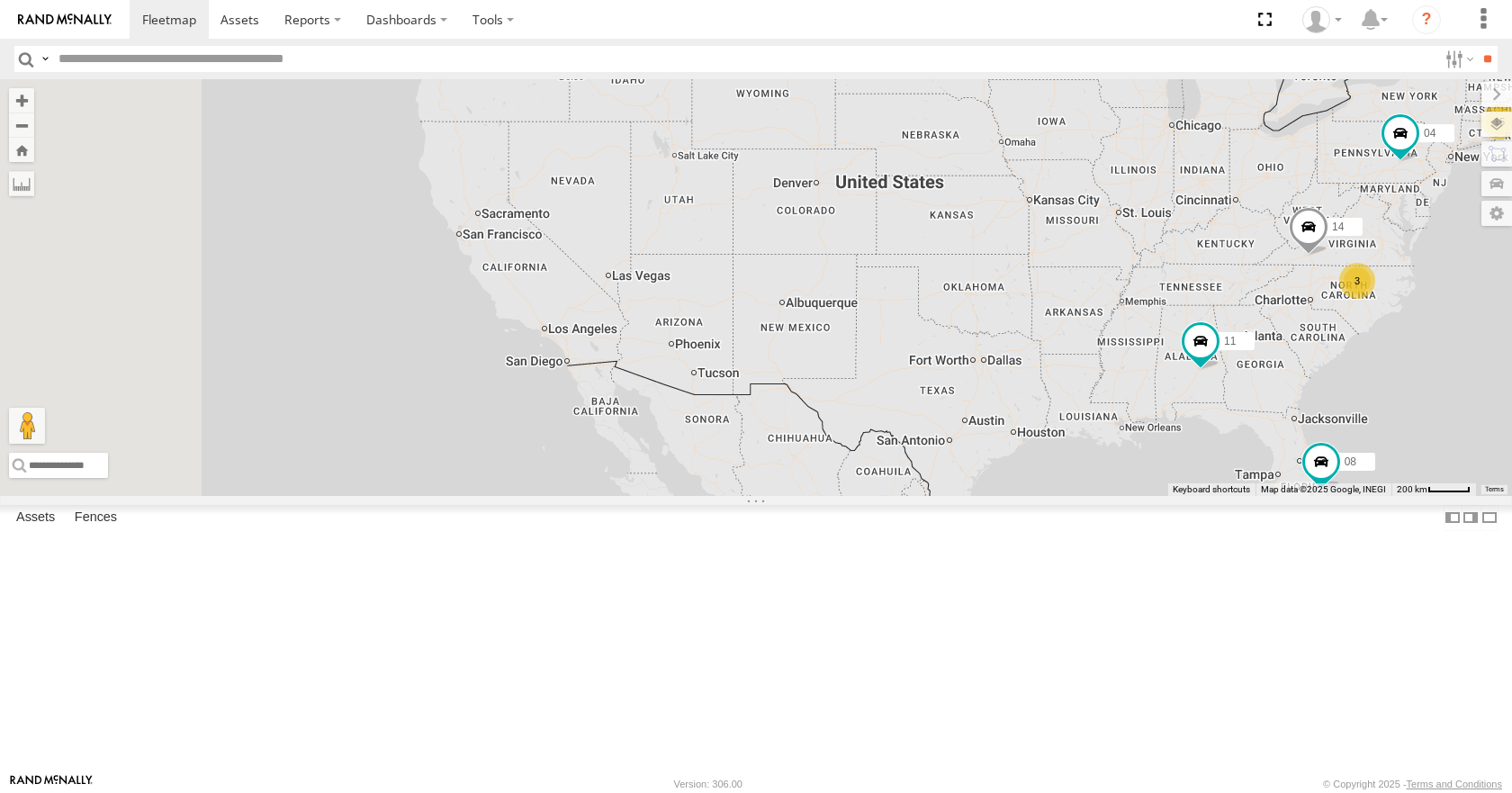
drag, startPoint x: 1014, startPoint y: 373, endPoint x: 1221, endPoint y: 361, distance: 207.3
click at [1221, 361] on div "08 04 11 15 3 14" at bounding box center [756, 287] width 1512 height 416
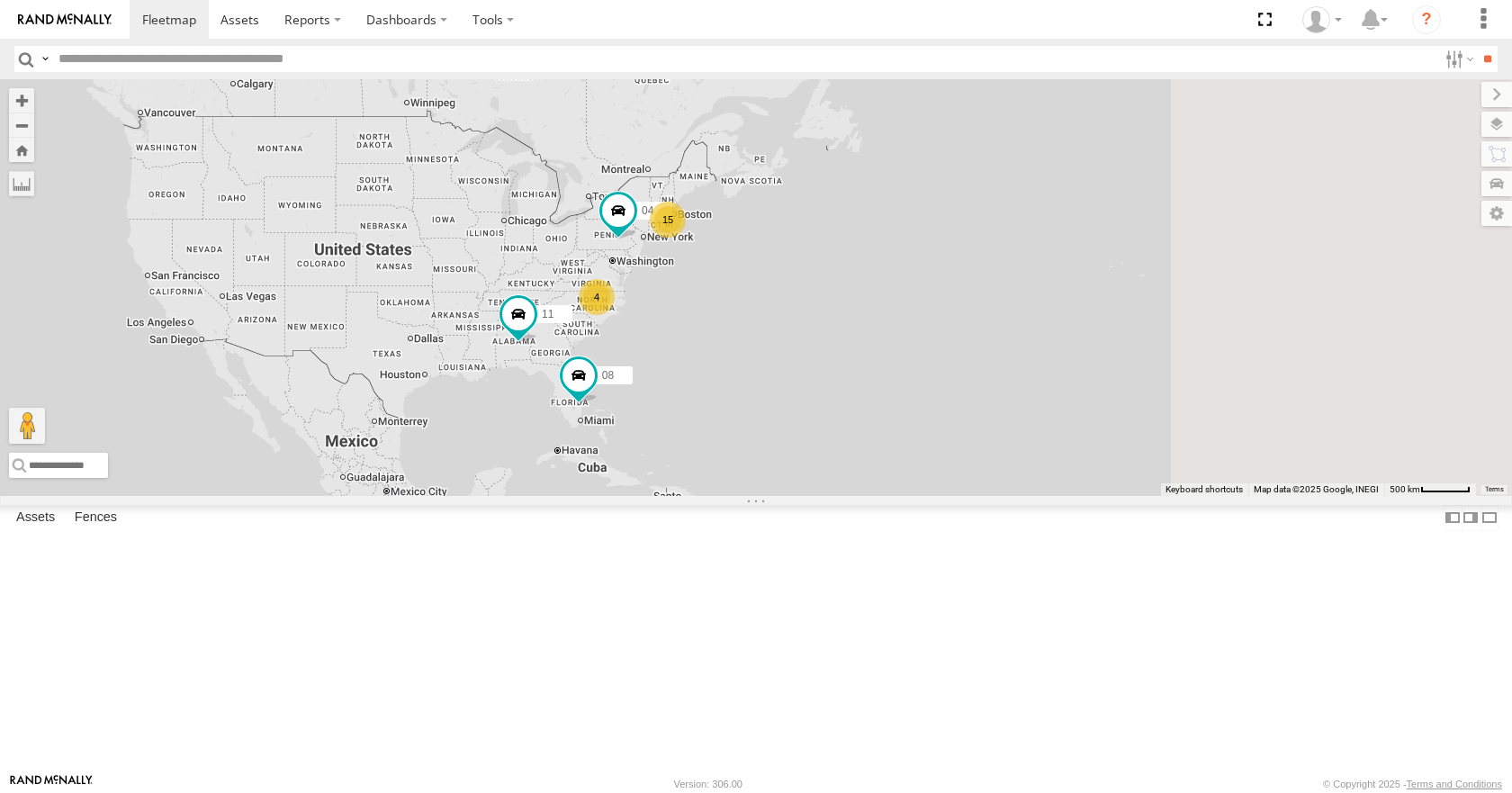
drag, startPoint x: 980, startPoint y: 455, endPoint x: 530, endPoint y: 418, distance: 451.5
click at [530, 418] on div "08 04 11 15 4" at bounding box center [756, 287] width 1512 height 416
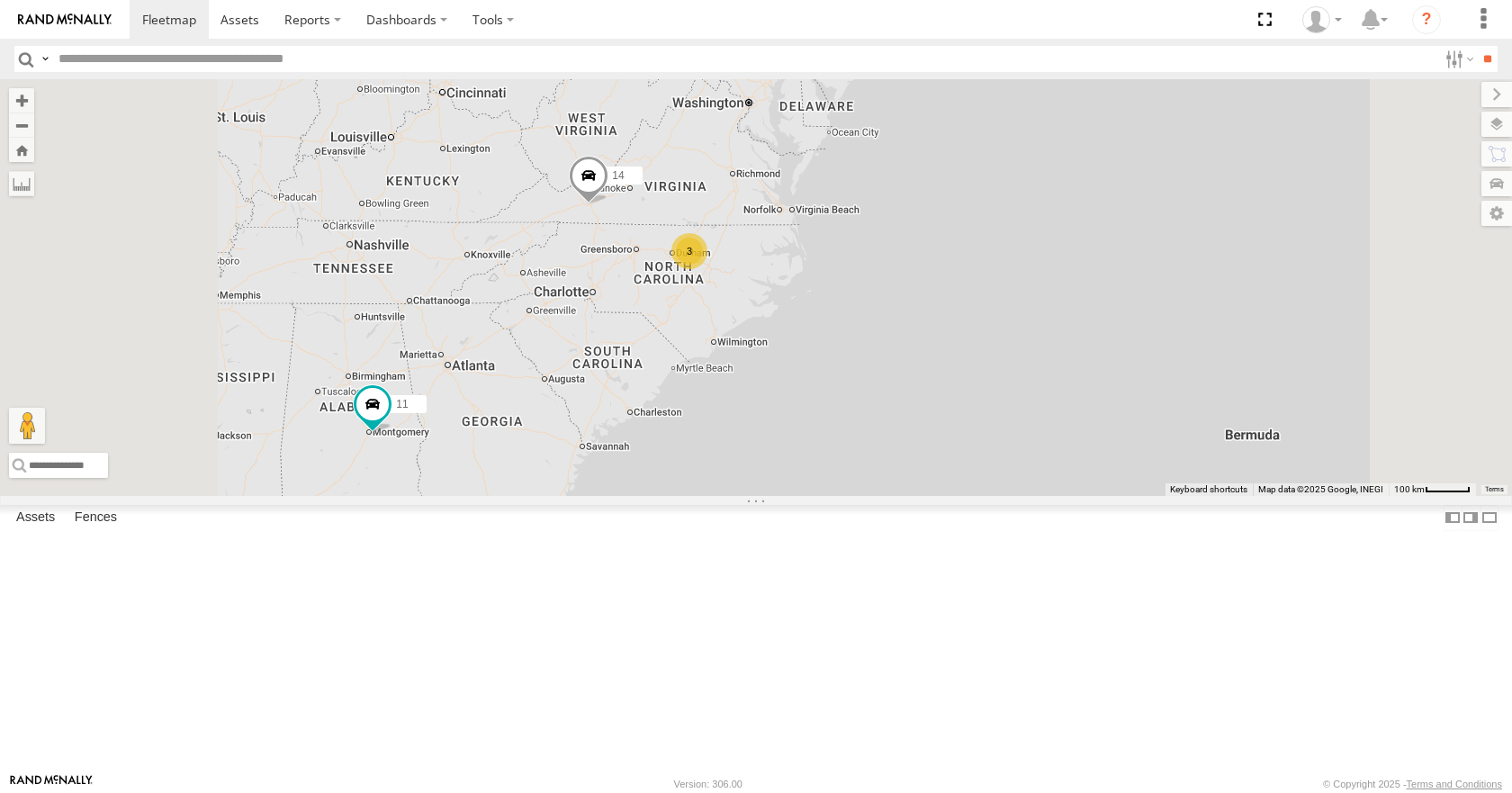
drag, startPoint x: 756, startPoint y: 433, endPoint x: 775, endPoint y: 380, distance: 56.3
click at [775, 380] on div "08 04 11 15 3 14" at bounding box center [756, 287] width 1512 height 416
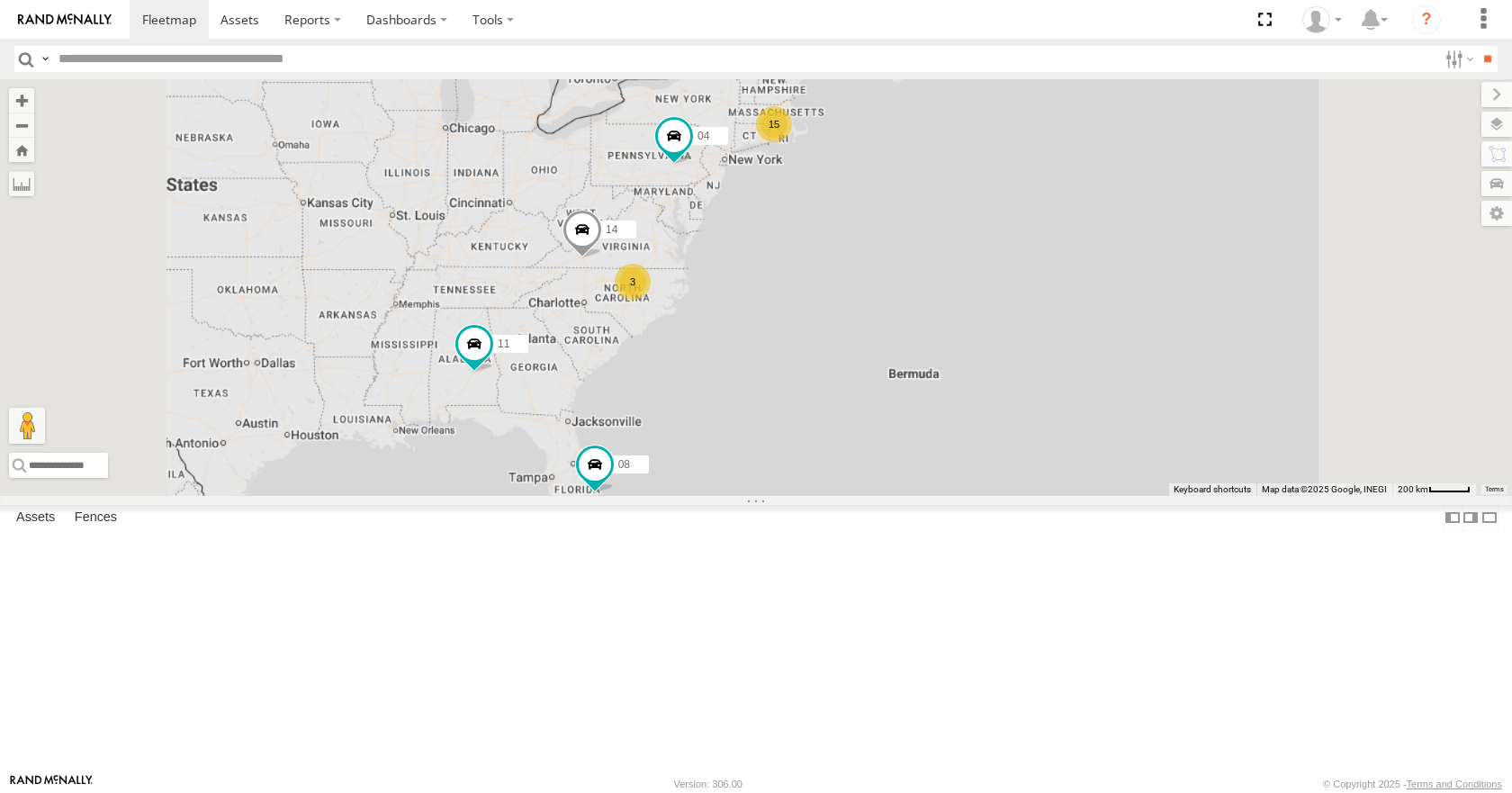
drag, startPoint x: 754, startPoint y: 375, endPoint x: 766, endPoint y: 413, distance: 39.8
click at [766, 413] on div "08 04 11 14 15 3" at bounding box center [756, 287] width 1512 height 416
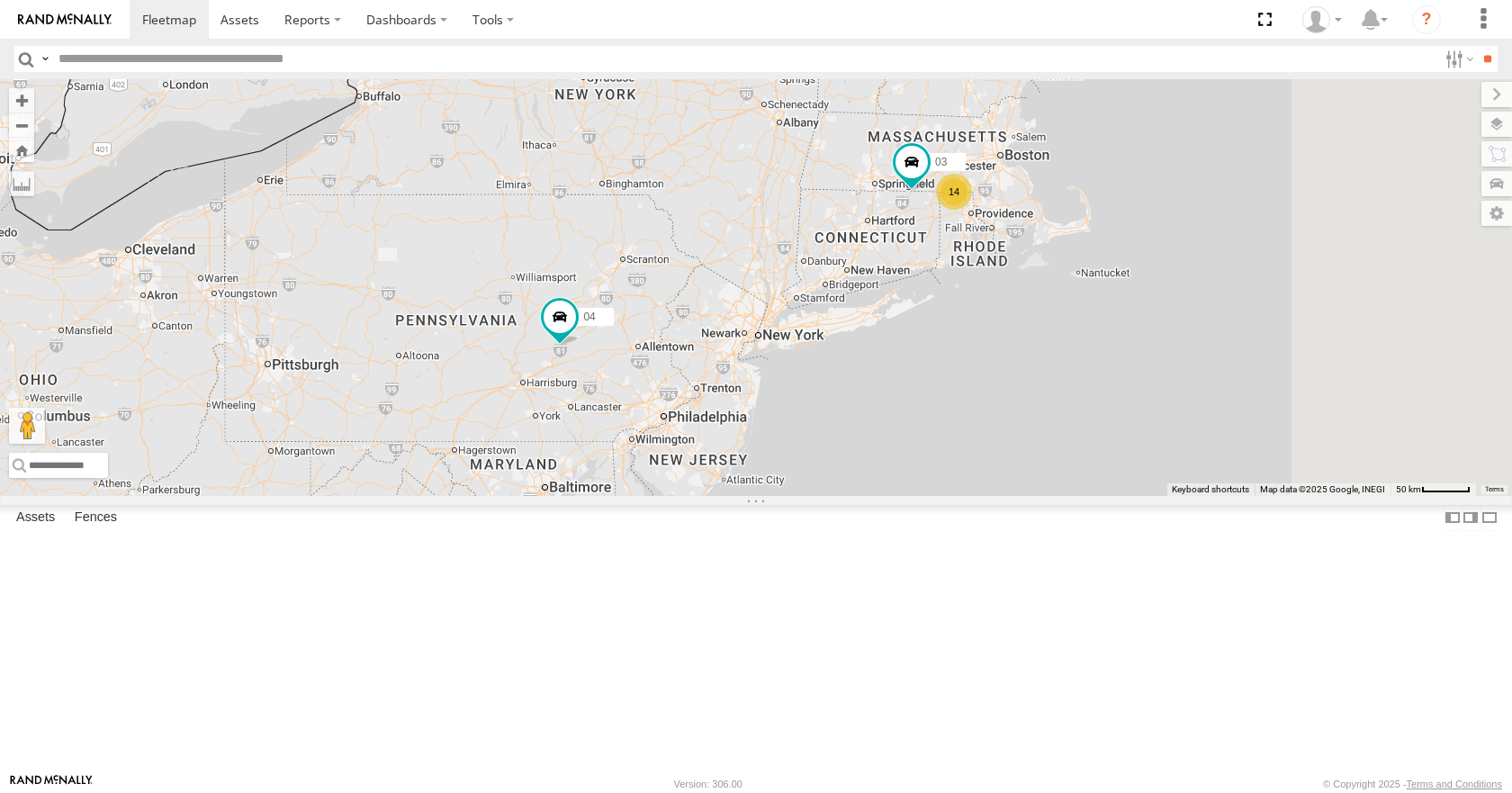
drag, startPoint x: 1072, startPoint y: 279, endPoint x: 920, endPoint y: 470, distance: 244.1
click at [920, 470] on div "14 08 04 11 14 35 2 03" at bounding box center [756, 287] width 1512 height 416
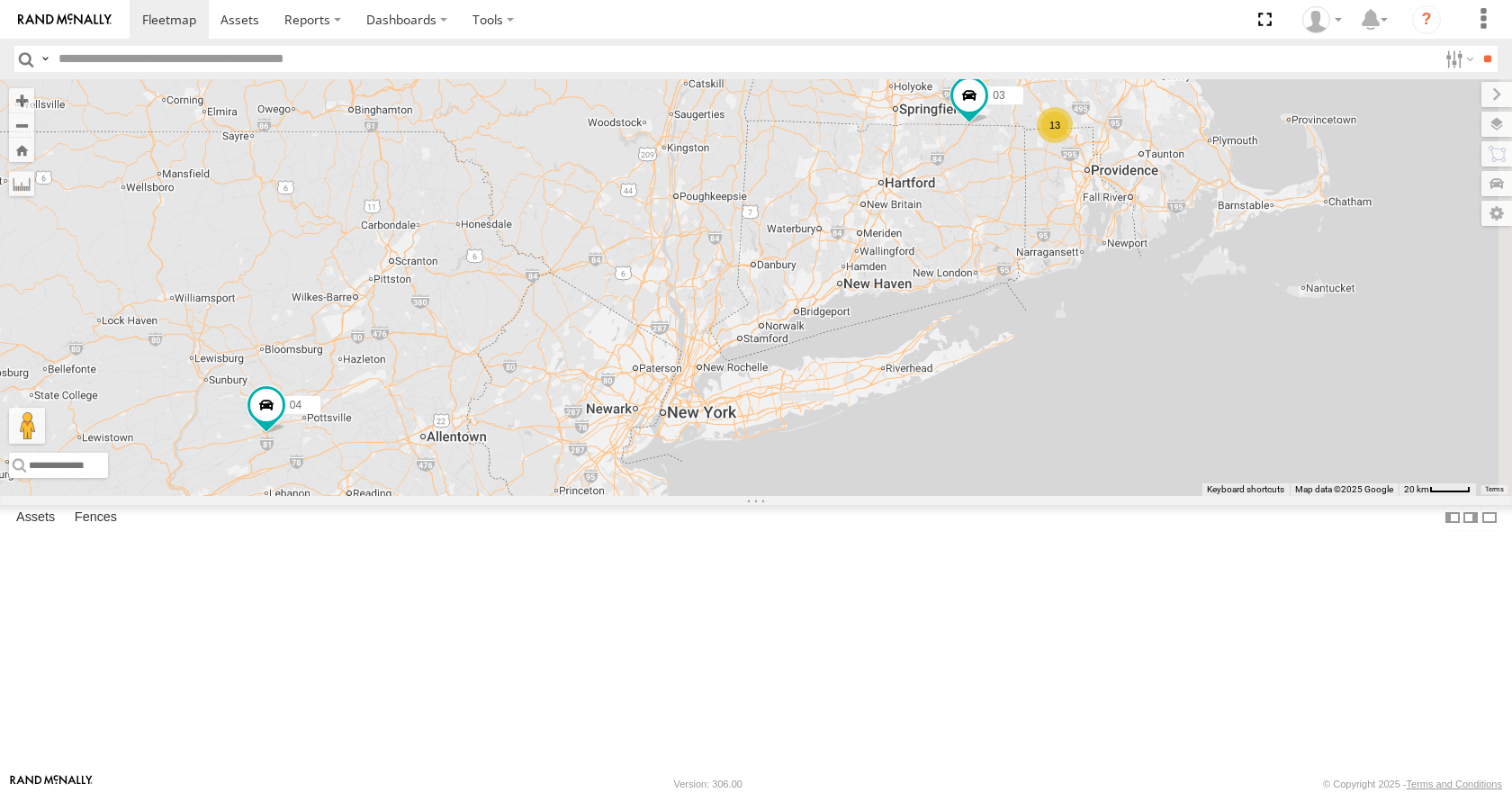
drag, startPoint x: 956, startPoint y: 442, endPoint x: 796, endPoint y: 516, distance: 176.3
click at [796, 495] on div "14 08 04 11 35 03 13 12" at bounding box center [756, 287] width 1512 height 416
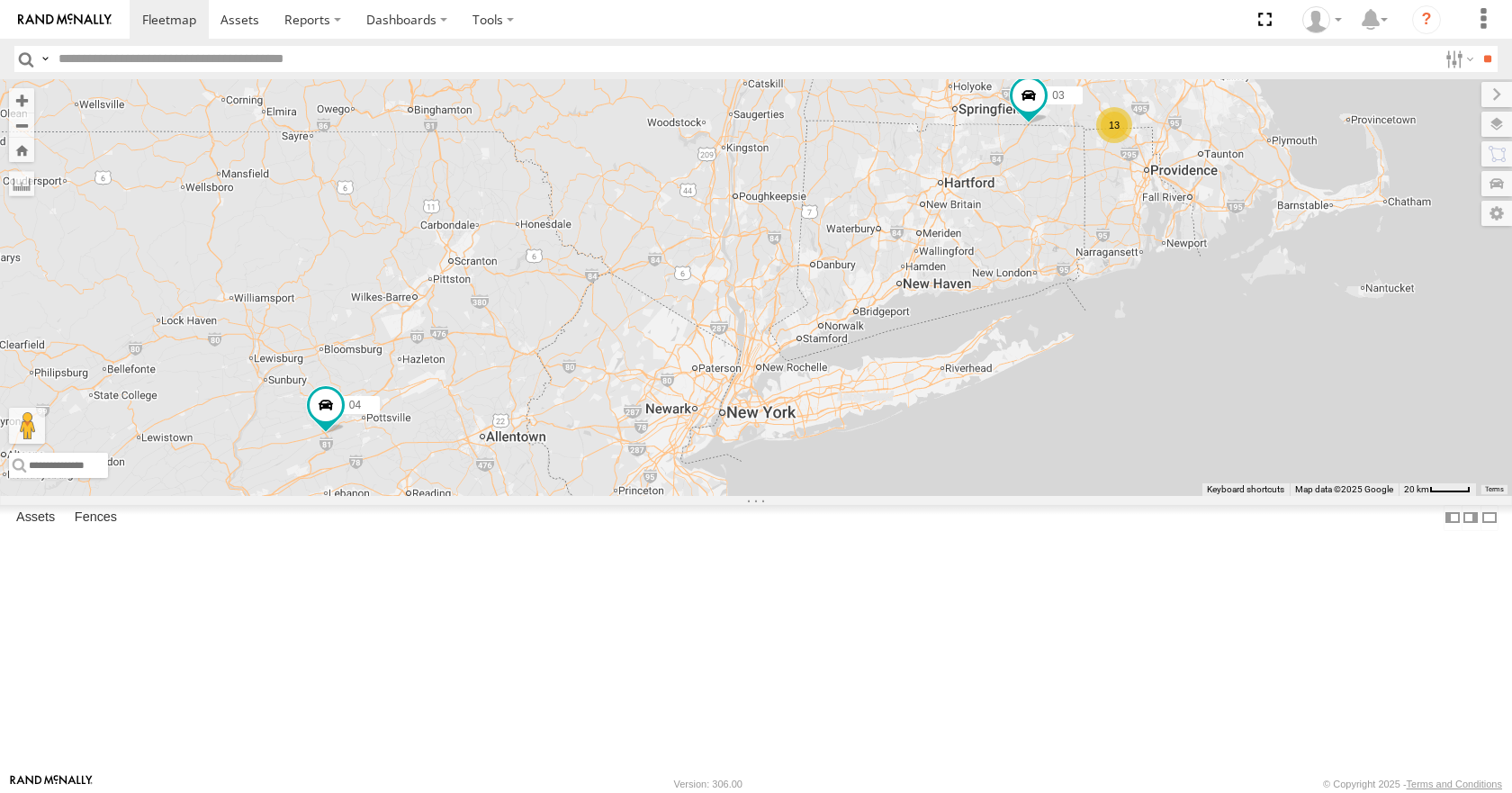
drag, startPoint x: 1066, startPoint y: 363, endPoint x: 1130, endPoint y: 363, distance: 64.0
click at [1130, 363] on div "14 08 04 11 35 03 13 12" at bounding box center [756, 287] width 1512 height 416
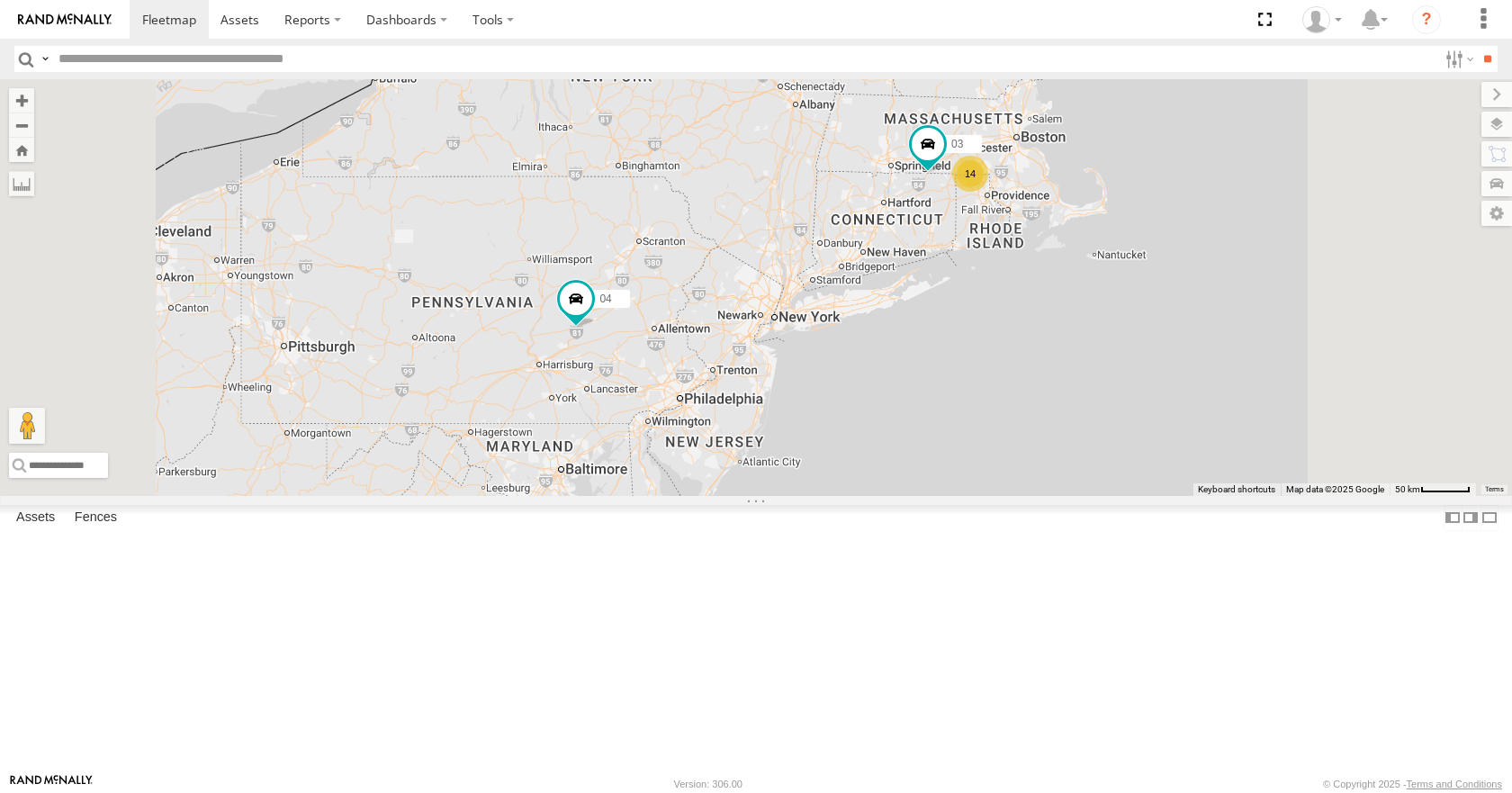
drag, startPoint x: 1130, startPoint y: 363, endPoint x: 1065, endPoint y: 361, distance: 65.0
click at [1065, 361] on div "14 08 04 11 35 03 14" at bounding box center [756, 287] width 1512 height 416
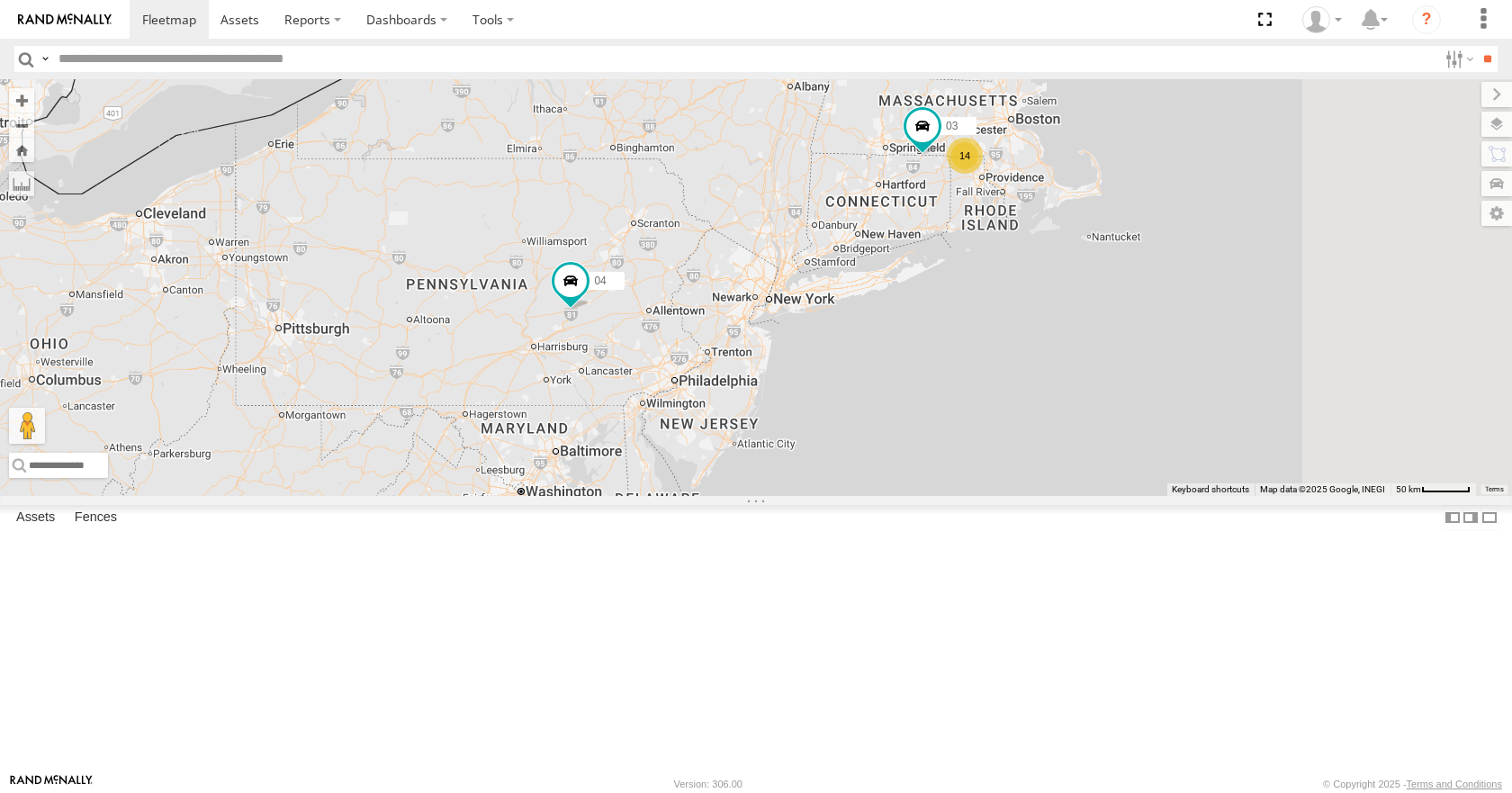
drag, startPoint x: 1094, startPoint y: 311, endPoint x: 1004, endPoint y: 472, distance: 184.4
click at [1004, 472] on div "14 08 04 11 14 35 2 03" at bounding box center [756, 287] width 1512 height 416
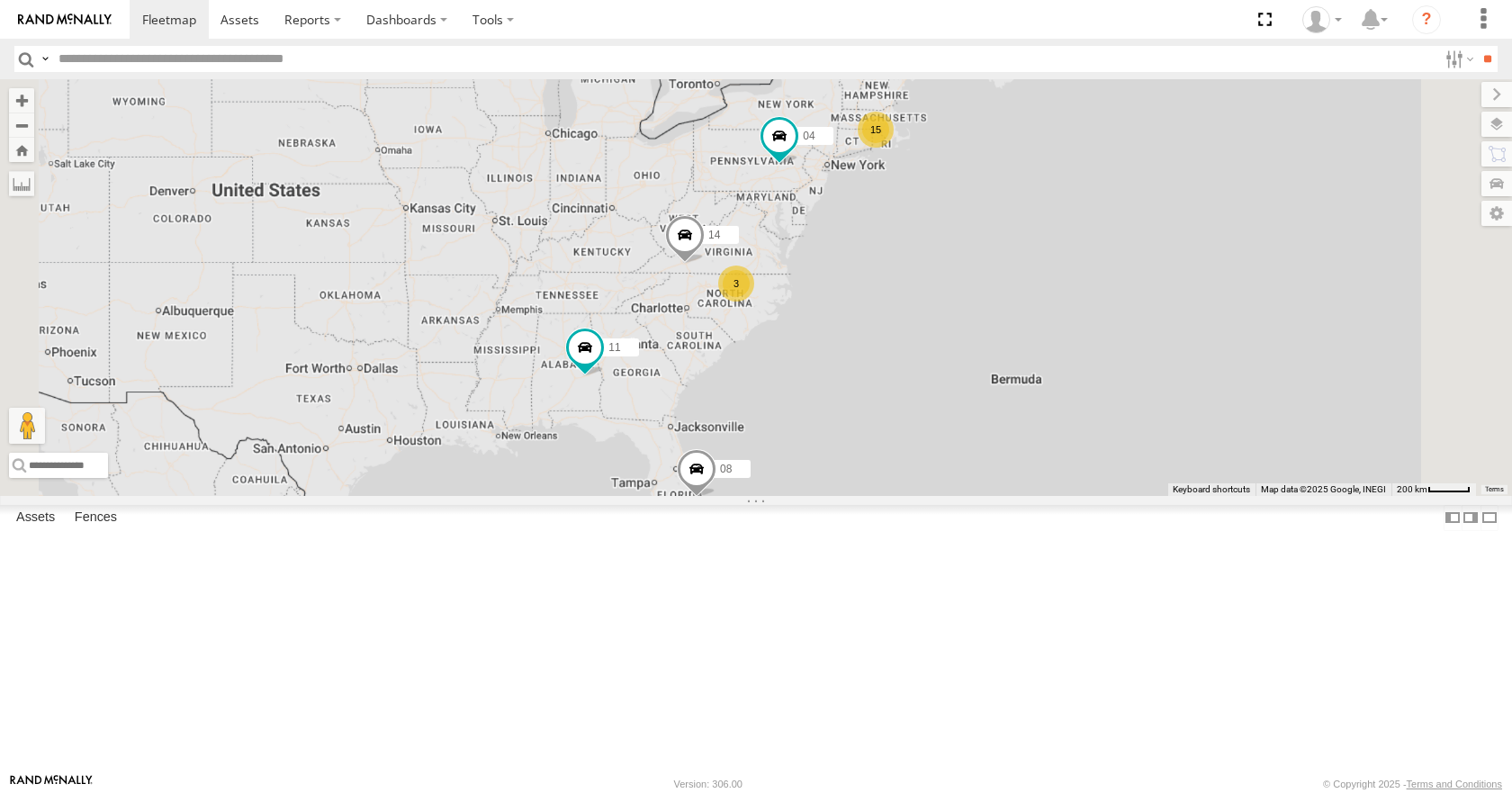
drag, startPoint x: 883, startPoint y: 287, endPoint x: 852, endPoint y: 314, distance: 41.1
click at [852, 314] on div "04 15 3 14 08 11" at bounding box center [756, 287] width 1512 height 416
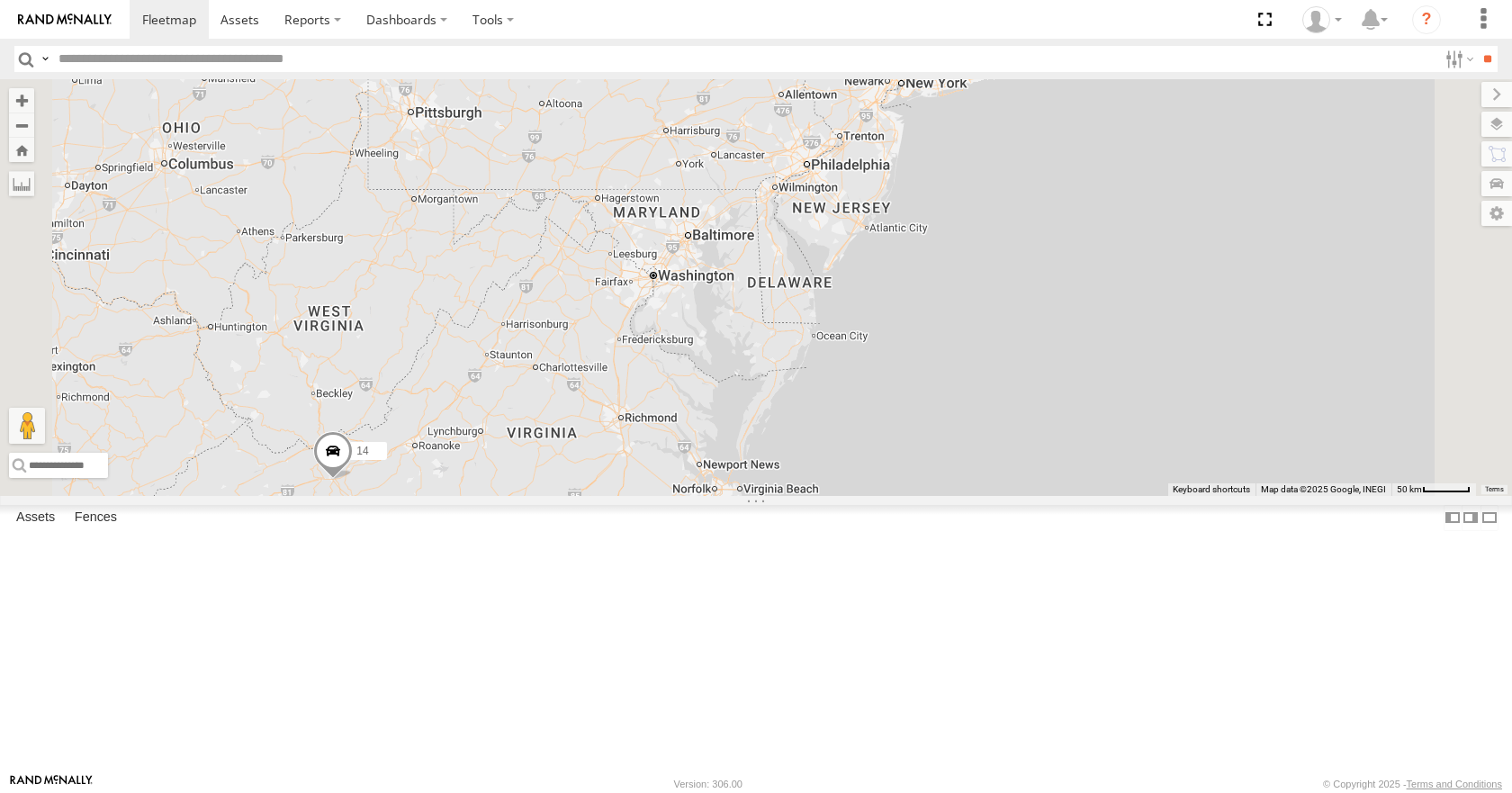
drag, startPoint x: 1019, startPoint y: 255, endPoint x: 1108, endPoint y: 316, distance: 107.9
click at [1108, 316] on div "04 14 08 11 35 2" at bounding box center [756, 287] width 1512 height 416
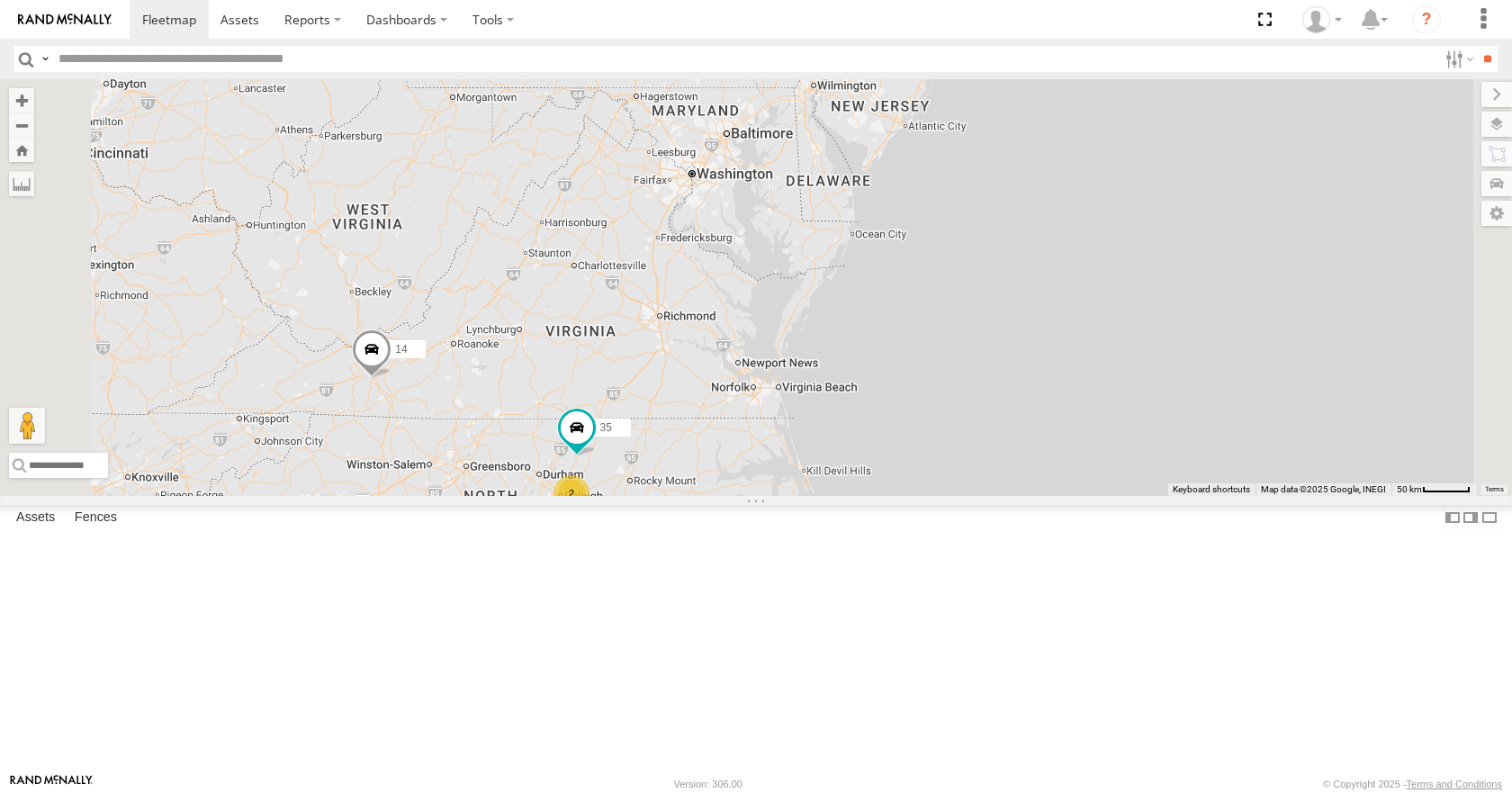
drag, startPoint x: 875, startPoint y: 631, endPoint x: 915, endPoint y: 517, distance: 120.8
click at [915, 495] on div "04 14 08 11 35 2 14" at bounding box center [756, 287] width 1512 height 416
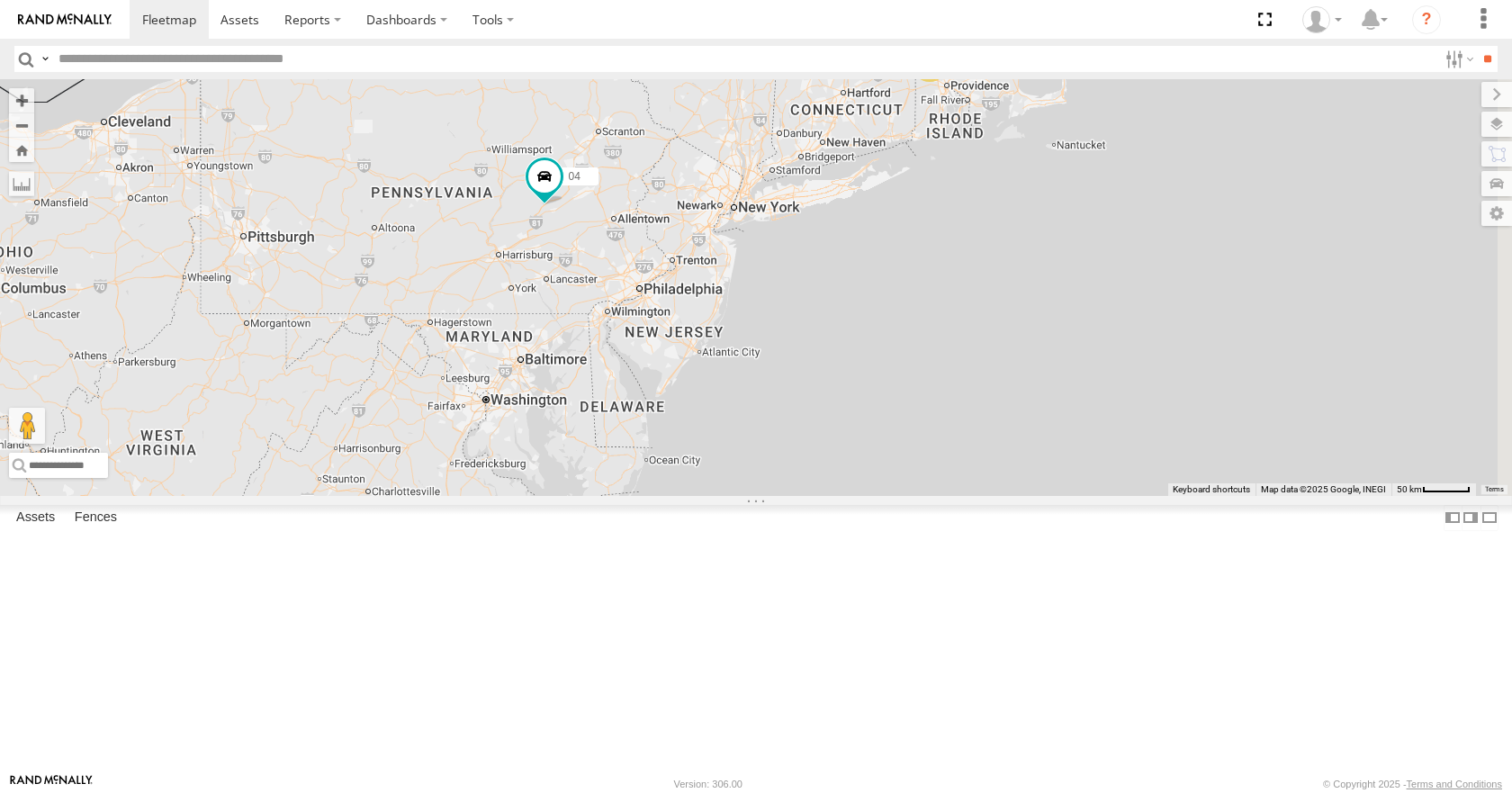
drag, startPoint x: 882, startPoint y: 413, endPoint x: 662, endPoint y: 649, distance: 322.6
click at [662, 495] on div "04 14 08 11 35 2 14 03" at bounding box center [756, 287] width 1512 height 416
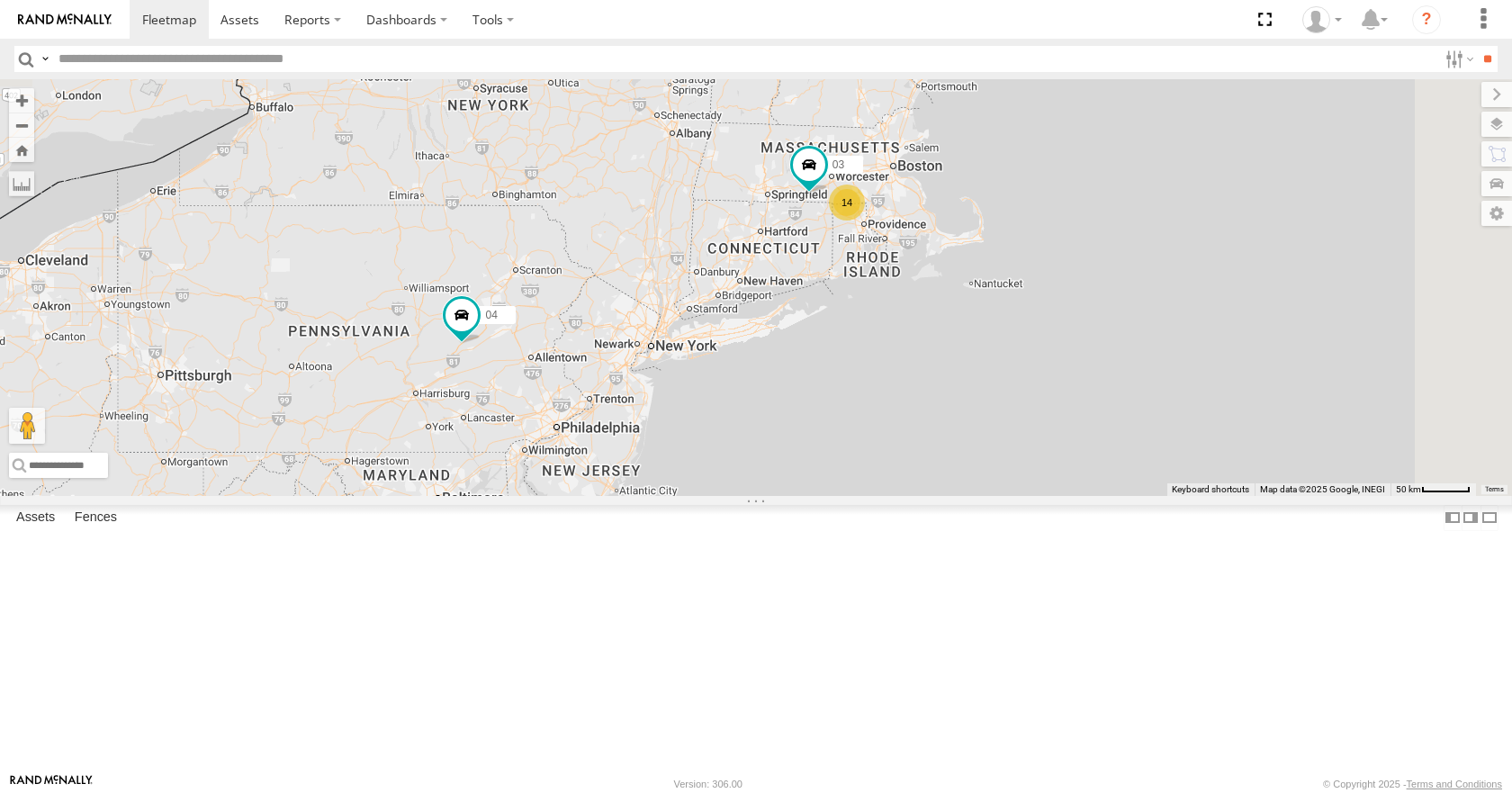
drag, startPoint x: 940, startPoint y: 390, endPoint x: 852, endPoint y: 541, distance: 174.8
click at [852, 495] on div "04 14 08 11 35 2 14 03" at bounding box center [756, 287] width 1512 height 416
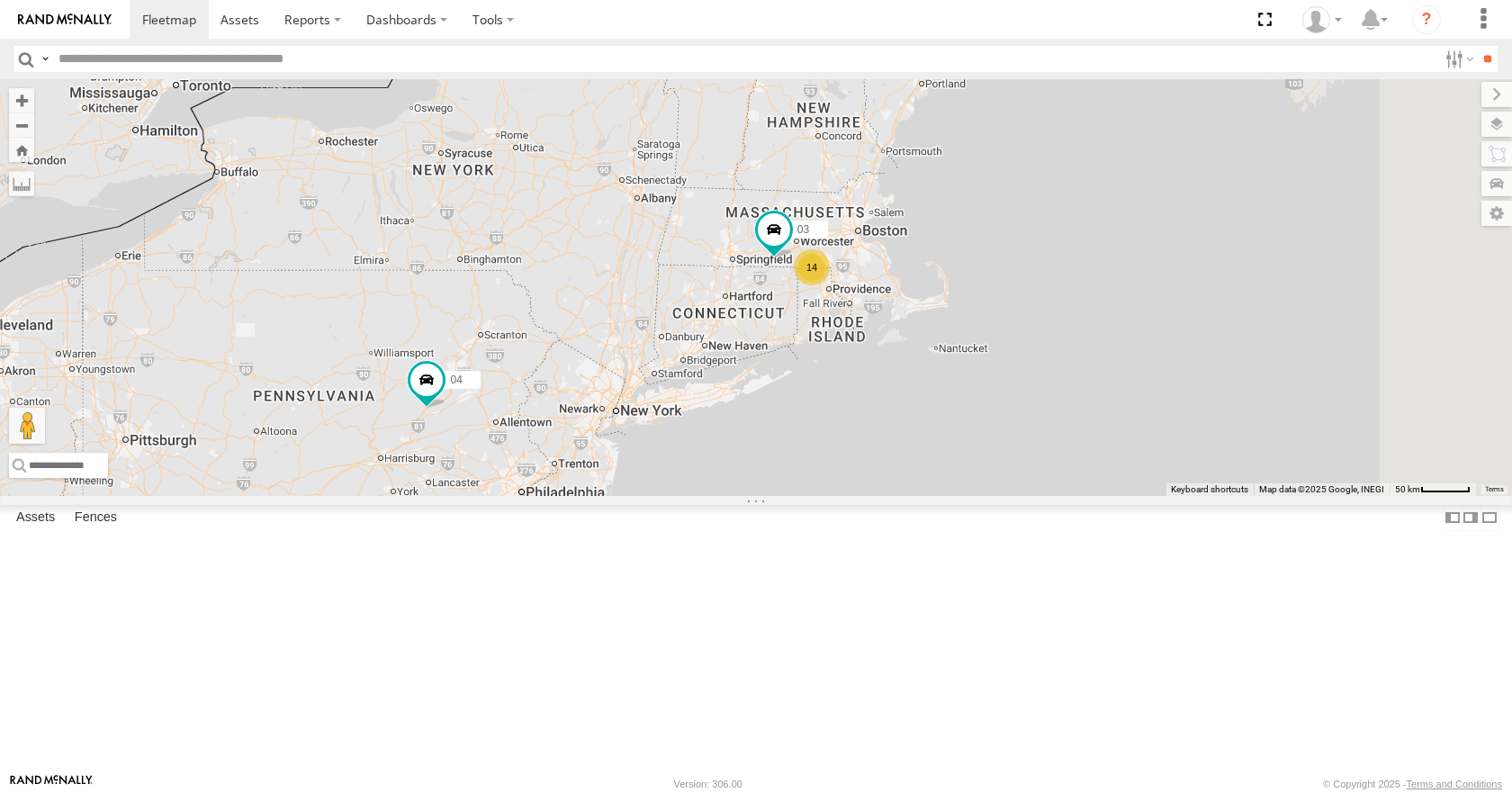
drag, startPoint x: 1008, startPoint y: 431, endPoint x: 969, endPoint y: 498, distance: 77.5
click at [969, 495] on div "04 14 08 11 35 2 14 03" at bounding box center [756, 287] width 1512 height 416
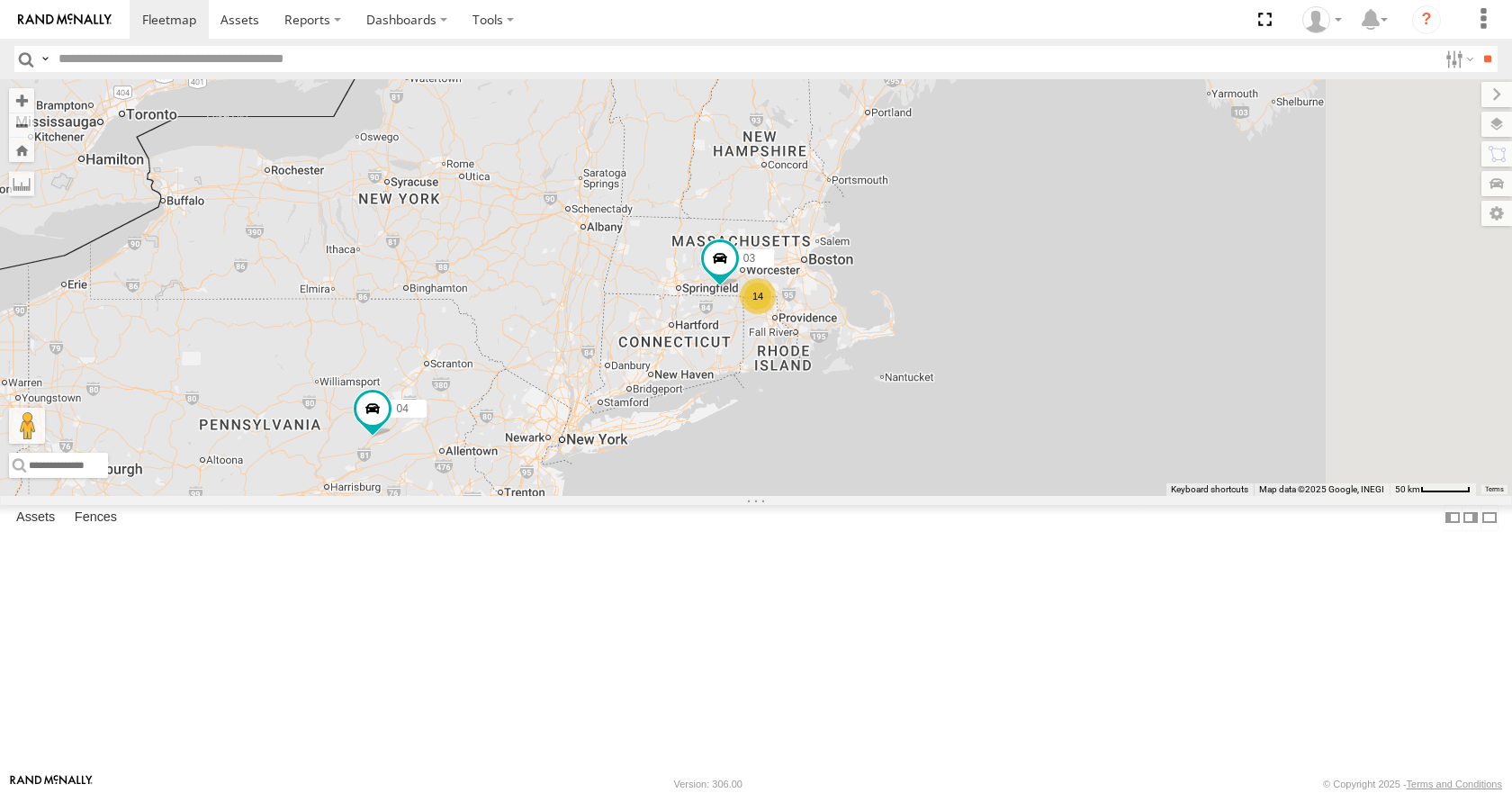
drag, startPoint x: 995, startPoint y: 455, endPoint x: 1218, endPoint y: 217, distance: 326.1
click at [1218, 217] on div "04 14 08 11 35 2 14 03" at bounding box center [756, 287] width 1512 height 416
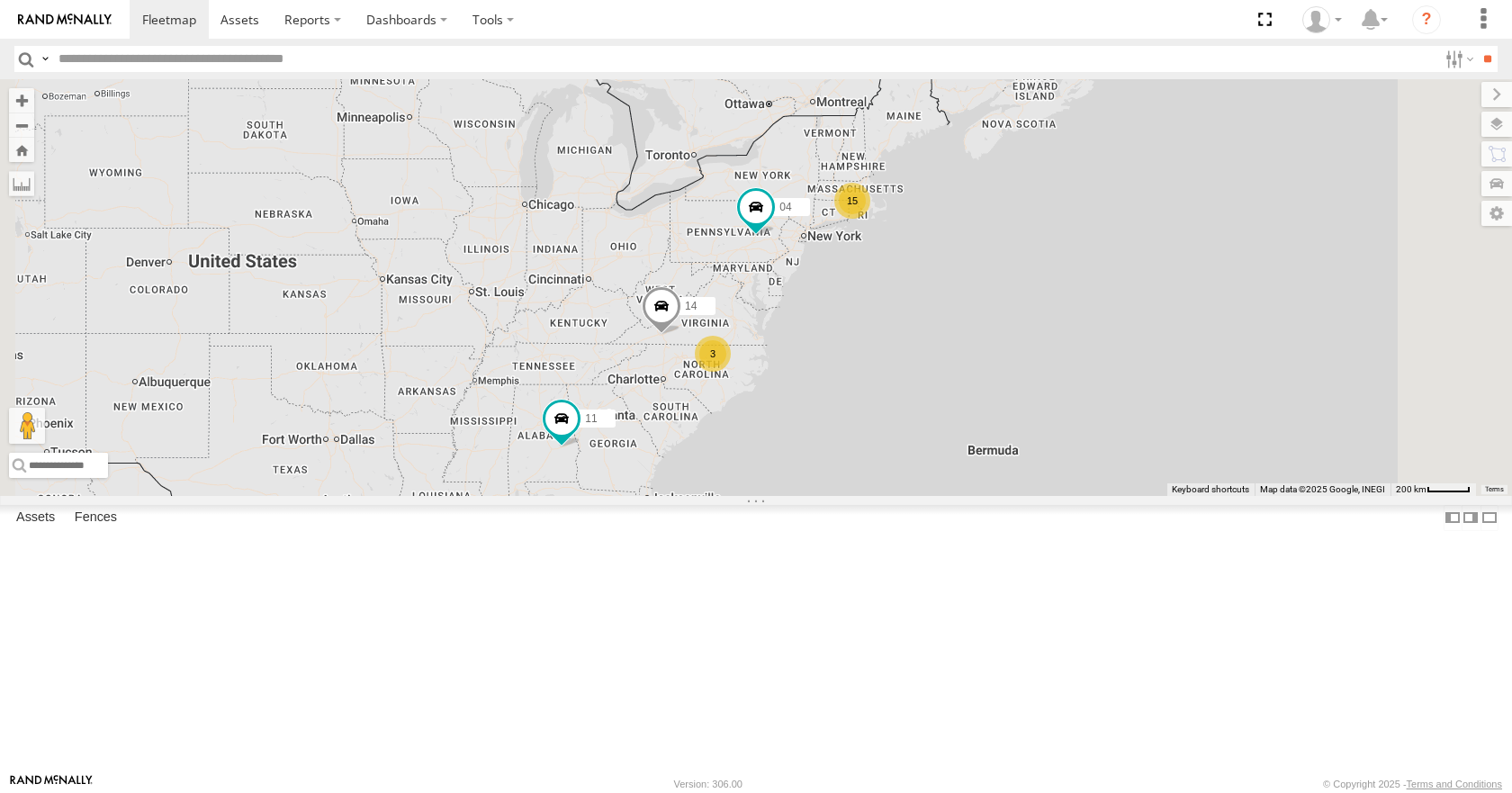
drag, startPoint x: 820, startPoint y: 493, endPoint x: 830, endPoint y: 496, distance: 10.4
click at [830, 495] on div "04 14 08 11 15 3" at bounding box center [756, 287] width 1512 height 416
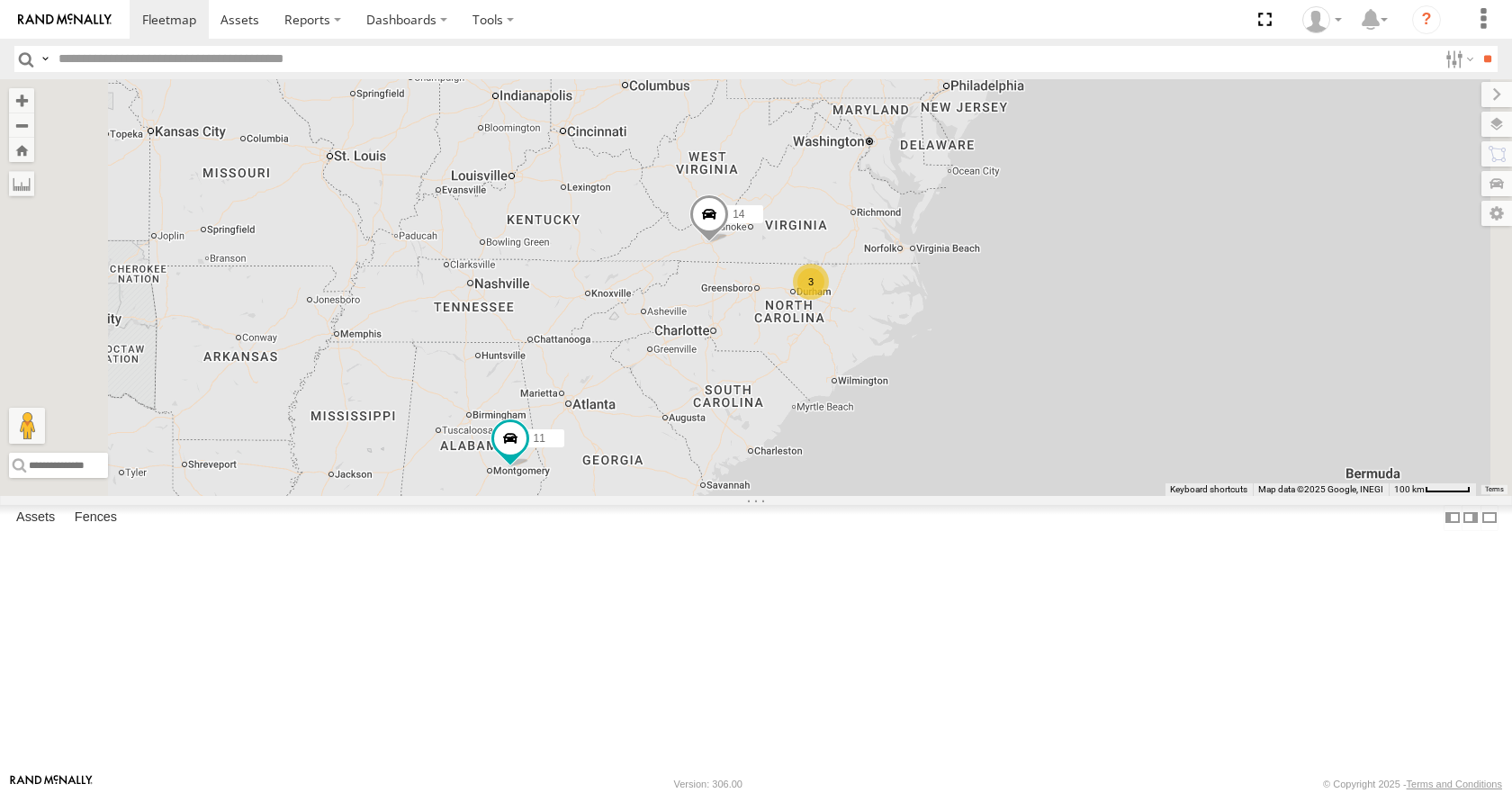
drag, startPoint x: 831, startPoint y: 536, endPoint x: 821, endPoint y: 492, distance: 45.1
click at [821, 492] on div "04 14 08 11 15 3" at bounding box center [756, 287] width 1512 height 416
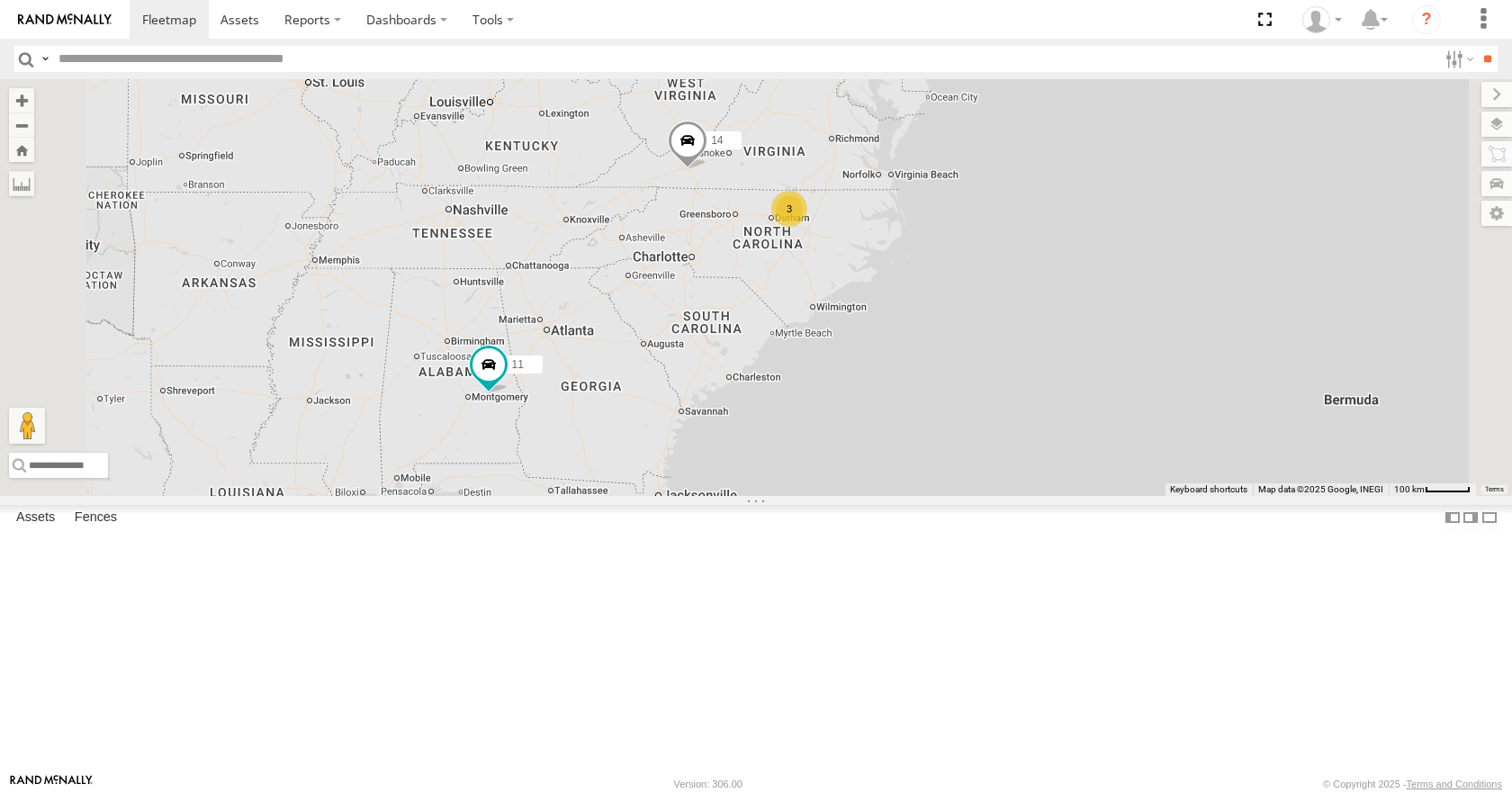
drag, startPoint x: 882, startPoint y: 512, endPoint x: 846, endPoint y: 429, distance: 90.5
click at [846, 429] on div "04 14 08 11 15 3" at bounding box center [756, 287] width 1512 height 416
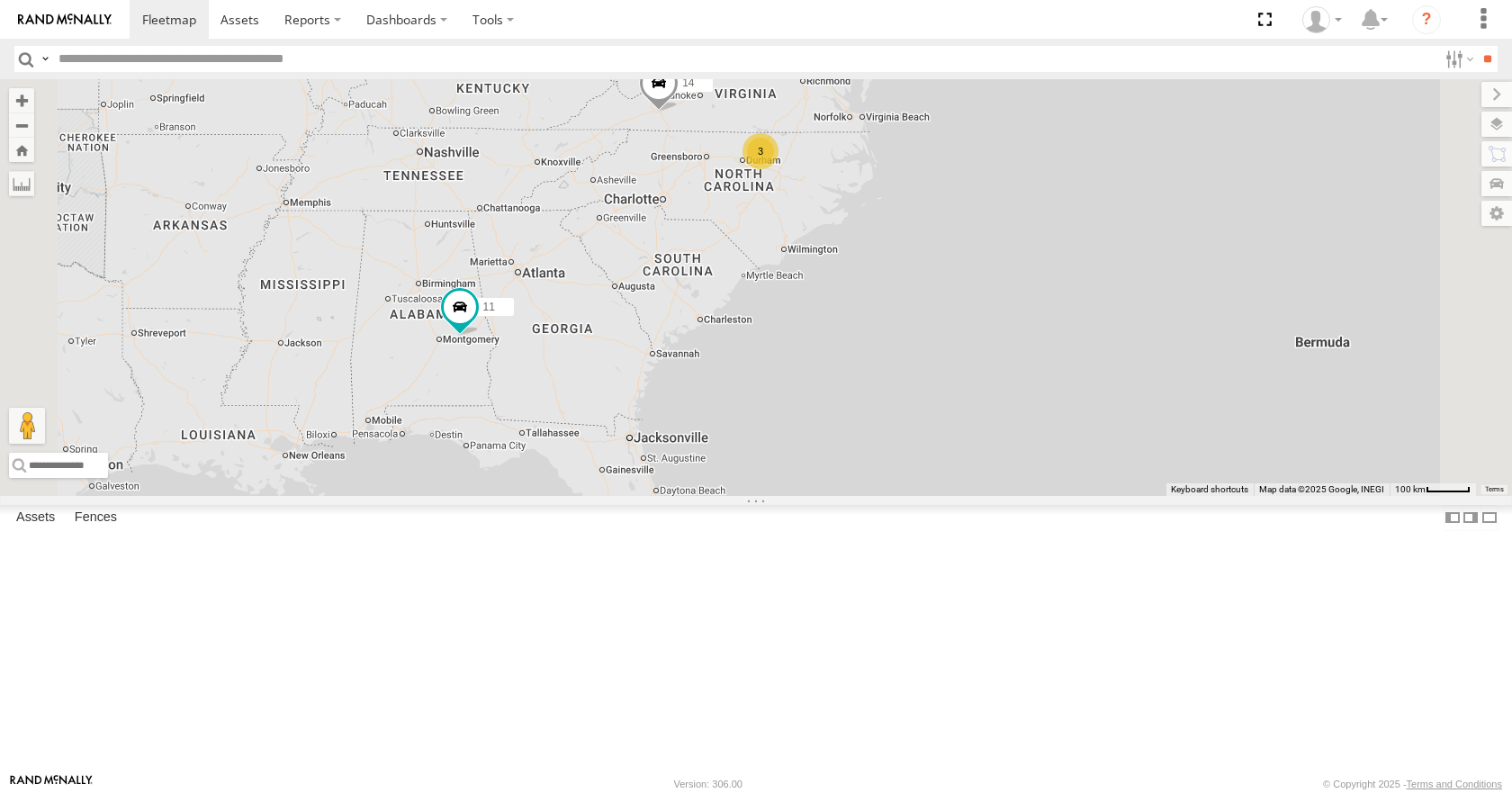
drag, startPoint x: 863, startPoint y: 376, endPoint x: 834, endPoint y: 324, distance: 59.5
click at [834, 324] on div "04 14 08 11 3" at bounding box center [756, 287] width 1512 height 416
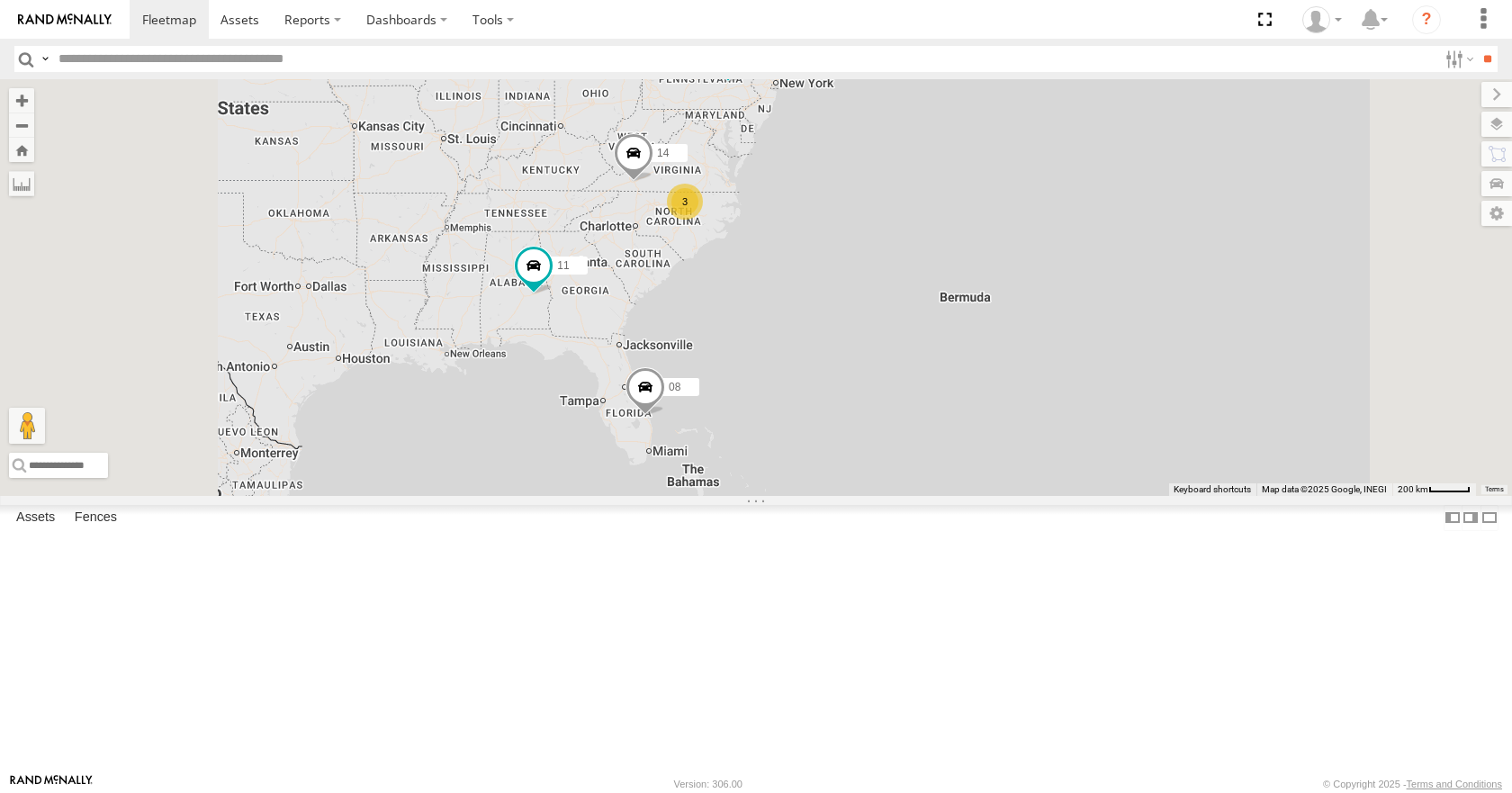
drag, startPoint x: 830, startPoint y: 304, endPoint x: 830, endPoint y: 342, distance: 38.0
click at [830, 342] on div "04 14 08 11 15 3" at bounding box center [756, 287] width 1512 height 416
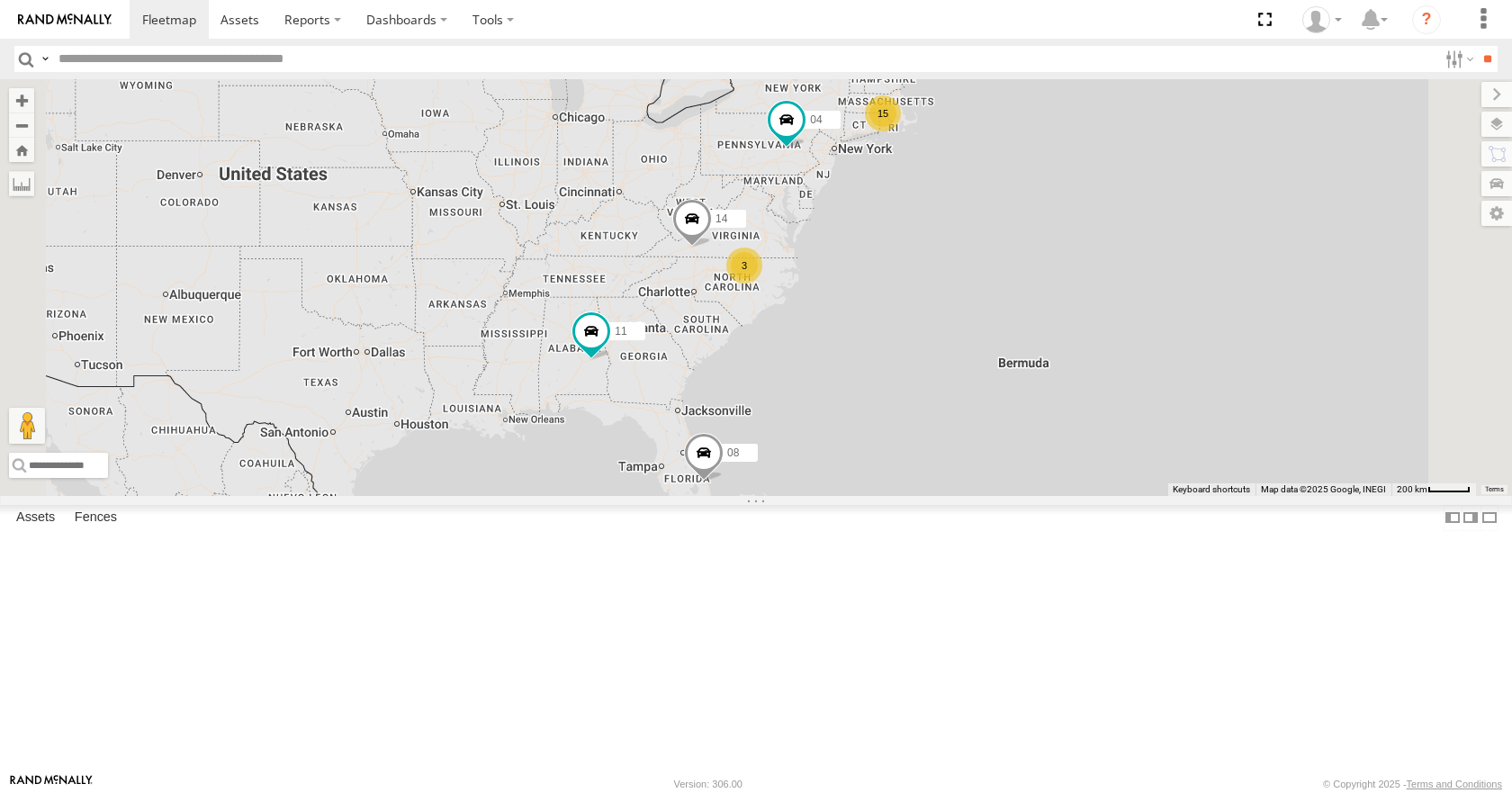
drag, startPoint x: 946, startPoint y: 258, endPoint x: 923, endPoint y: 268, distance: 25.1
click at [923, 268] on div "15 3 14 08 04 11" at bounding box center [756, 287] width 1512 height 416
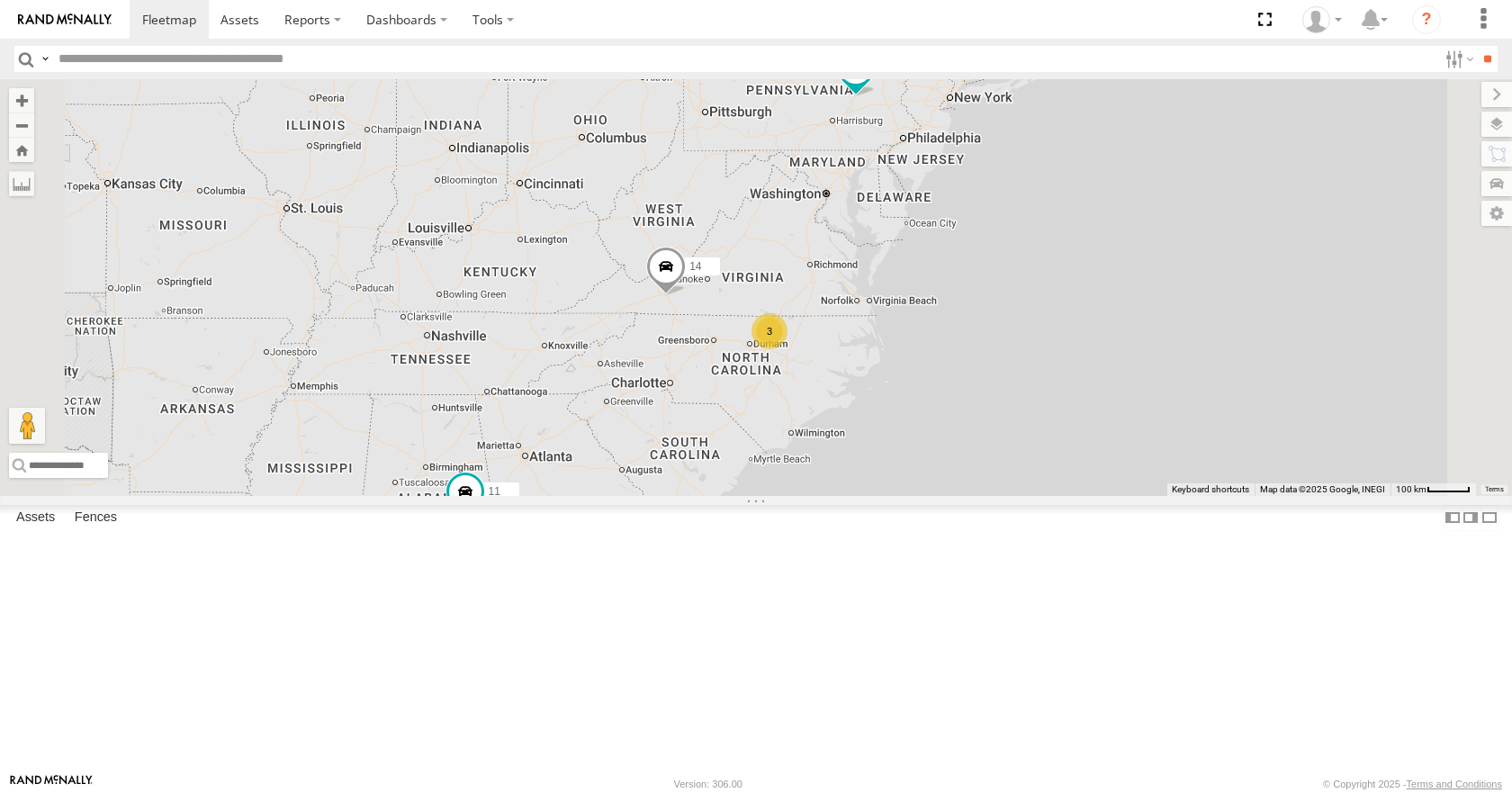
drag, startPoint x: 787, startPoint y: 355, endPoint x: 819, endPoint y: 596, distance: 243.1
click at [819, 495] on div "14 08 04 11 3" at bounding box center [756, 287] width 1512 height 416
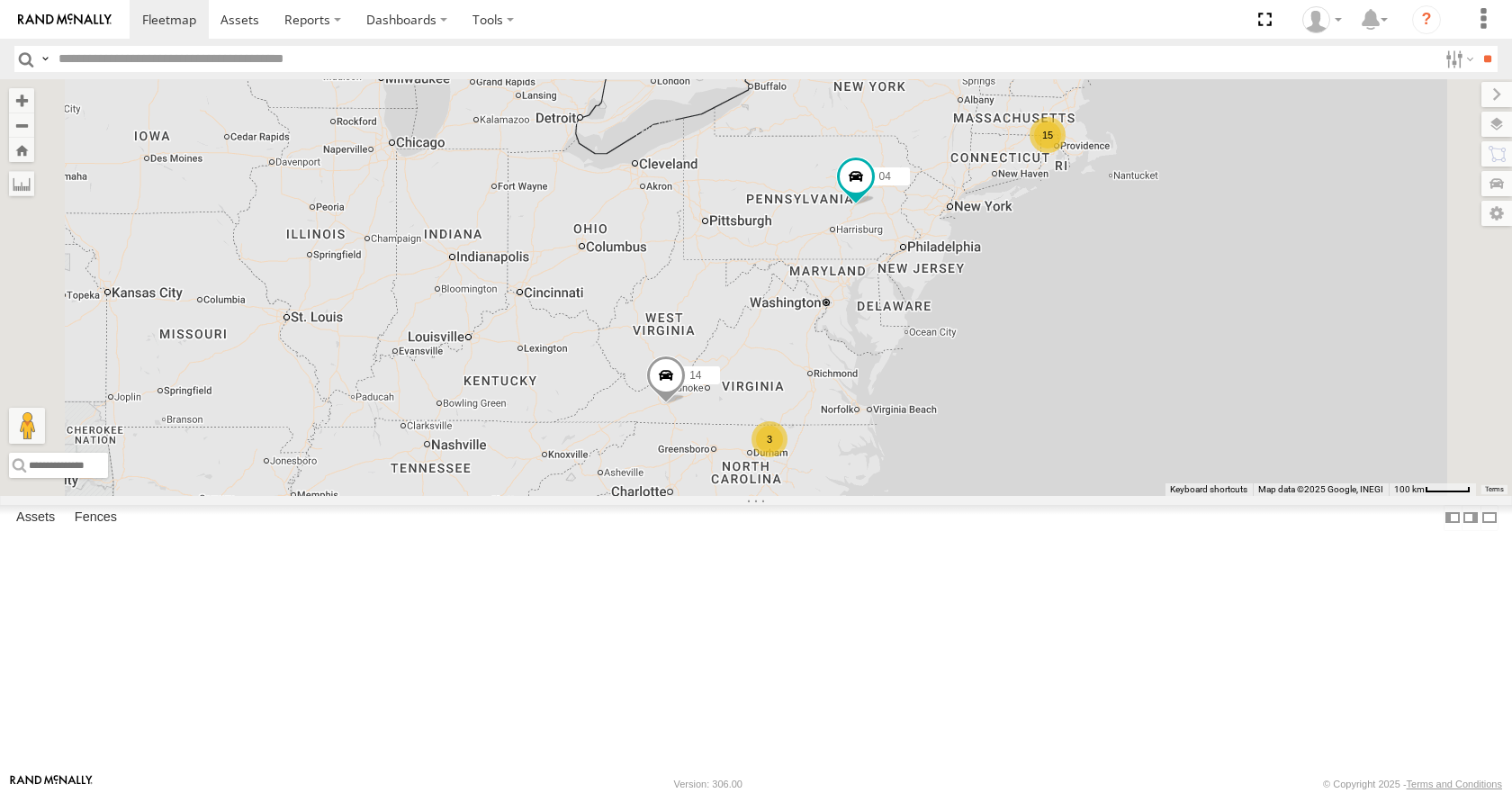
drag, startPoint x: 821, startPoint y: 393, endPoint x: 821, endPoint y: 500, distance: 107.0
click at [821, 495] on div "14 08 04 11 3 15" at bounding box center [756, 287] width 1512 height 416
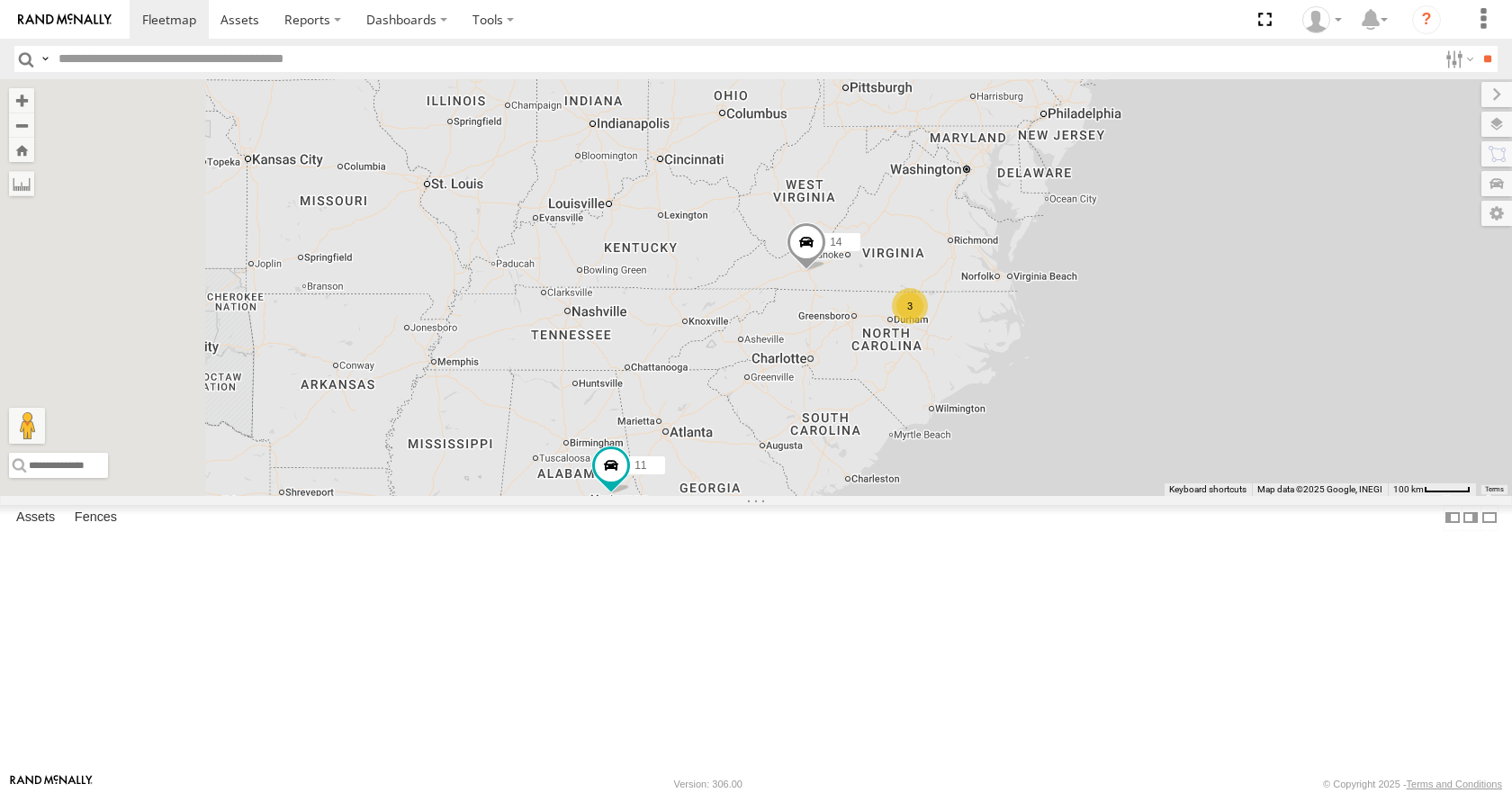
drag, startPoint x: 825, startPoint y: 587, endPoint x: 972, endPoint y: 452, distance: 199.6
click at [972, 452] on div "14 08 04 11 3 15" at bounding box center [756, 287] width 1512 height 416
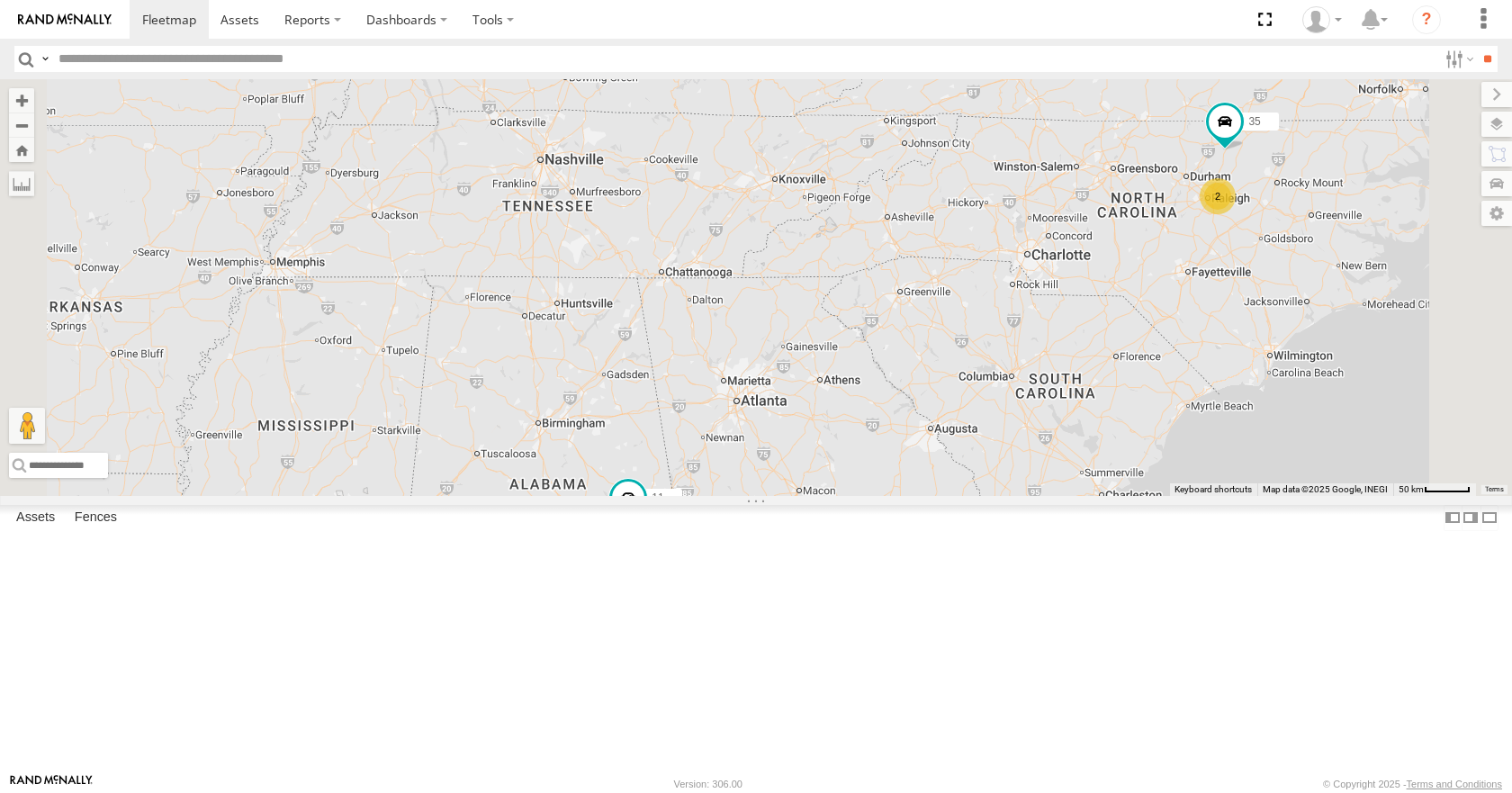
drag, startPoint x: 1101, startPoint y: 414, endPoint x: 1008, endPoint y: 455, distance: 101.6
click at [1008, 455] on div "14 08 04 11 35 2" at bounding box center [756, 287] width 1512 height 416
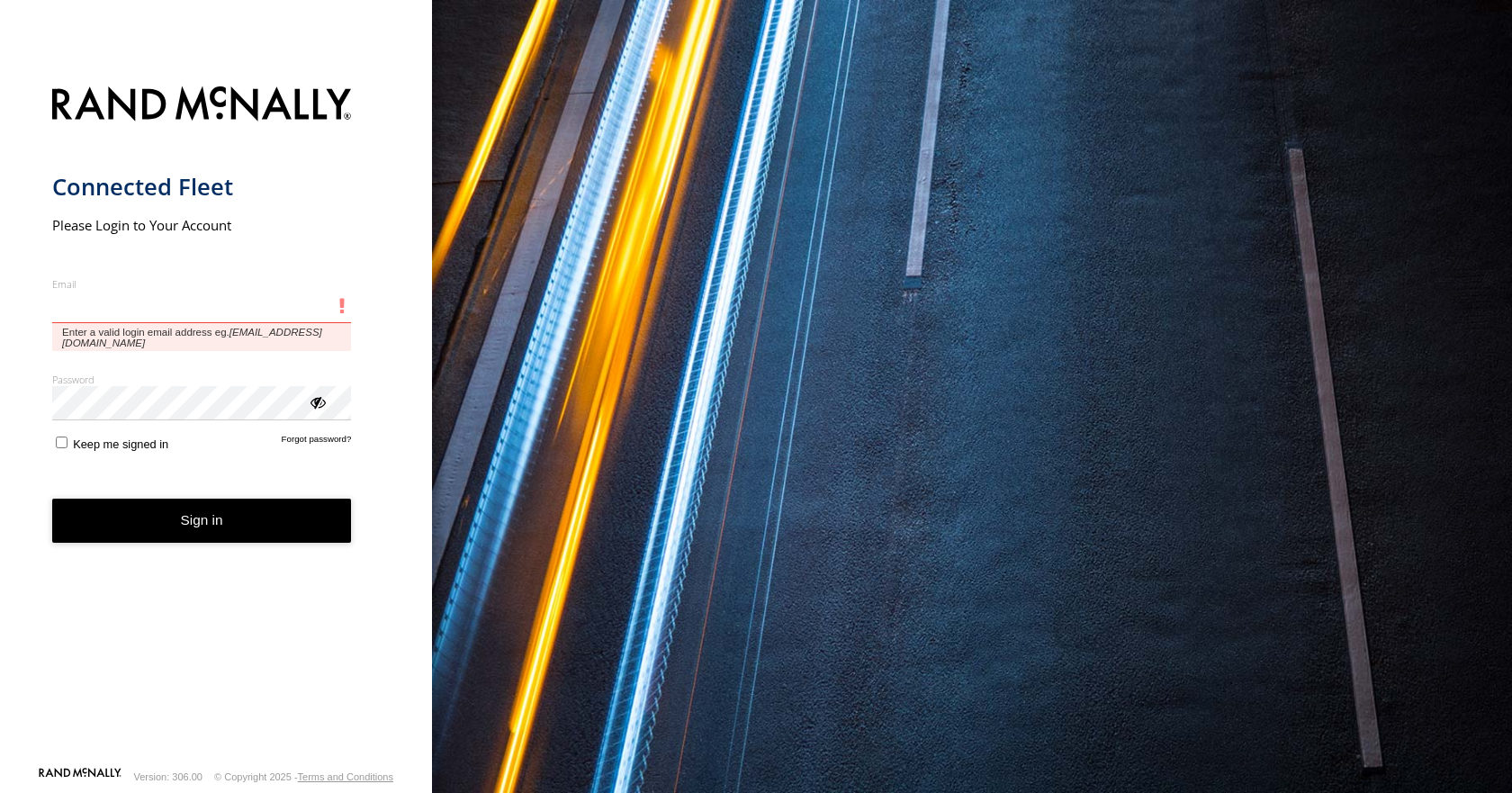
type input "**********"
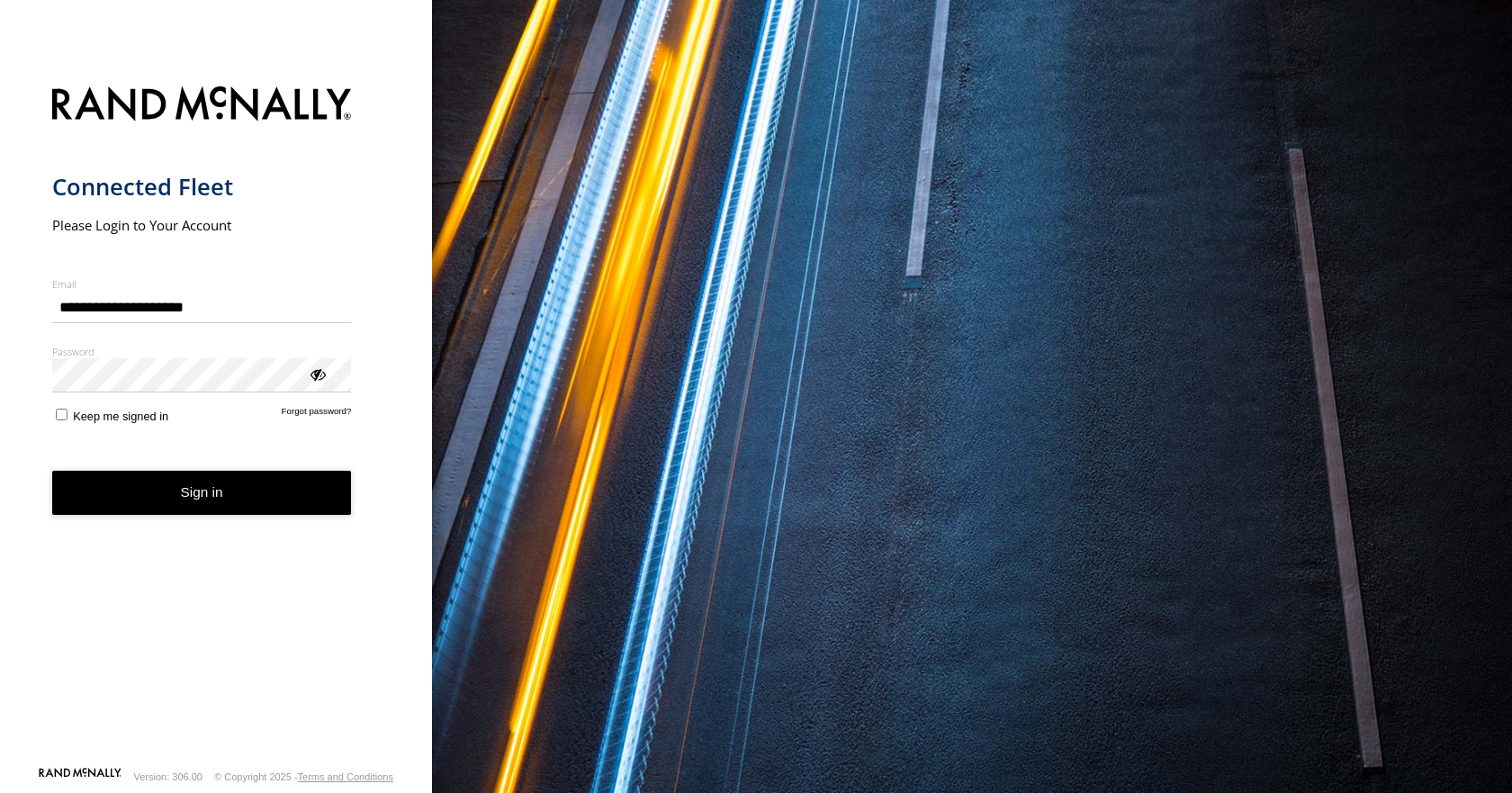
click at [247, 510] on button "Sign in" at bounding box center [202, 492] width 300 height 44
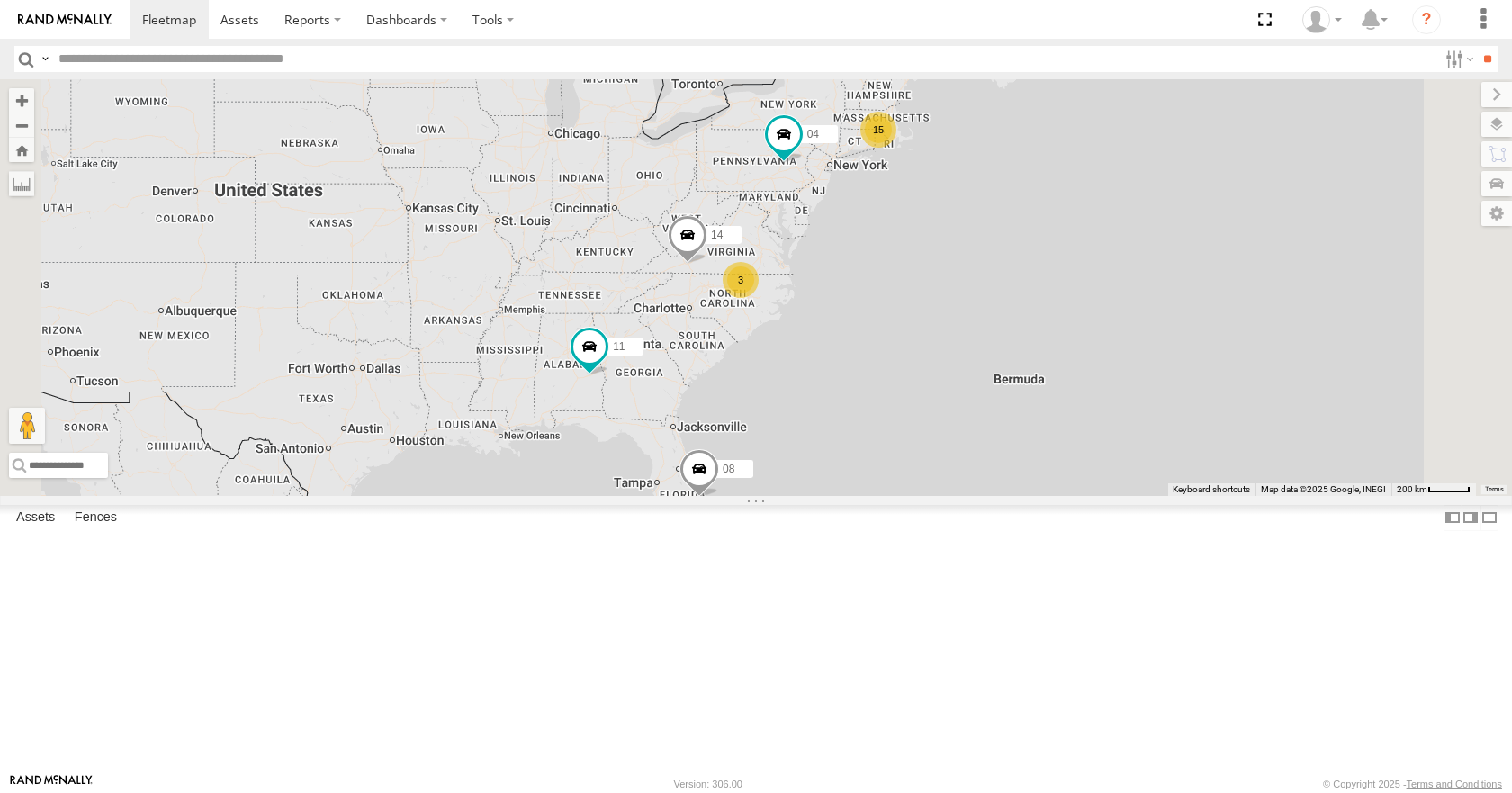
drag, startPoint x: 1120, startPoint y: 404, endPoint x: 1082, endPoint y: 439, distance: 51.7
click at [1082, 439] on div "08 11 15 3 14 04" at bounding box center [756, 287] width 1512 height 416
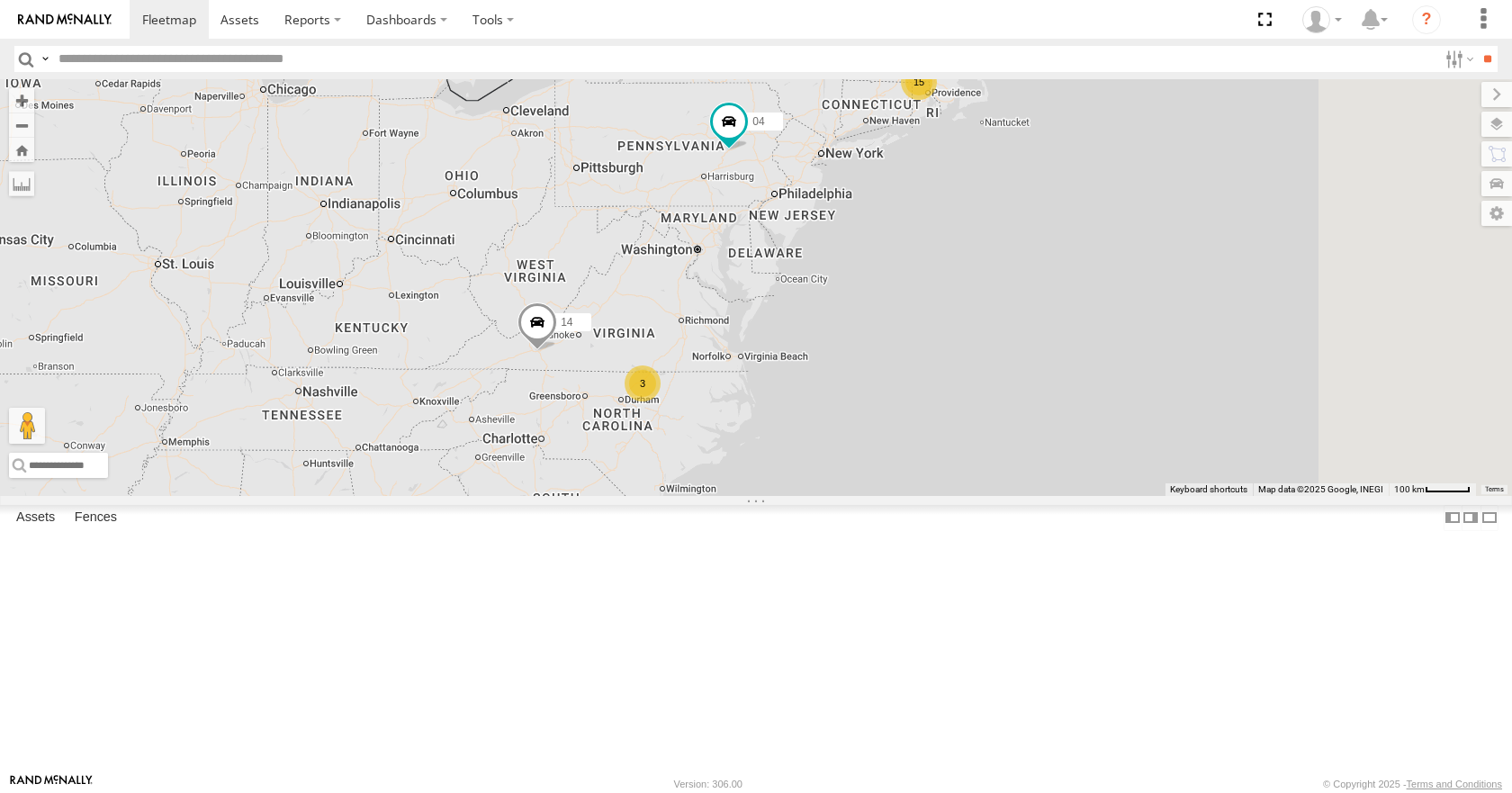
drag, startPoint x: 996, startPoint y: 295, endPoint x: 927, endPoint y: 410, distance: 134.1
click at [927, 410] on div "08 11 14 04 15 3" at bounding box center [756, 287] width 1512 height 416
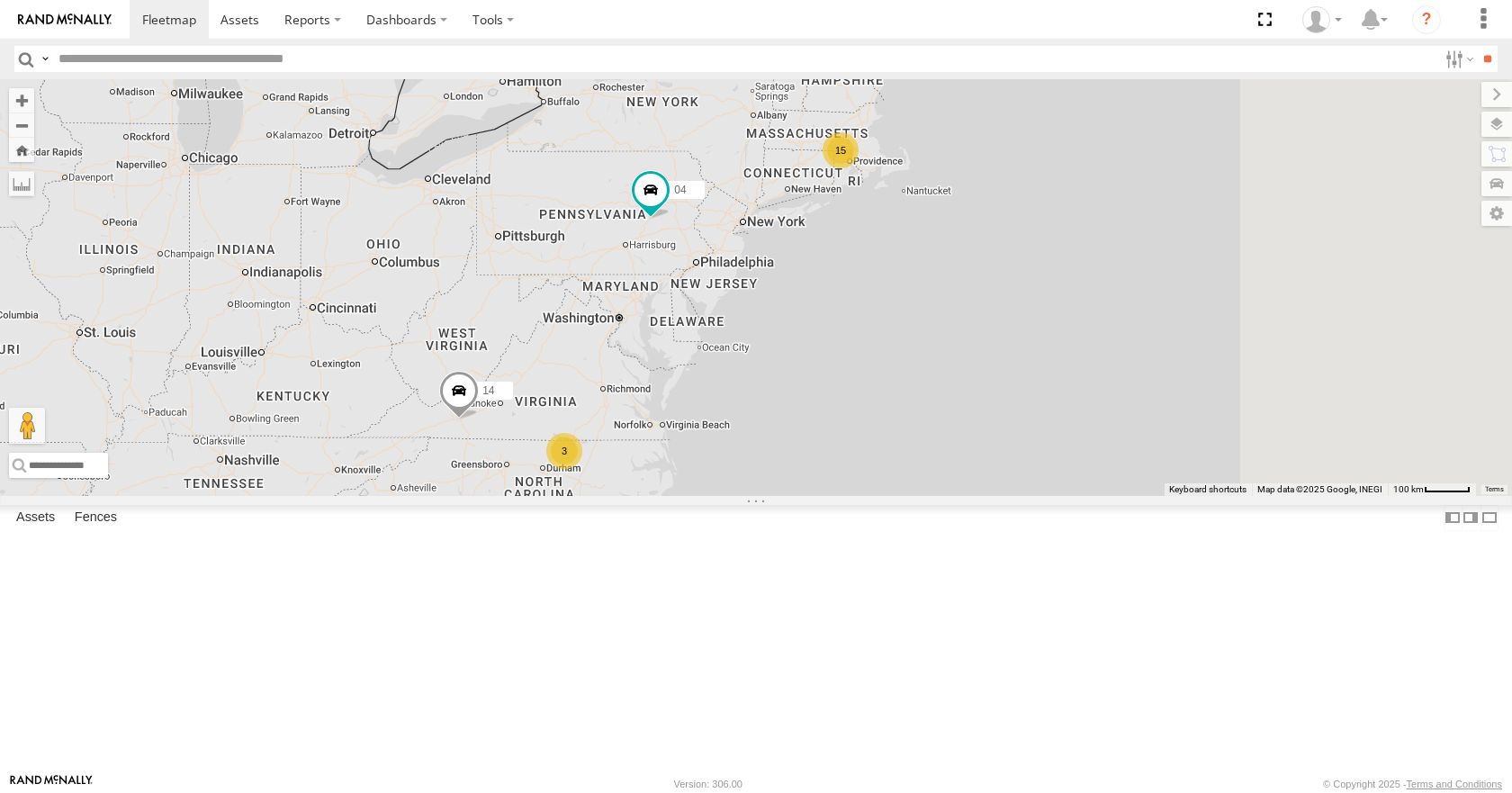
drag, startPoint x: 980, startPoint y: 341, endPoint x: 930, endPoint y: 382, distance: 64.7
click at [930, 382] on div "08 11 14 04 15 3" at bounding box center [756, 287] width 1512 height 416
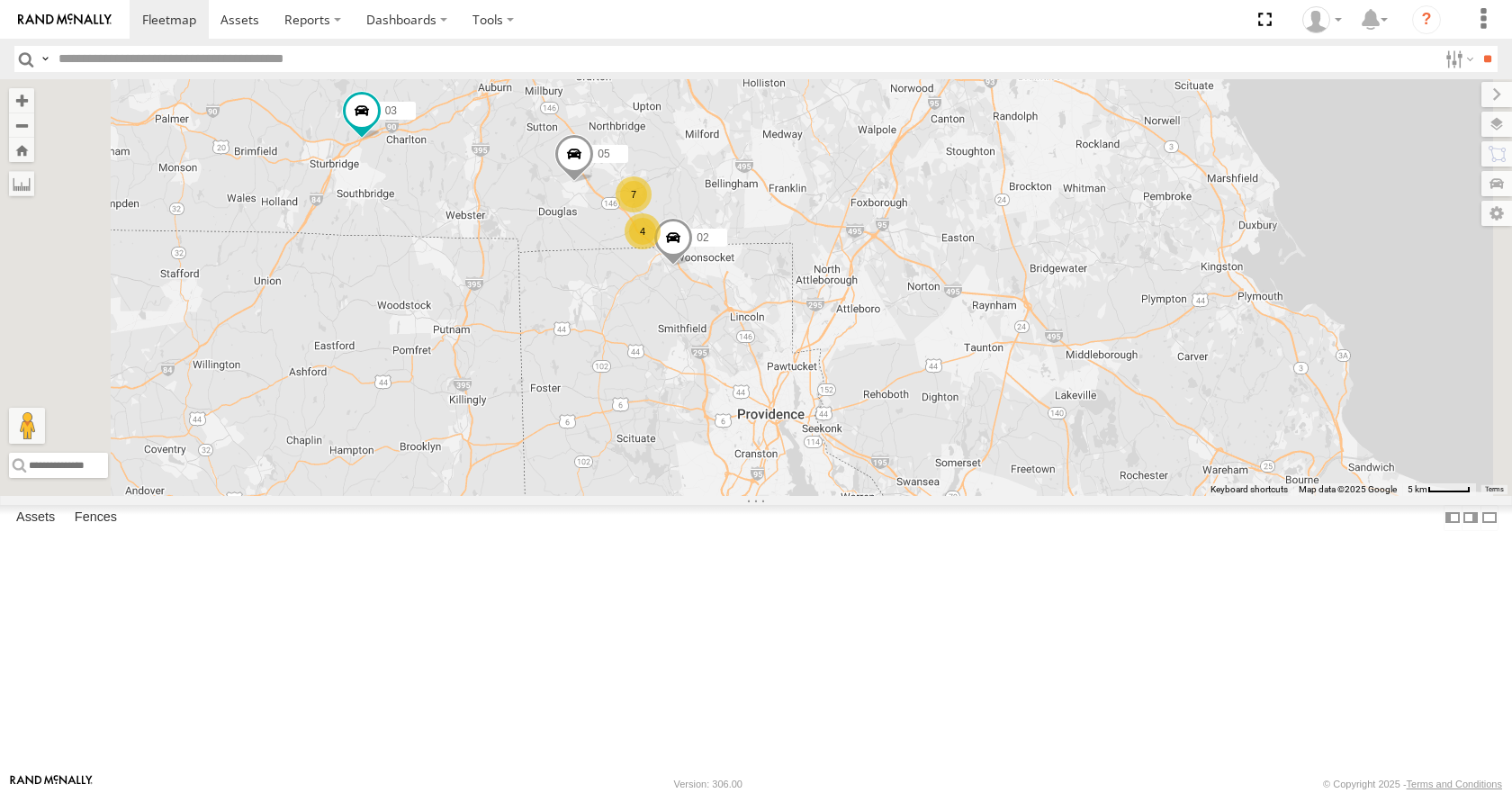
drag, startPoint x: 834, startPoint y: 222, endPoint x: 1039, endPoint y: 416, distance: 282.2
click at [1039, 416] on div "08 11 14 04 03 12 05 4 7 02" at bounding box center [756, 287] width 1512 height 416
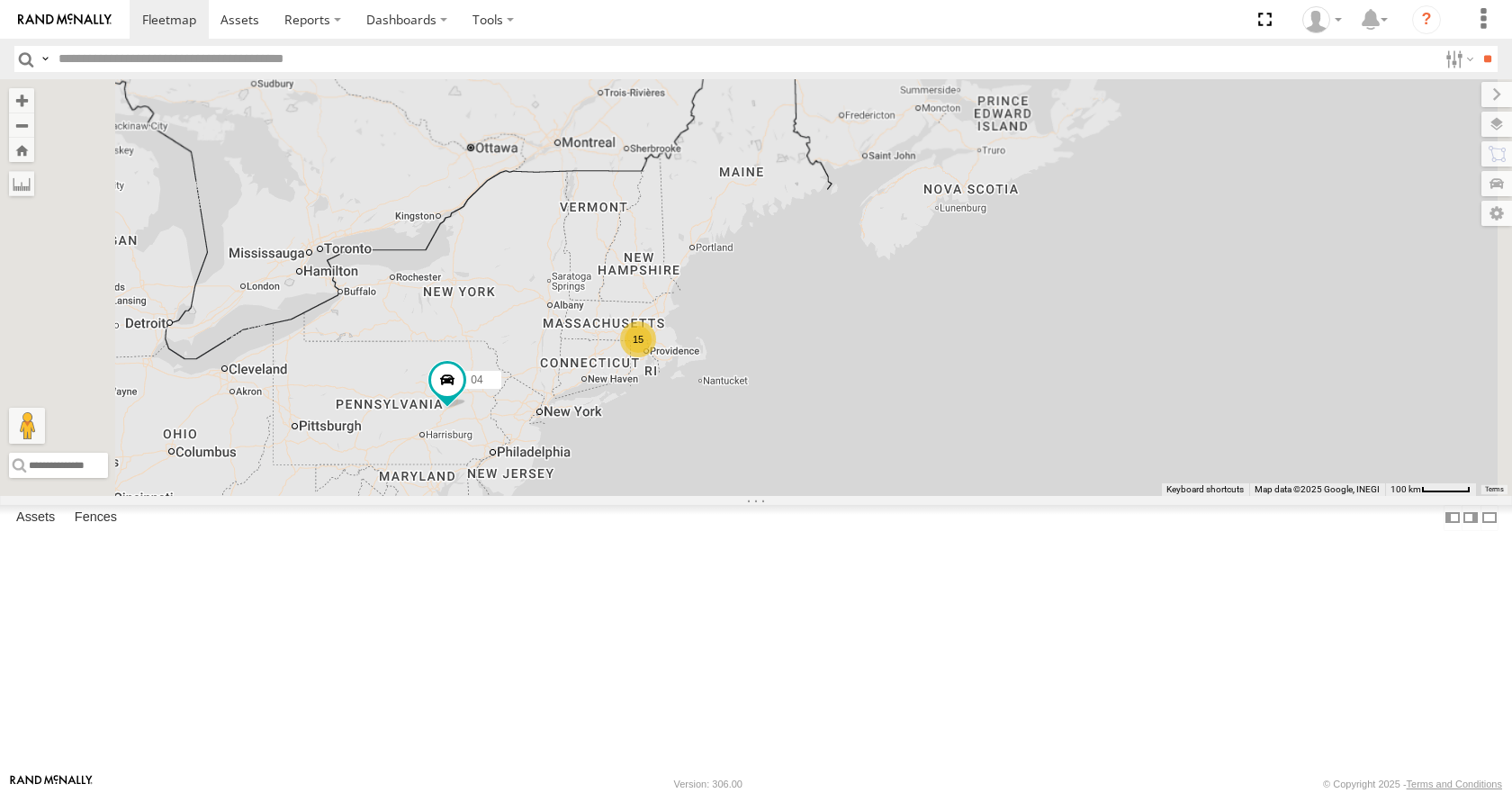
drag, startPoint x: 787, startPoint y: 485, endPoint x: 900, endPoint y: 419, distance: 130.9
click at [900, 419] on div "08 11 14 04 15" at bounding box center [756, 287] width 1512 height 416
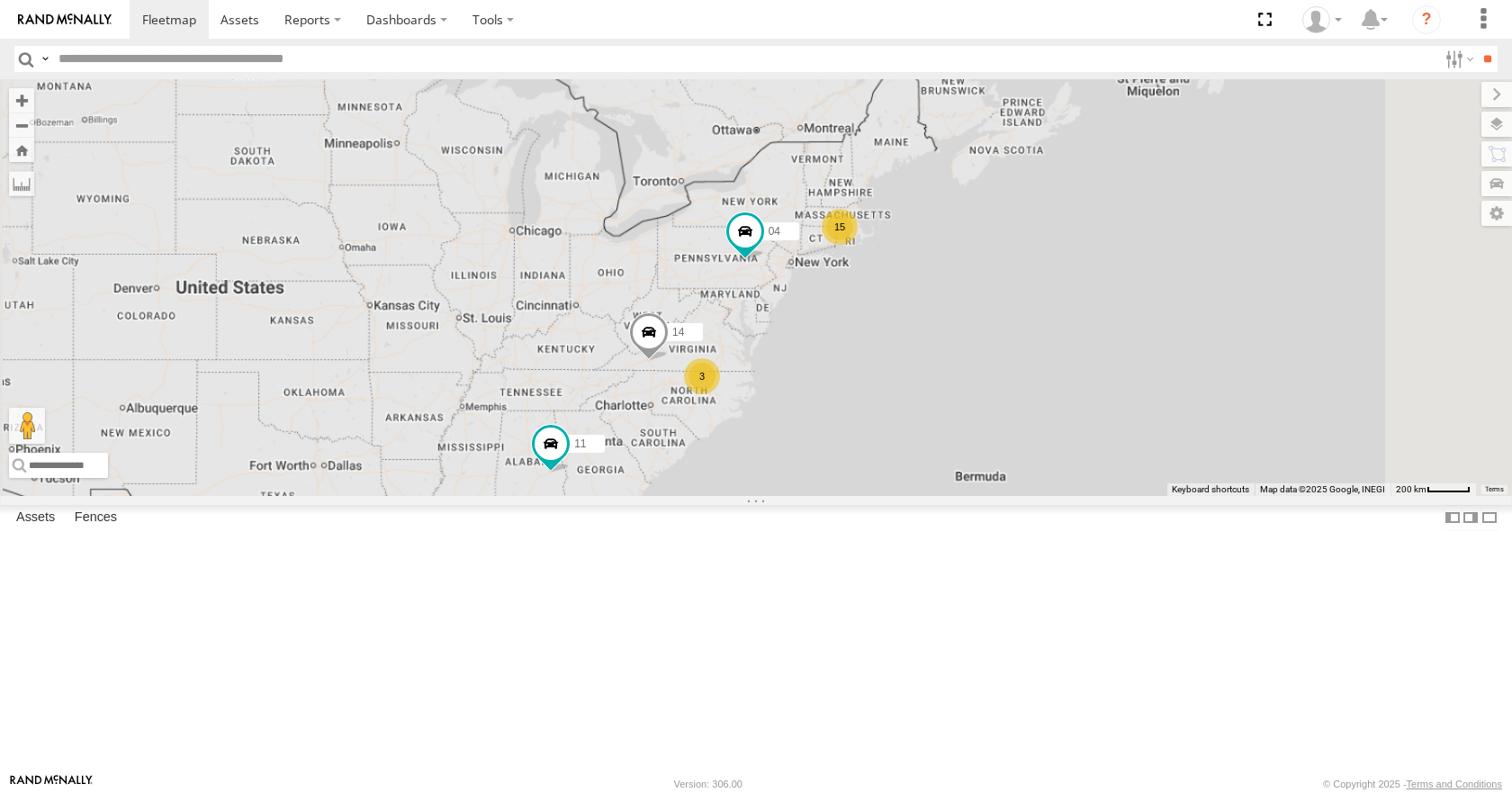
drag, startPoint x: 968, startPoint y: 460, endPoint x: 961, endPoint y: 436, distance: 25.0
click at [961, 436] on div "08 11 14 04 15 3" at bounding box center [756, 287] width 1512 height 416
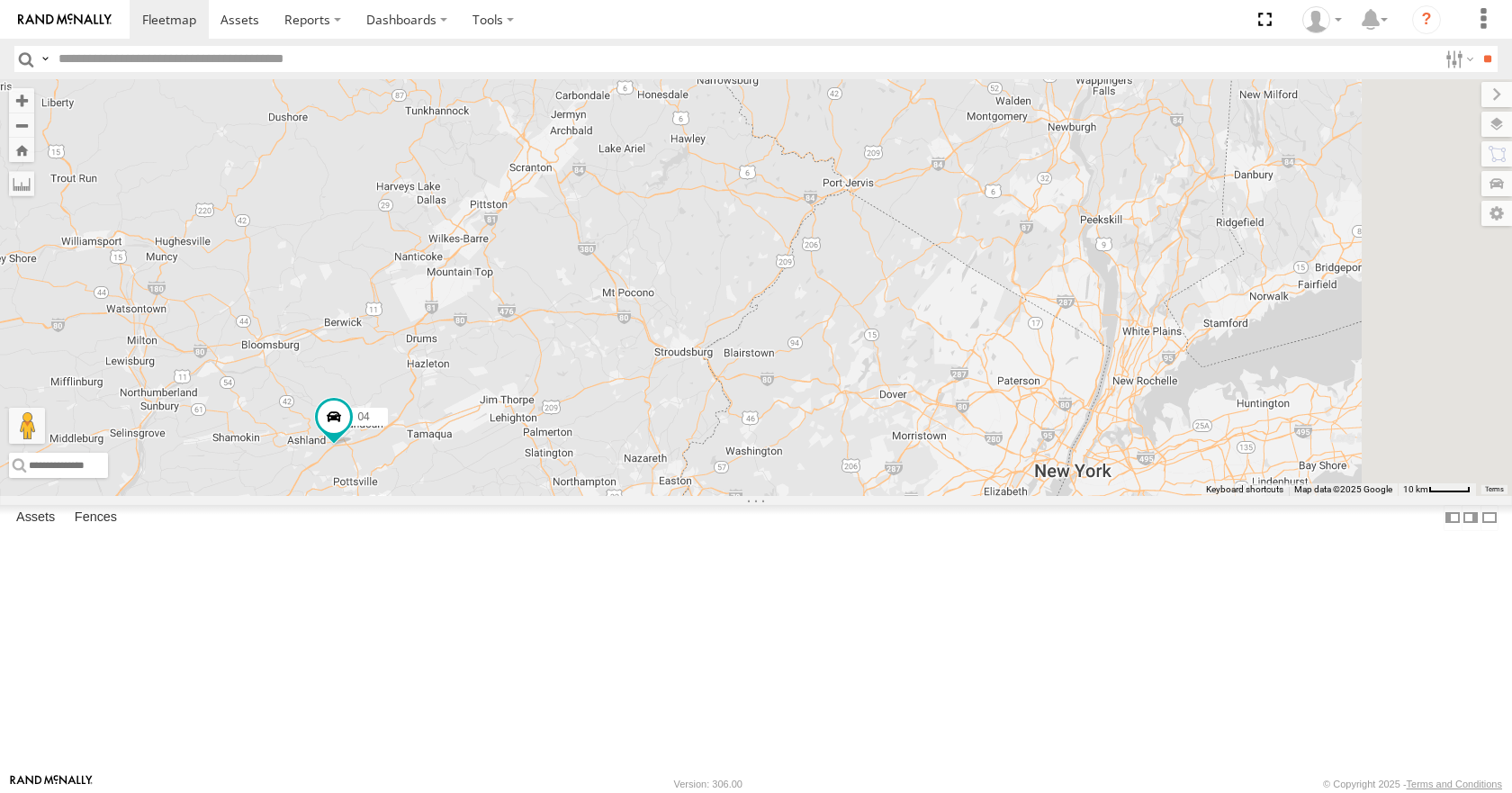
drag, startPoint x: 1021, startPoint y: 412, endPoint x: 704, endPoint y: 568, distance: 353.3
click at [704, 495] on div "08 11 14 04" at bounding box center [756, 287] width 1512 height 416
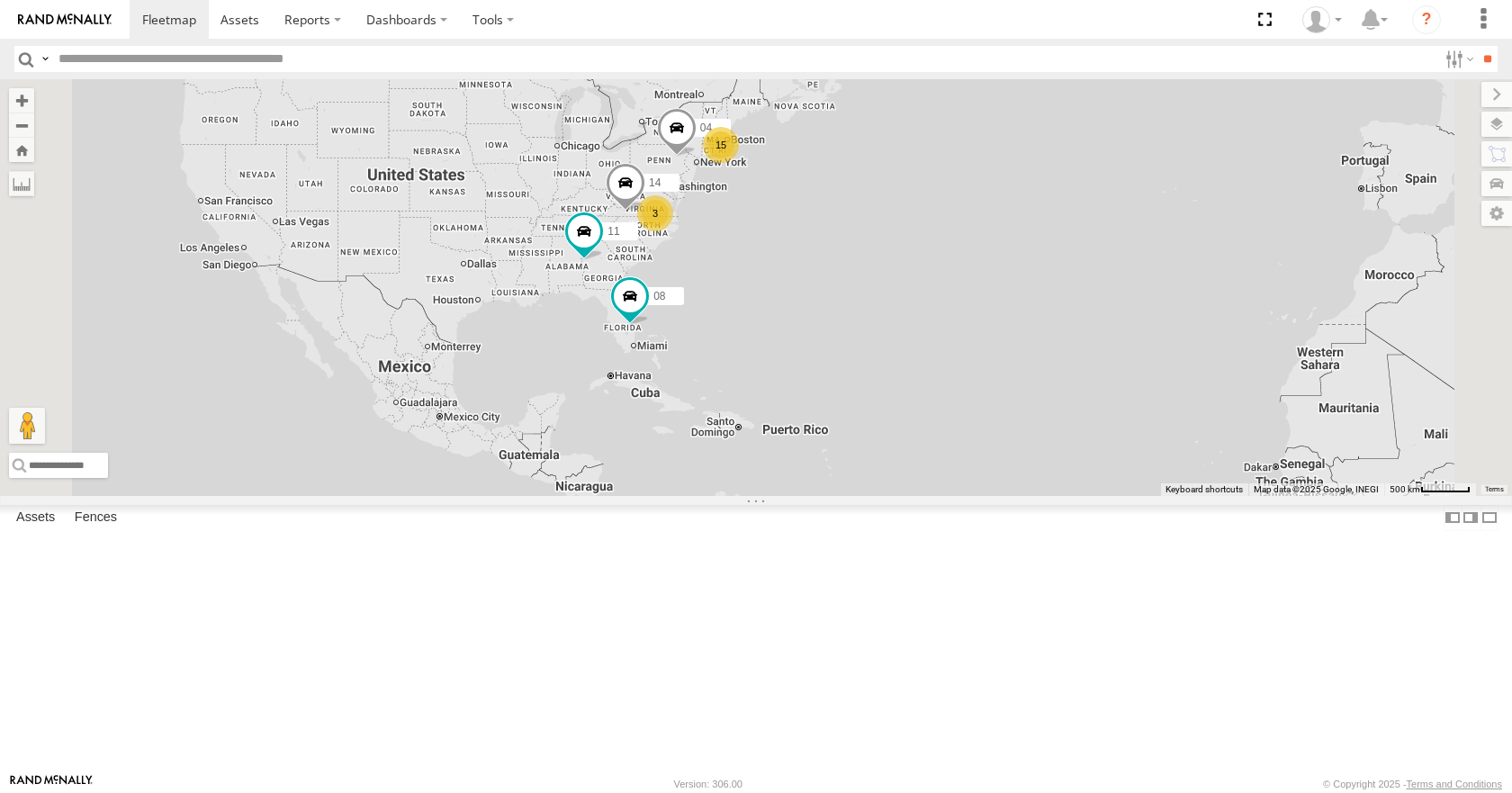
drag, startPoint x: 751, startPoint y: 393, endPoint x: 685, endPoint y: 241, distance: 165.7
click at [685, 241] on div "14 08 04 11 15 3" at bounding box center [756, 287] width 1512 height 416
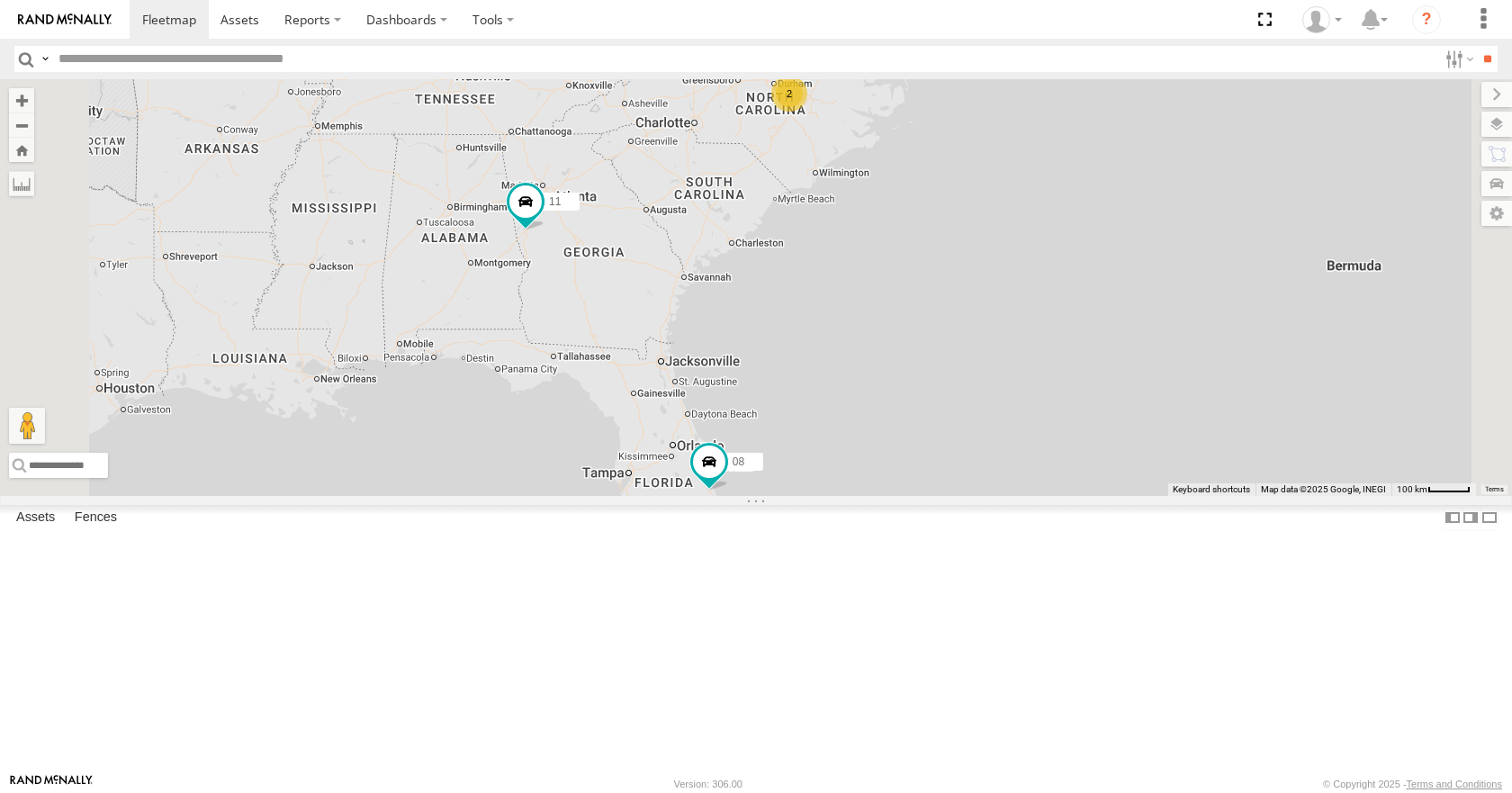
drag, startPoint x: 796, startPoint y: 404, endPoint x: 799, endPoint y: 465, distance: 61.1
click at [799, 465] on div "14 08 04 11 35 2" at bounding box center [756, 287] width 1512 height 416
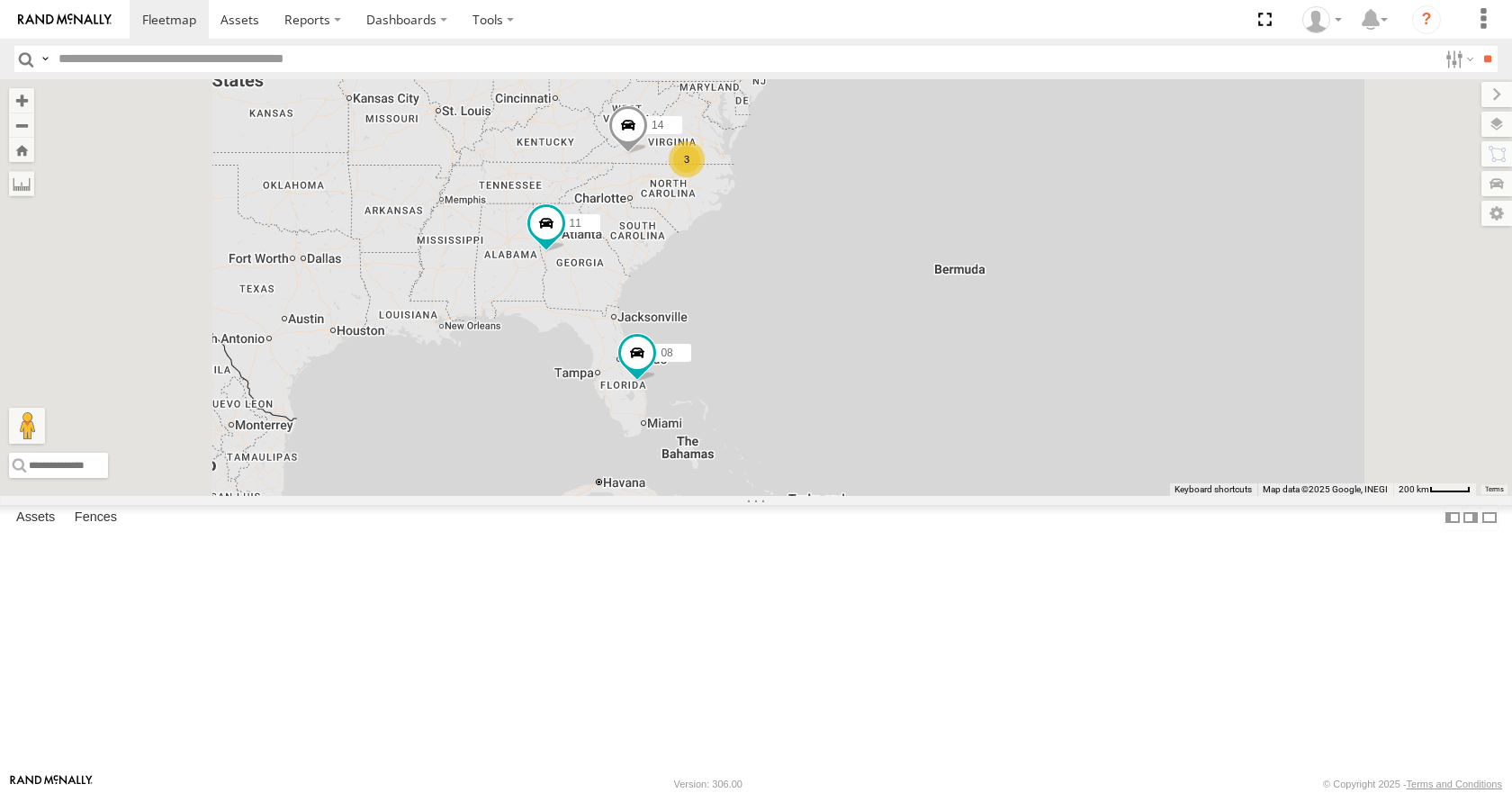
drag, startPoint x: 697, startPoint y: 259, endPoint x: 710, endPoint y: 289, distance: 32.7
click at [710, 289] on div "14 08 04 11 15 3" at bounding box center [756, 287] width 1512 height 416
